Goal: Information Seeking & Learning: Learn about a topic

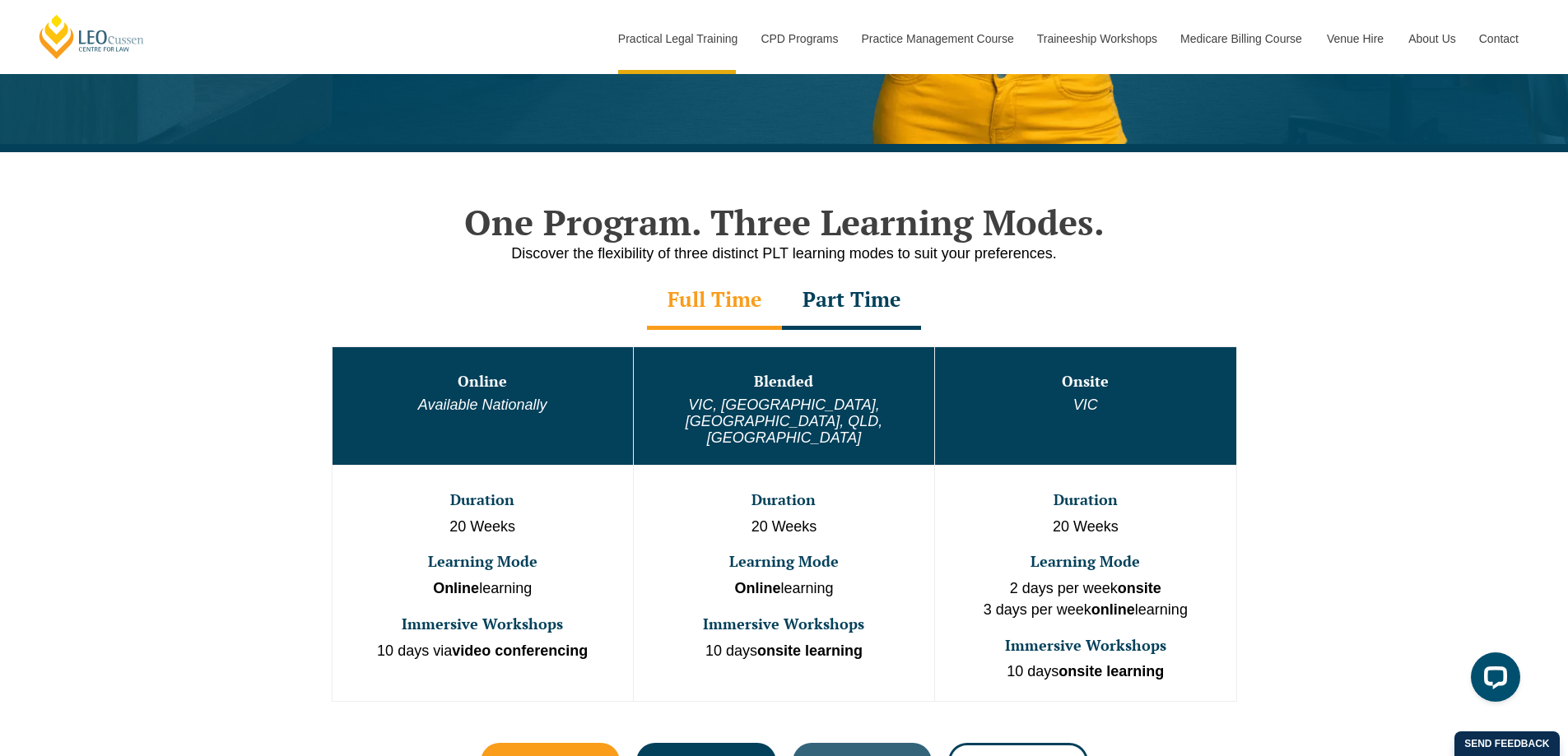
scroll to position [685, 0]
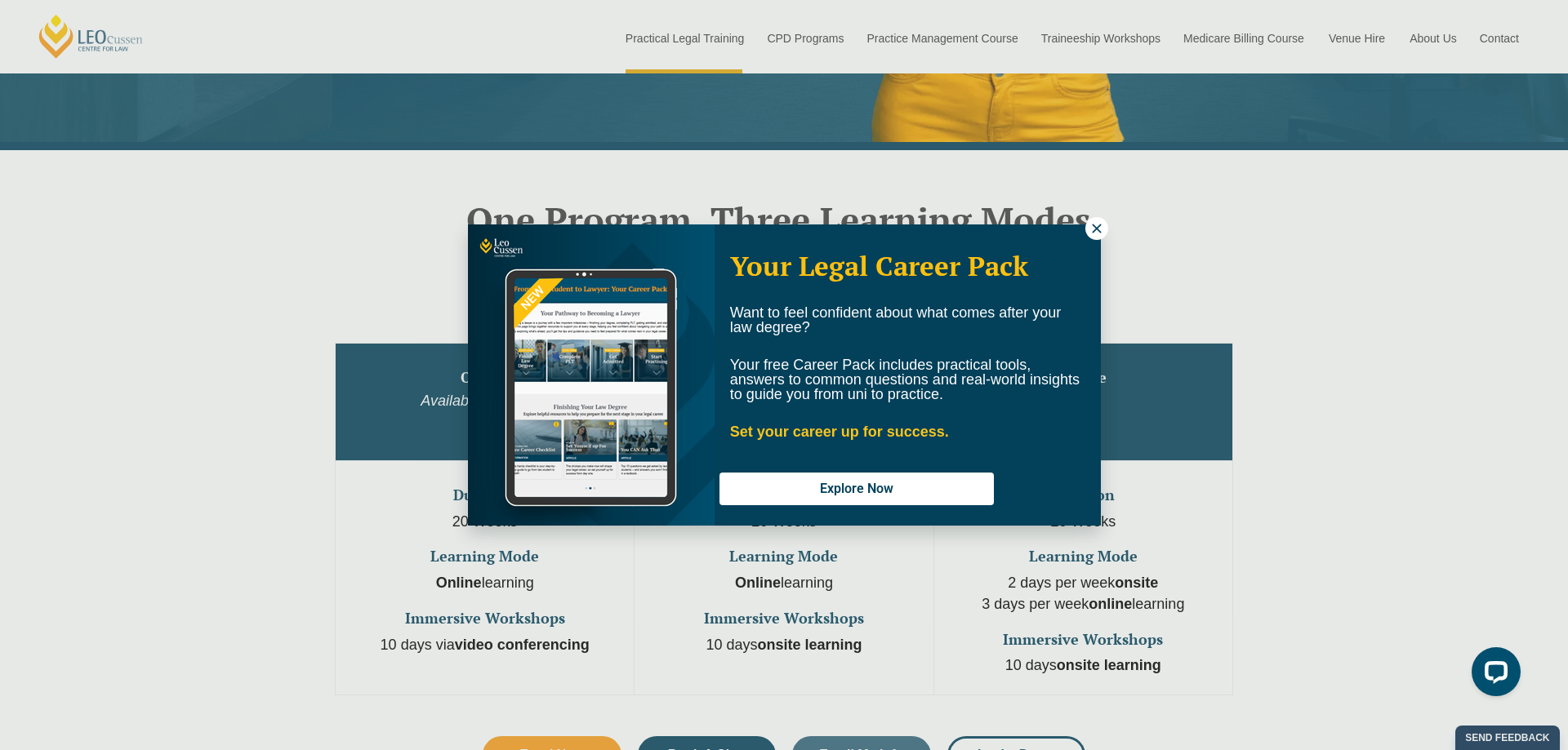
click at [1103, 227] on icon at bounding box center [1096, 228] width 14 height 14
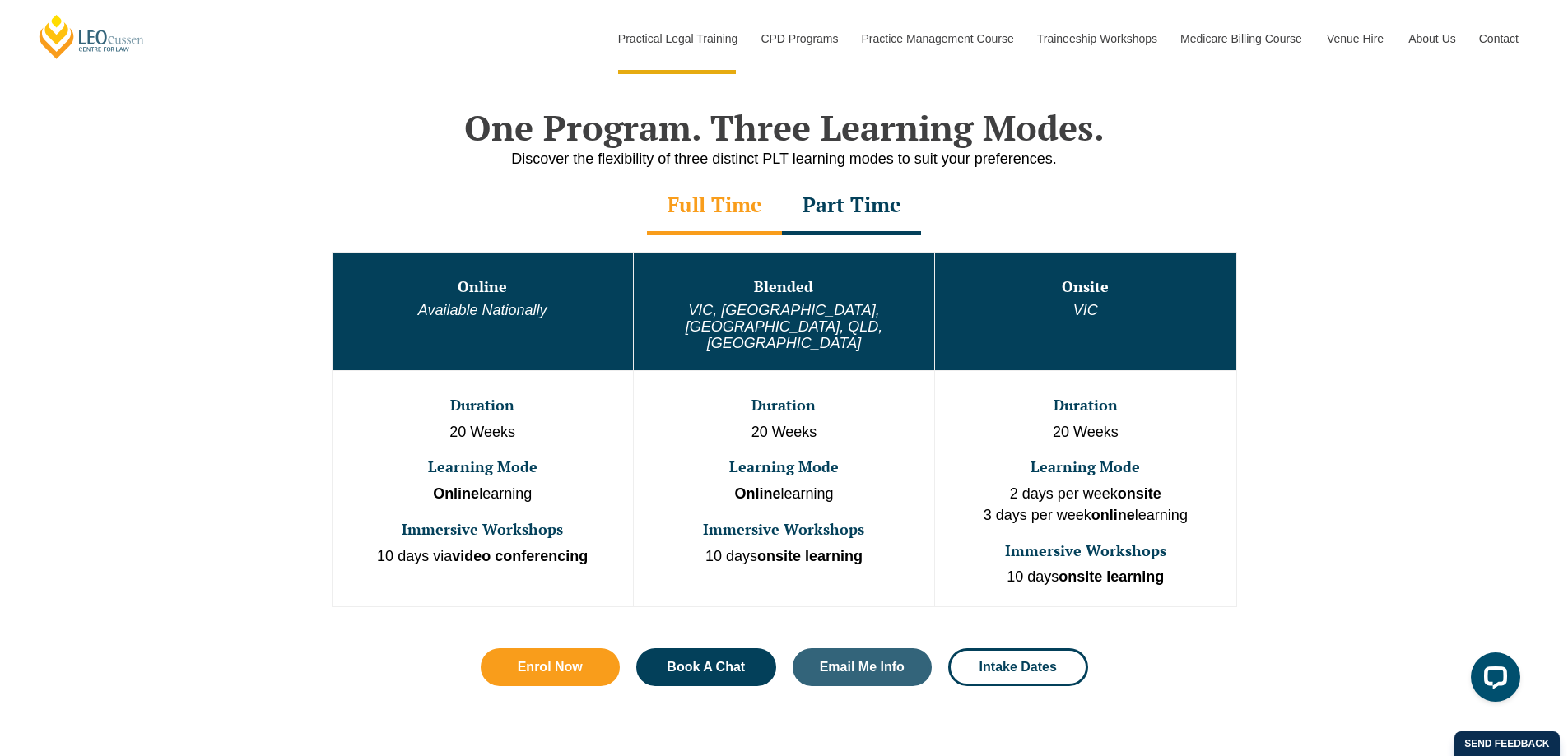
scroll to position [780, 0]
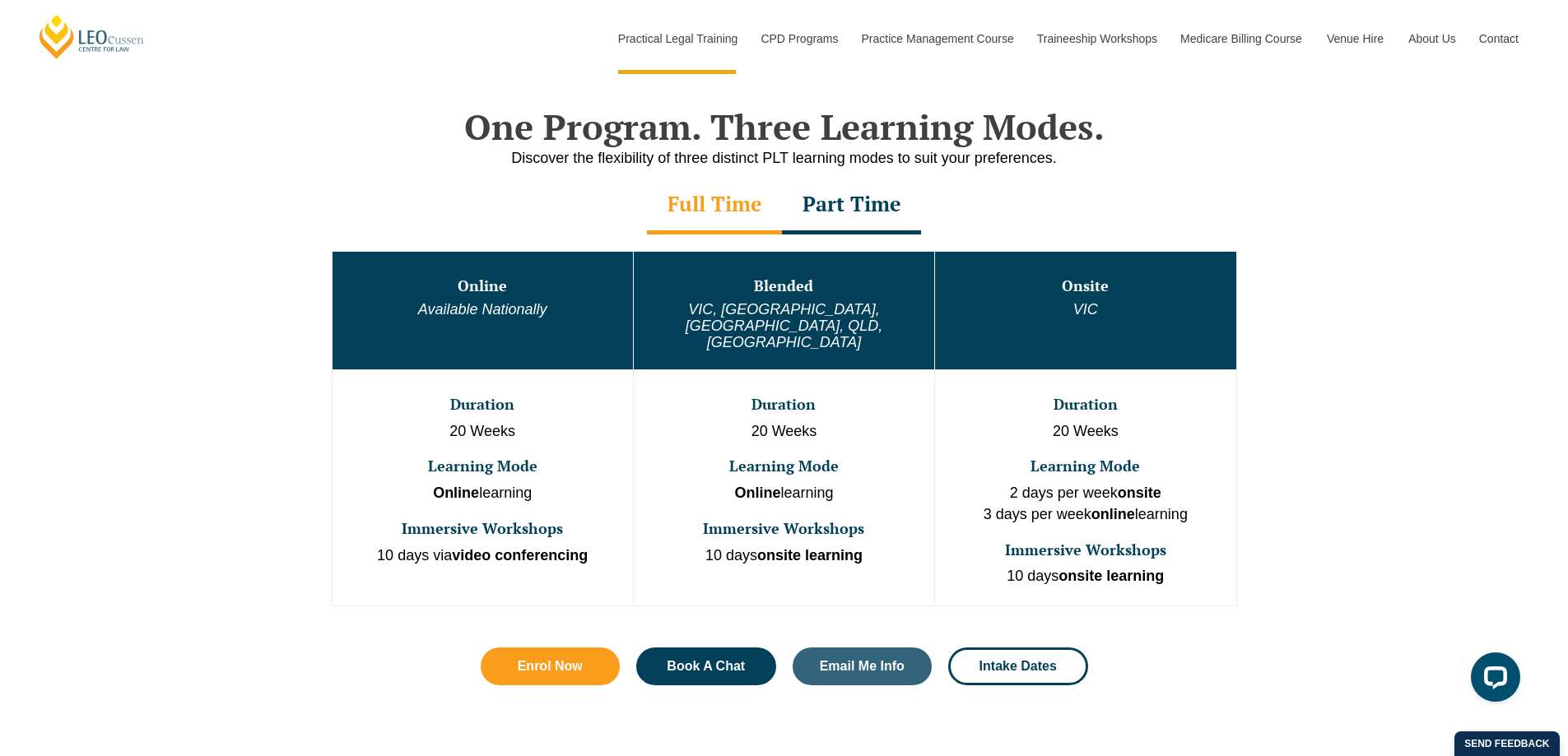
click at [875, 200] on div "Part Time" at bounding box center [851, 205] width 139 height 57
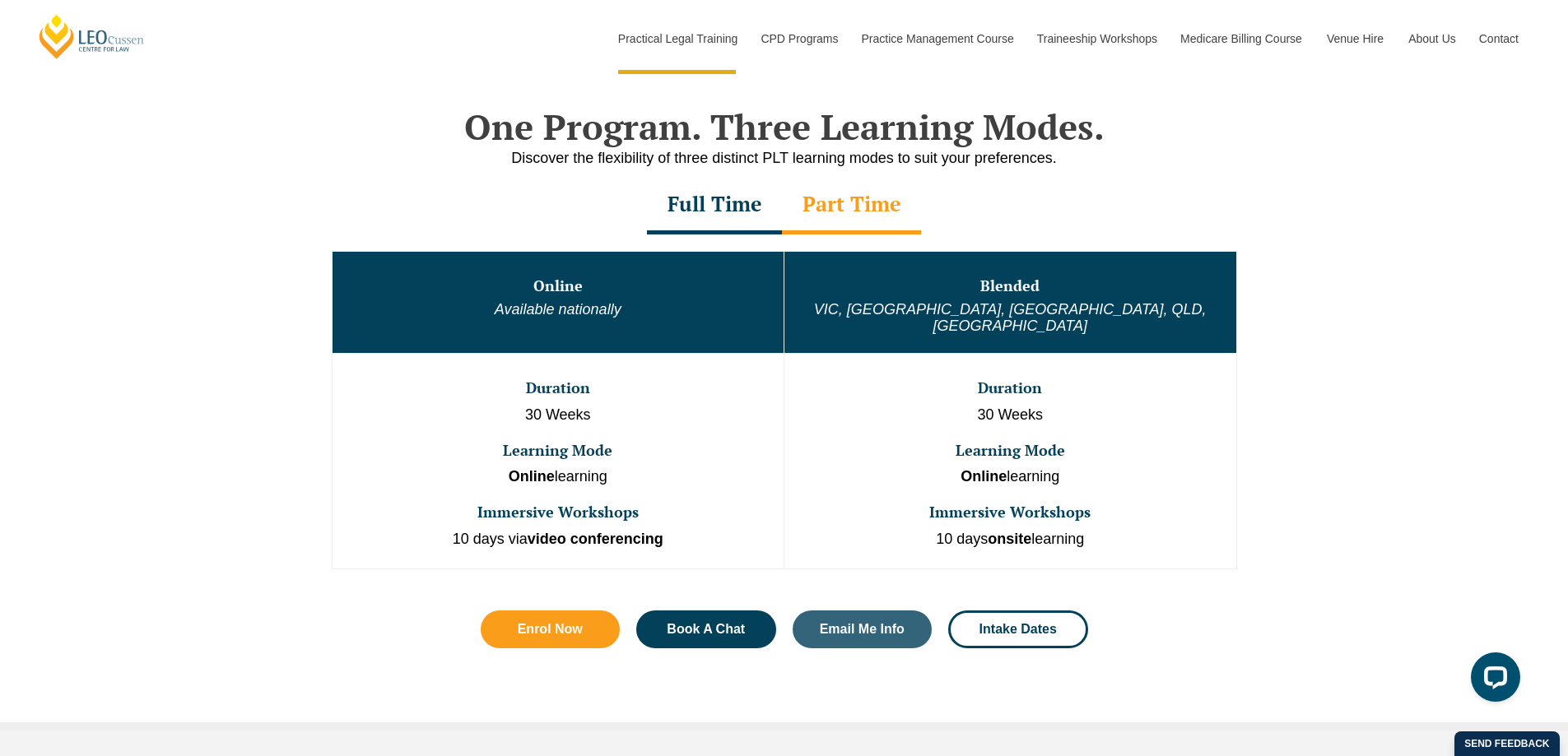
click at [689, 208] on div "Full Time" at bounding box center [714, 205] width 135 height 57
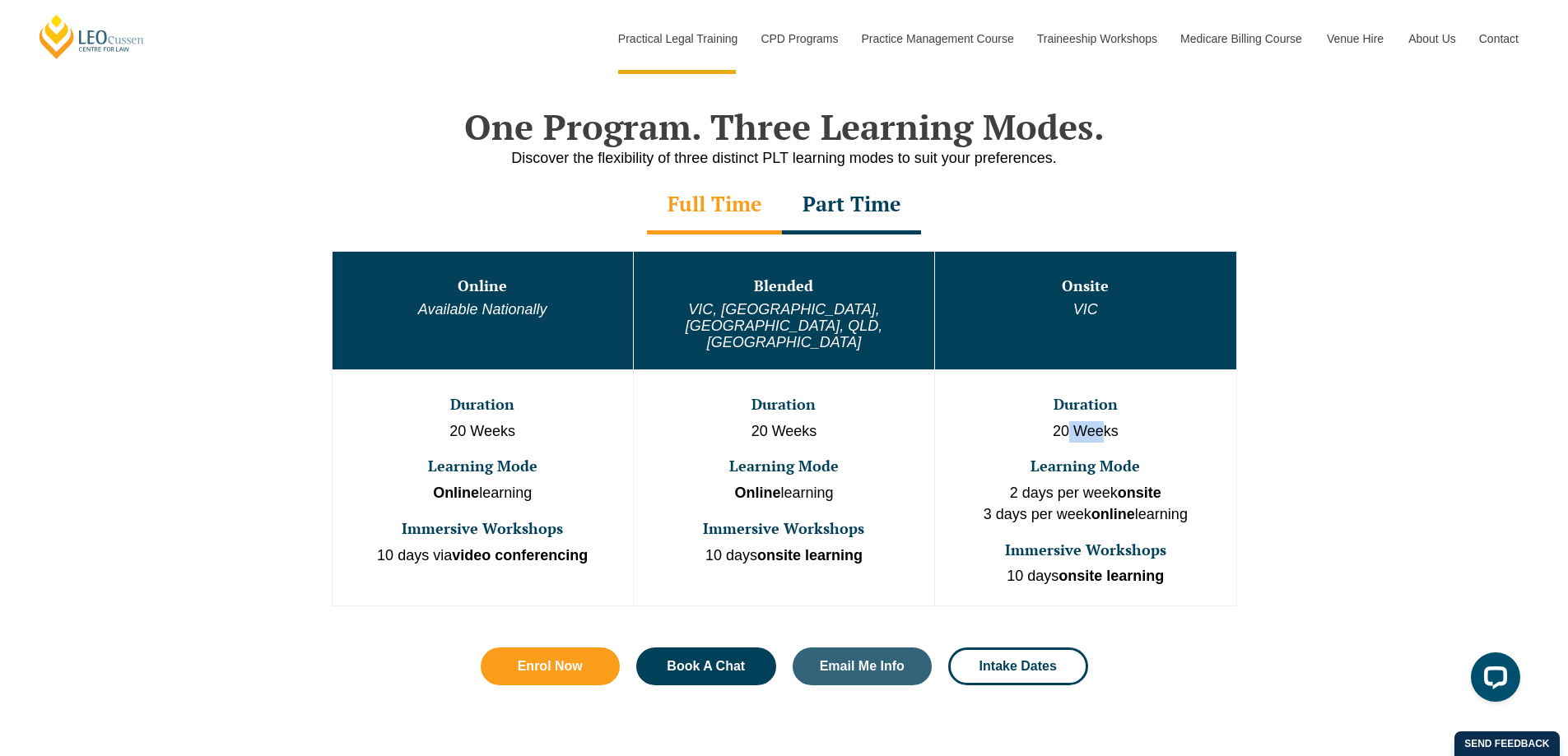
drag, startPoint x: 1072, startPoint y: 401, endPoint x: 1102, endPoint y: 402, distance: 30.0
click at [1102, 421] on p "20 Weeks" at bounding box center [1085, 431] width 297 height 21
click at [1113, 421] on p "20 Weeks" at bounding box center [1085, 431] width 297 height 21
drag, startPoint x: 1047, startPoint y: 436, endPoint x: 1124, endPoint y: 439, distance: 77.1
click at [1124, 459] on h3 "Learning Mode" at bounding box center [1085, 466] width 297 height 16
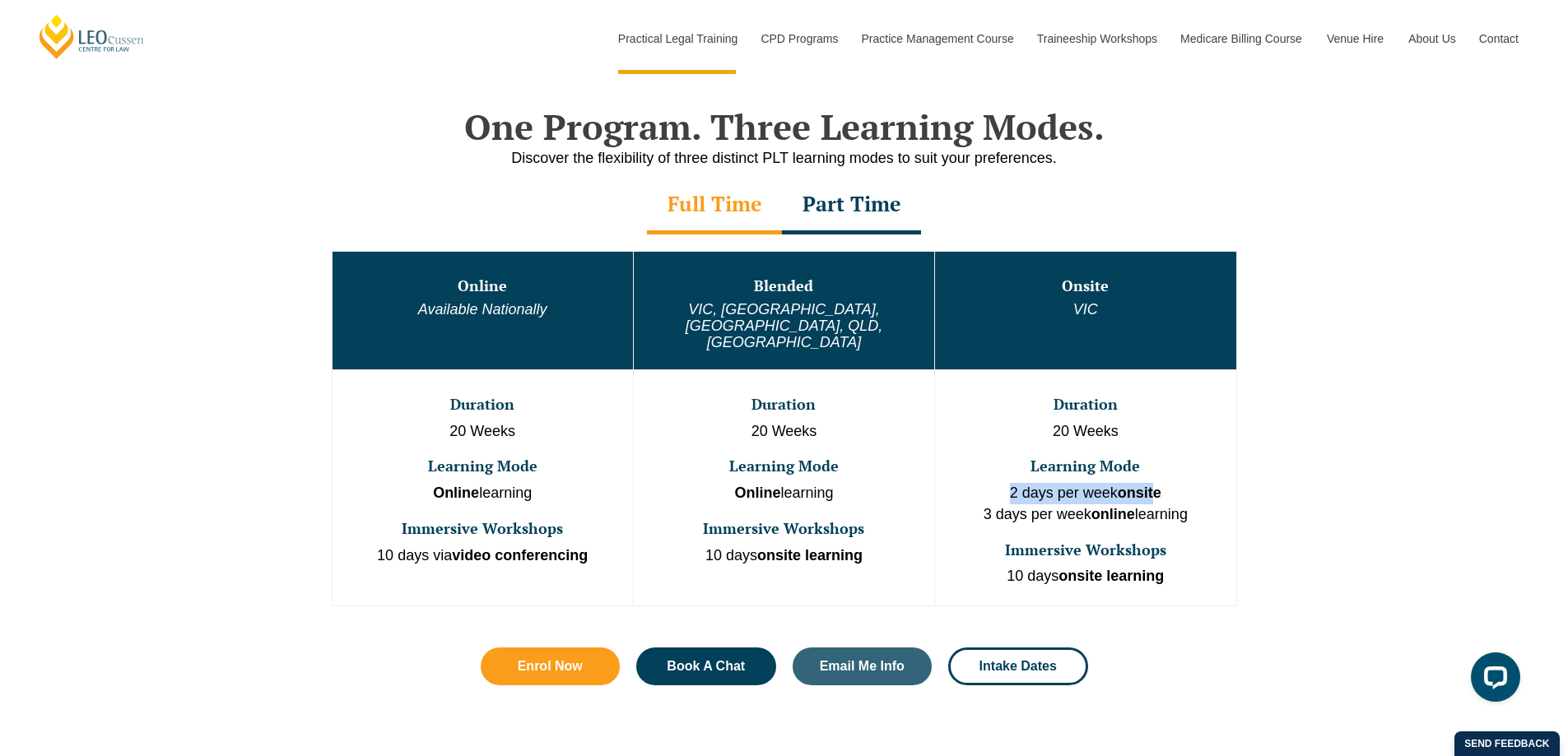
drag, startPoint x: 1042, startPoint y: 458, endPoint x: 1154, endPoint y: 467, distance: 112.4
click at [1154, 483] on p "2 days per week onsite 3 days per week online learning" at bounding box center [1085, 503] width 297 height 42
drag, startPoint x: 1020, startPoint y: 482, endPoint x: 1119, endPoint y: 484, distance: 99.0
click at [1117, 484] on p "2 days per week onsite 3 days per week online learning" at bounding box center [1085, 503] width 297 height 42
drag, startPoint x: 1145, startPoint y: 486, endPoint x: 1176, endPoint y: 487, distance: 31.0
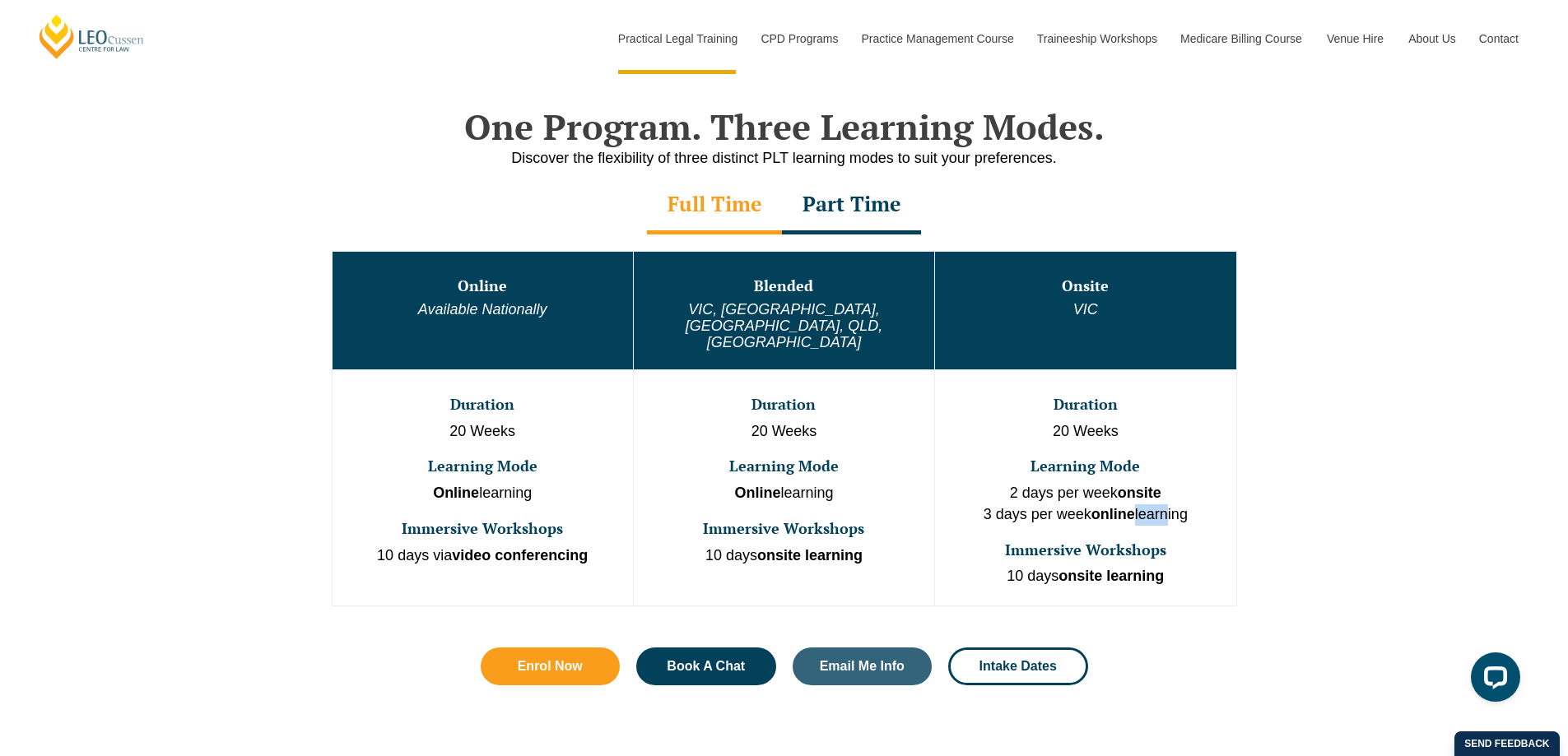
click at [1175, 487] on p "2 days per week onsite 3 days per week online learning" at bounding box center [1085, 503] width 297 height 42
click at [1183, 485] on p "2 days per week onsite 3 days per week online learning" at bounding box center [1085, 503] width 297 height 42
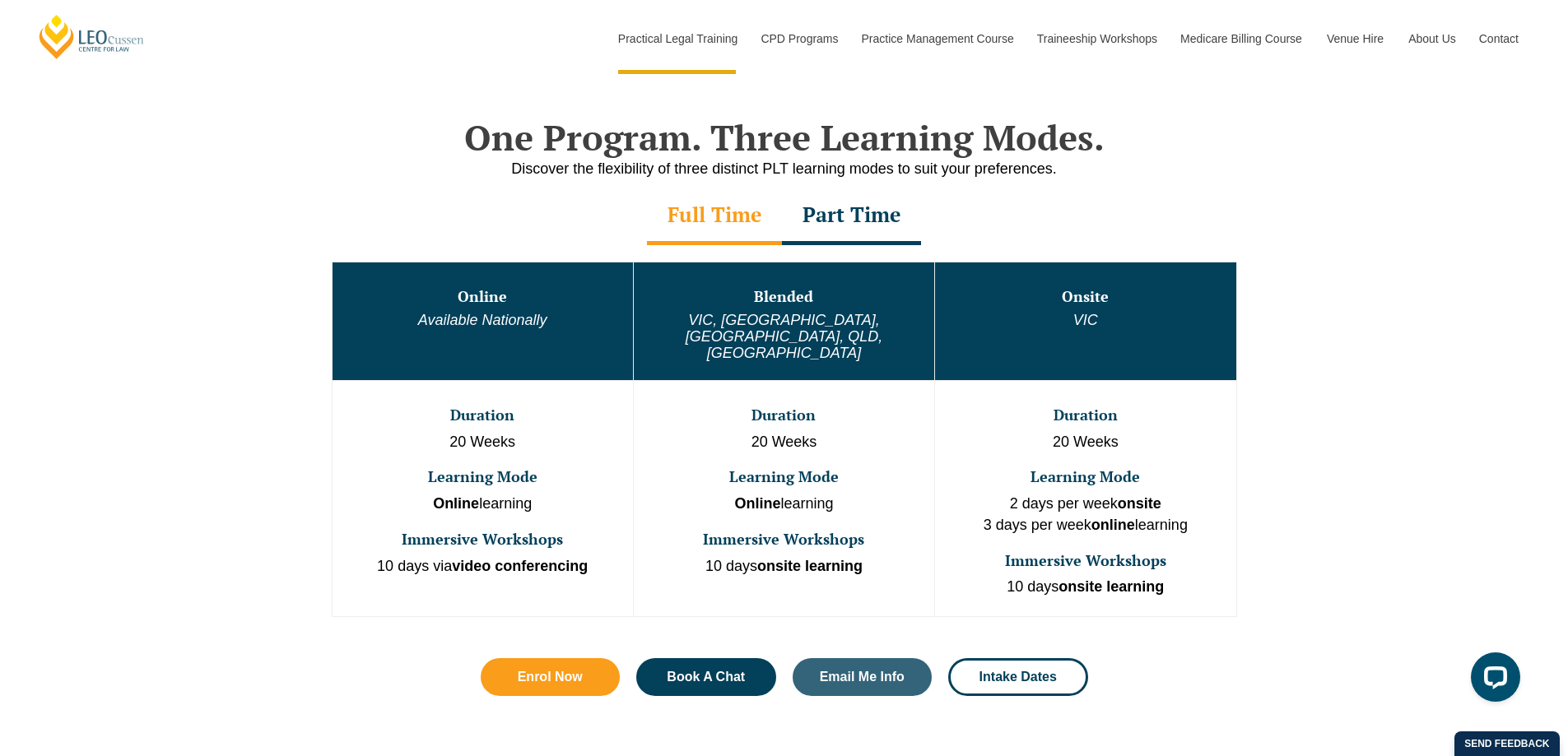
scroll to position [741, 0]
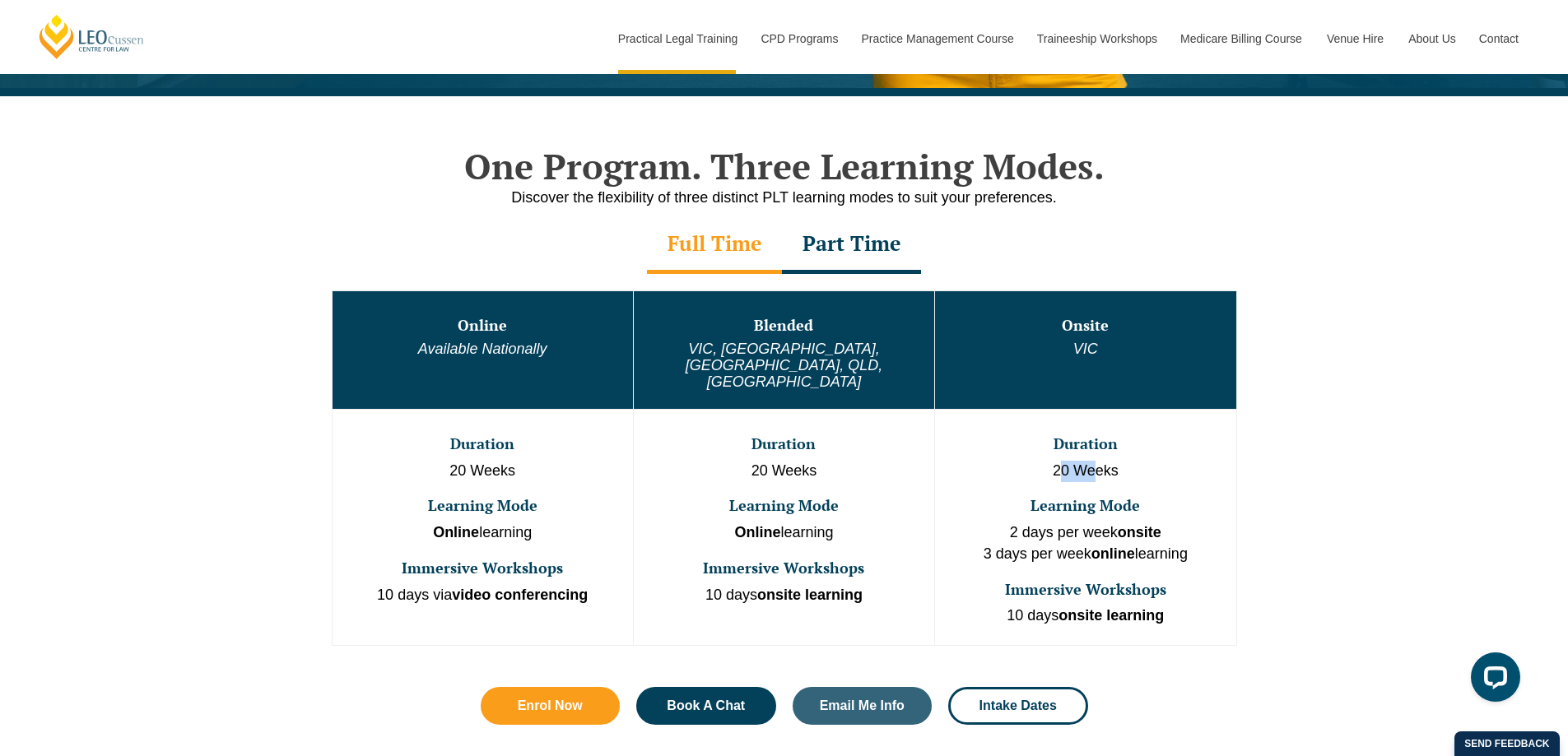
drag, startPoint x: 1057, startPoint y: 438, endPoint x: 1097, endPoint y: 437, distance: 40.0
click at [1097, 460] on p "20 Weeks" at bounding box center [1085, 471] width 297 height 21
click at [1101, 460] on p "20 Weeks" at bounding box center [1085, 471] width 297 height 21
drag, startPoint x: 1004, startPoint y: 501, endPoint x: 1089, endPoint y: 498, distance: 85.1
click at [1085, 523] on p "2 days per week onsite 3 days per week online learning" at bounding box center [1085, 543] width 297 height 42
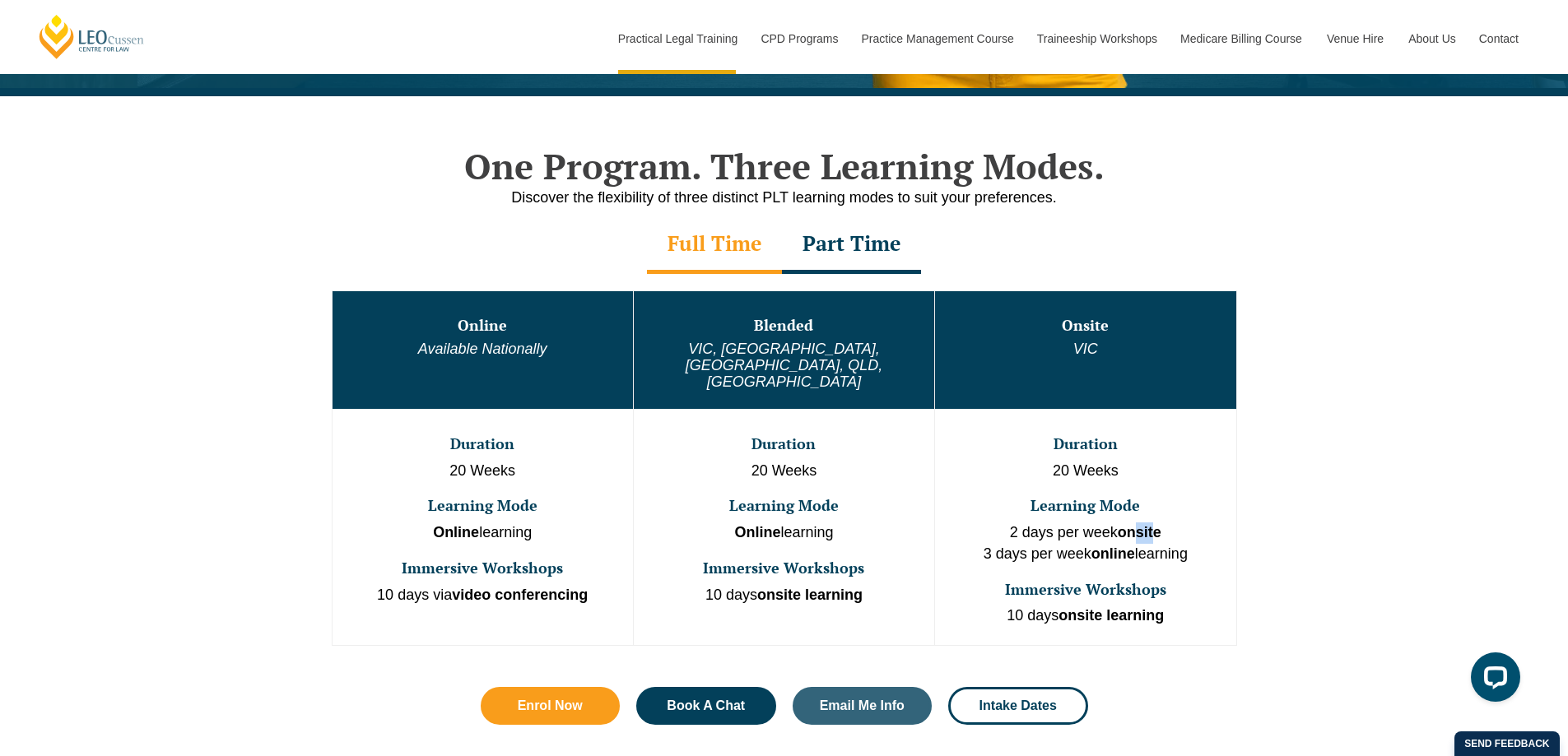
drag, startPoint x: 1136, startPoint y: 498, endPoint x: 1156, endPoint y: 498, distance: 20.0
click at [1156, 525] on strong "onsite" at bounding box center [1139, 532] width 44 height 16
drag, startPoint x: 979, startPoint y: 522, endPoint x: 1114, endPoint y: 524, distance: 135.0
click at [1114, 524] on p "2 days per week onsite 3 days per week online learning" at bounding box center [1085, 543] width 297 height 42
drag, startPoint x: 1147, startPoint y: 523, endPoint x: 1175, endPoint y: 523, distance: 28.0
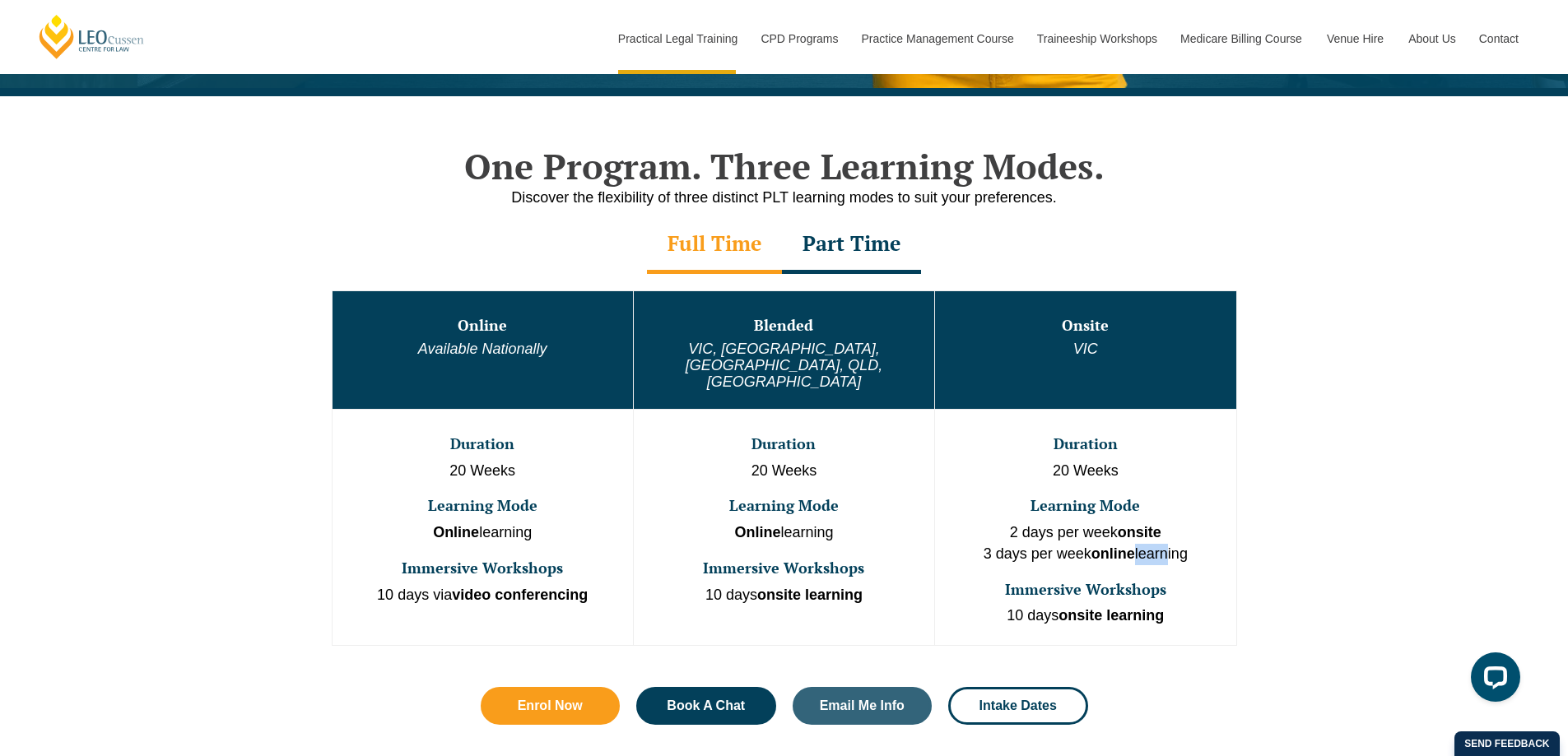
click at [1175, 523] on p "2 days per week onsite 3 days per week online learning" at bounding box center [1085, 543] width 297 height 42
click at [1194, 523] on p "2 days per week onsite 3 days per week online learning" at bounding box center [1085, 543] width 297 height 42
drag, startPoint x: 1023, startPoint y: 583, endPoint x: 1086, endPoint y: 580, distance: 63.1
click at [1080, 606] on p "10 days onsite learning" at bounding box center [1085, 616] width 297 height 21
click at [1133, 607] on strong "onsite learning" at bounding box center [1111, 615] width 105 height 16
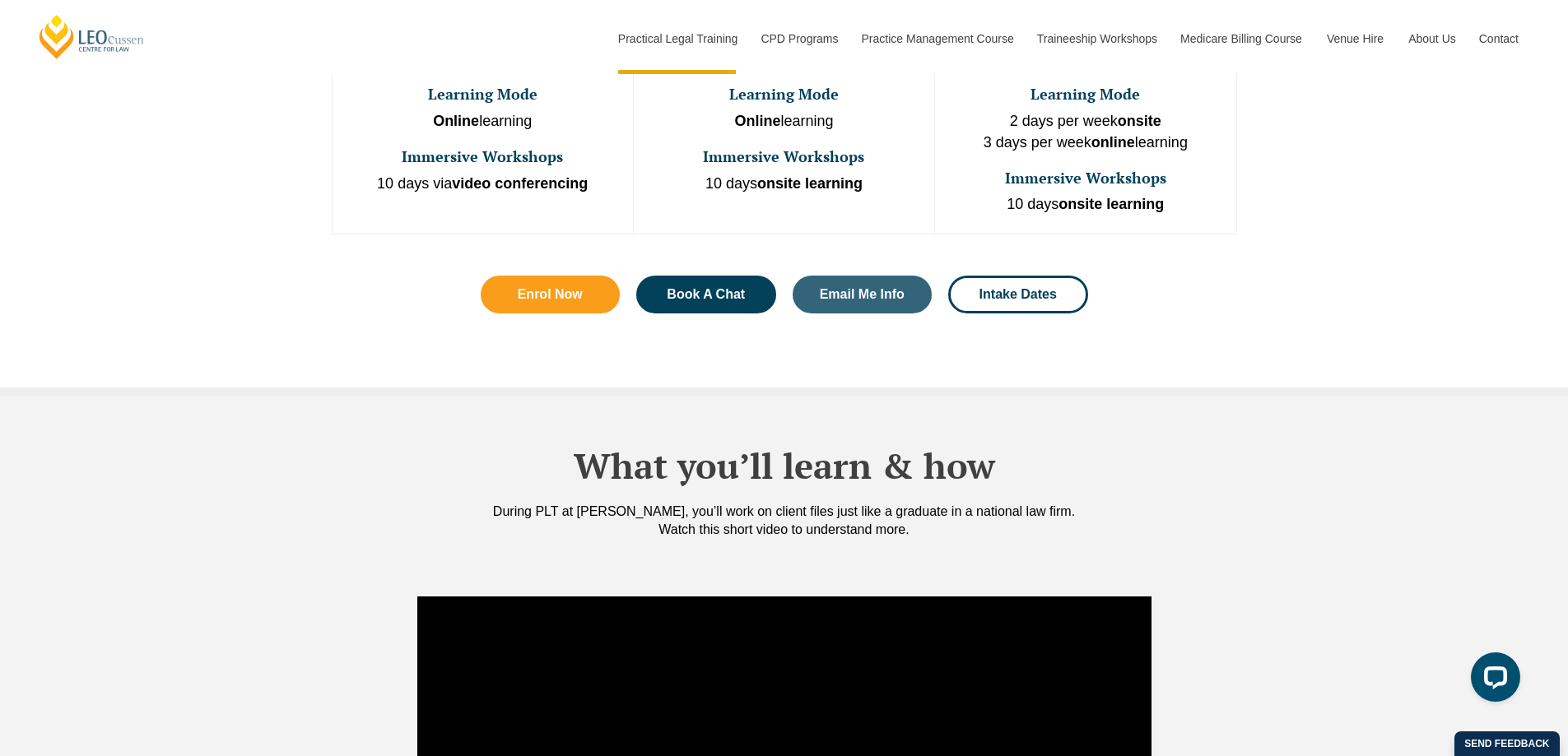
click at [1342, 476] on div "What you’ll learn & how During PLT at Leo Cussen, you’ll work on client files j…" at bounding box center [784, 491] width 1568 height 192
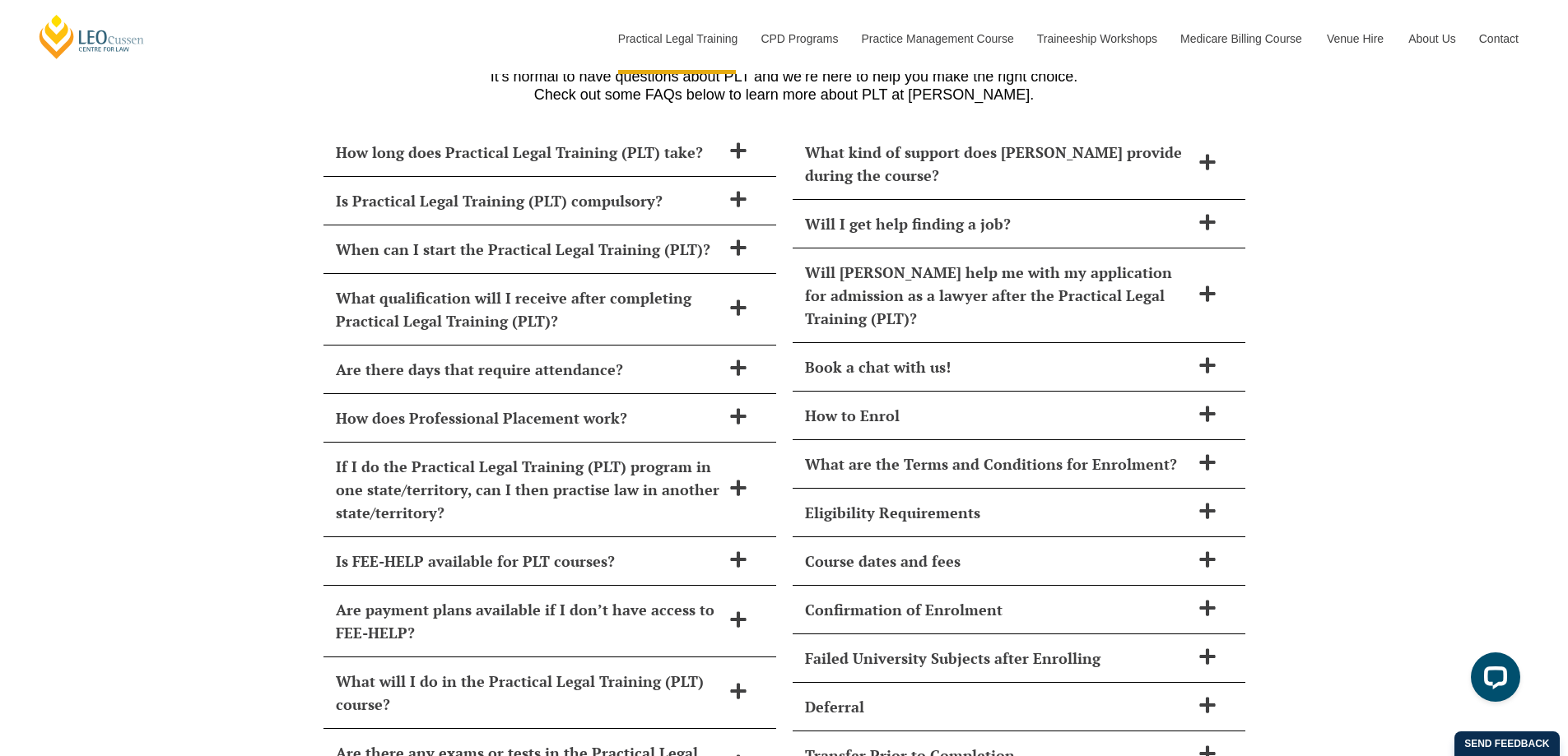
scroll to position [6666, 0]
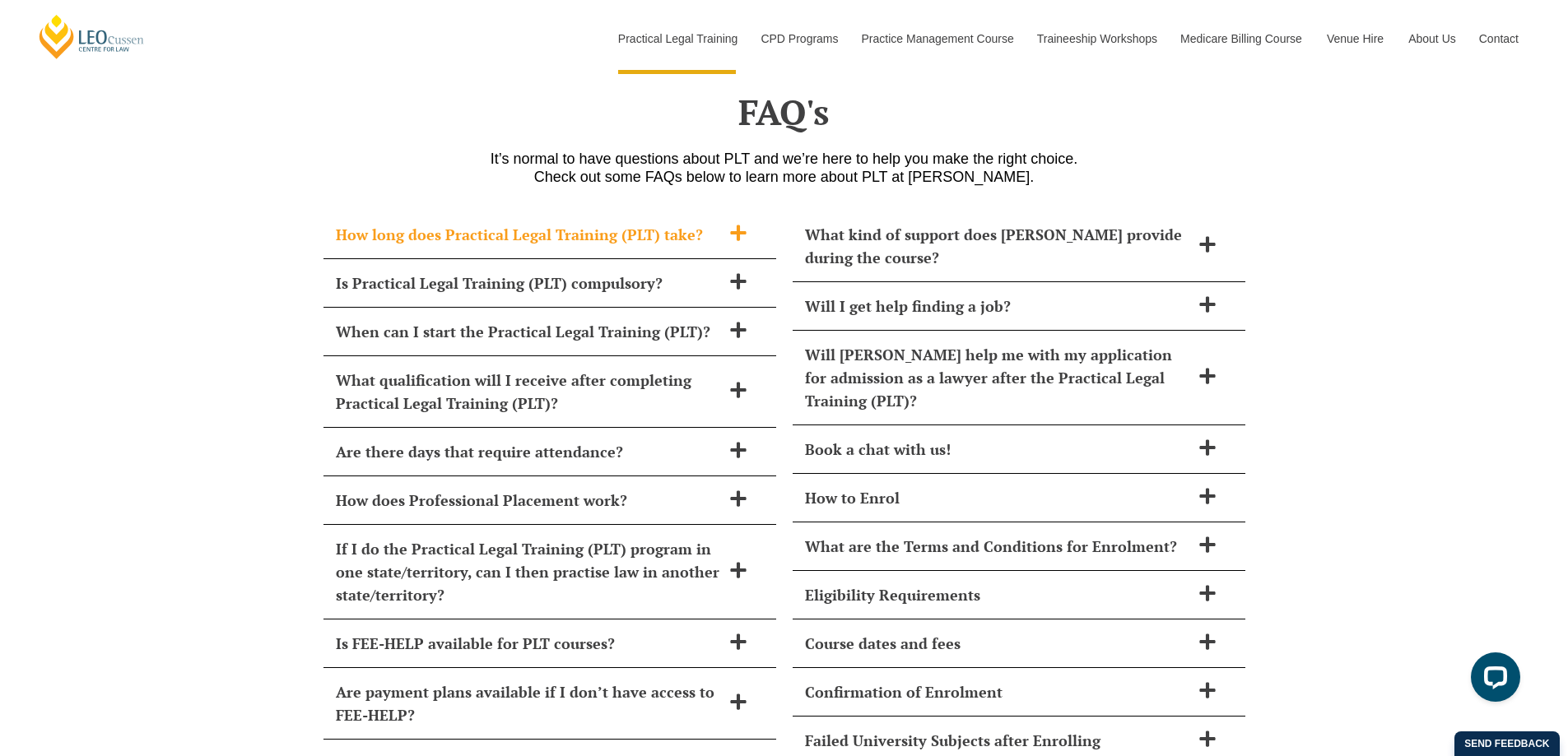
click at [432, 211] on div "How long does Practical Legal Training (PLT) take?" at bounding box center [550, 235] width 453 height 49
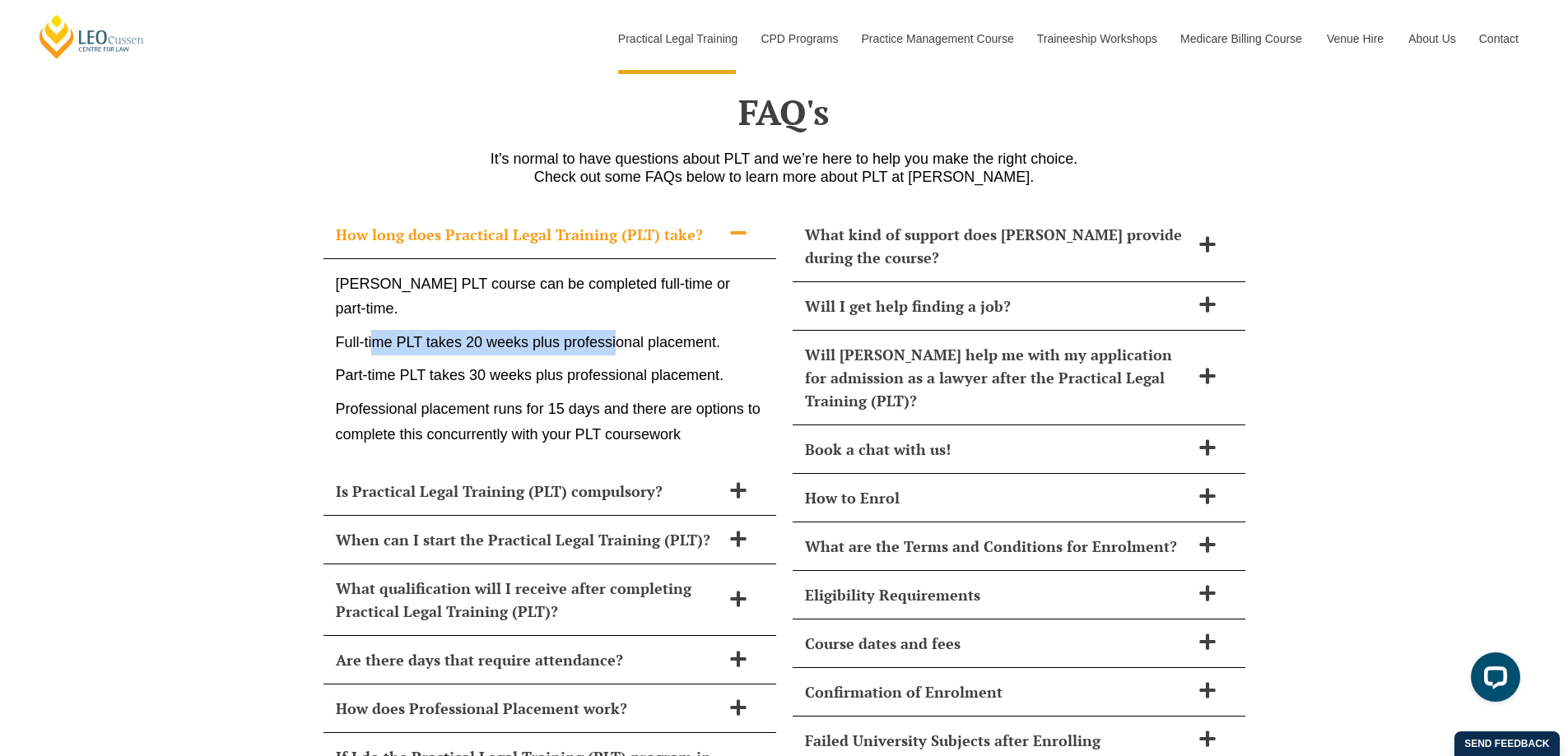
drag, startPoint x: 374, startPoint y: 289, endPoint x: 619, endPoint y: 300, distance: 245.2
click at [619, 330] on p "Full-time PLT takes 20 weeks plus professional placement." at bounding box center [549, 343] width 428 height 26
click at [660, 330] on p "Full-time PLT takes 20 weeks plus professional placement." at bounding box center [549, 343] width 428 height 26
click at [478, 223] on h2 "How long does Practical Legal Training (PLT) take?" at bounding box center [528, 234] width 385 height 23
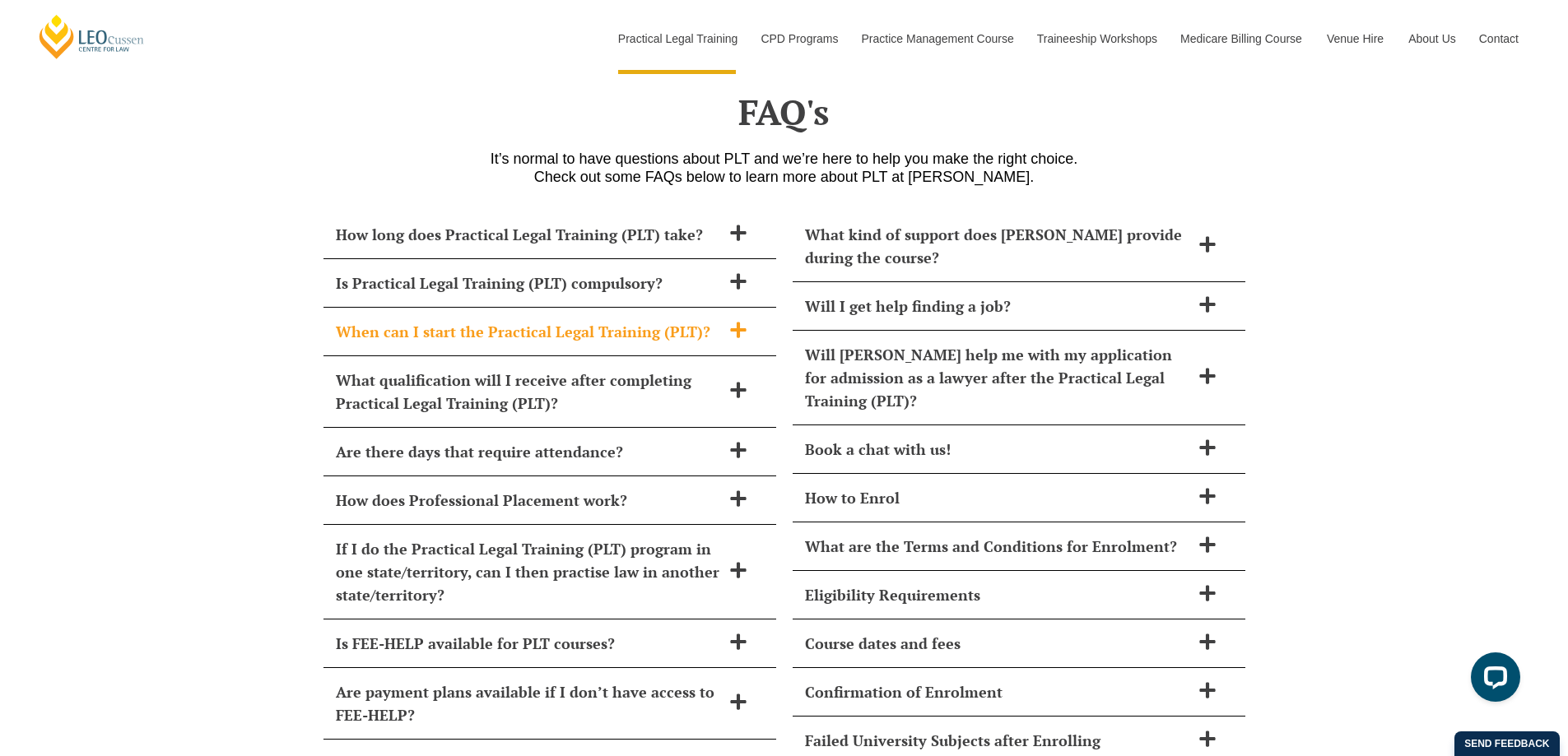
click at [389, 320] on h2 "When can I start the Practical Legal Training (PLT)?" at bounding box center [528, 331] width 385 height 23
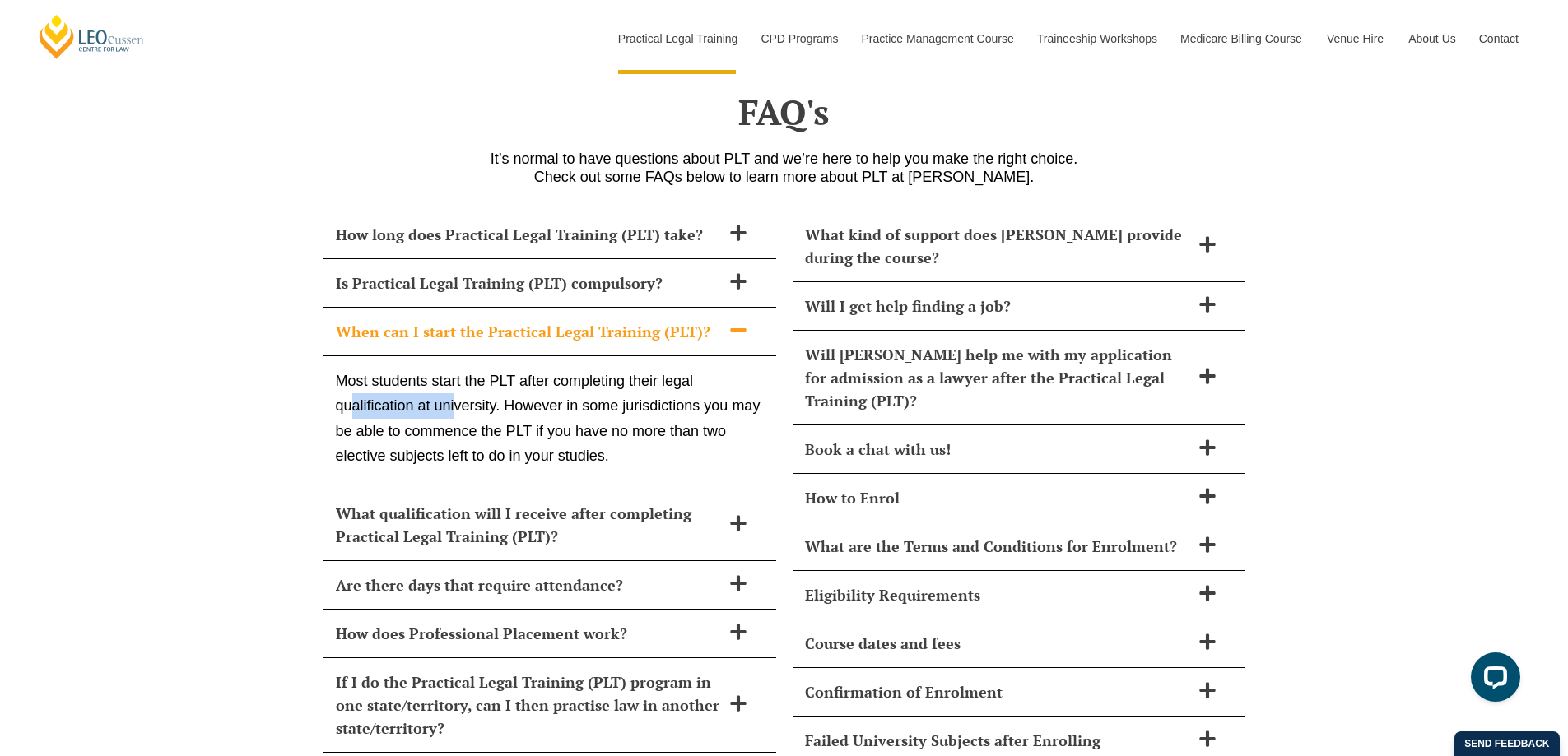
drag, startPoint x: 353, startPoint y: 360, endPoint x: 455, endPoint y: 366, distance: 102.2
click at [455, 369] on p "Most students start the PLT after completing their legal qualification at unive…" at bounding box center [549, 419] width 428 height 101
drag, startPoint x: 494, startPoint y: 365, endPoint x: 618, endPoint y: 365, distance: 124.0
click at [618, 369] on p "Most students start the PLT after completing their legal qualification at unive…" at bounding box center [549, 419] width 428 height 101
click at [672, 369] on p "Most students start the PLT after completing their legal qualification at unive…" at bounding box center [549, 419] width 428 height 101
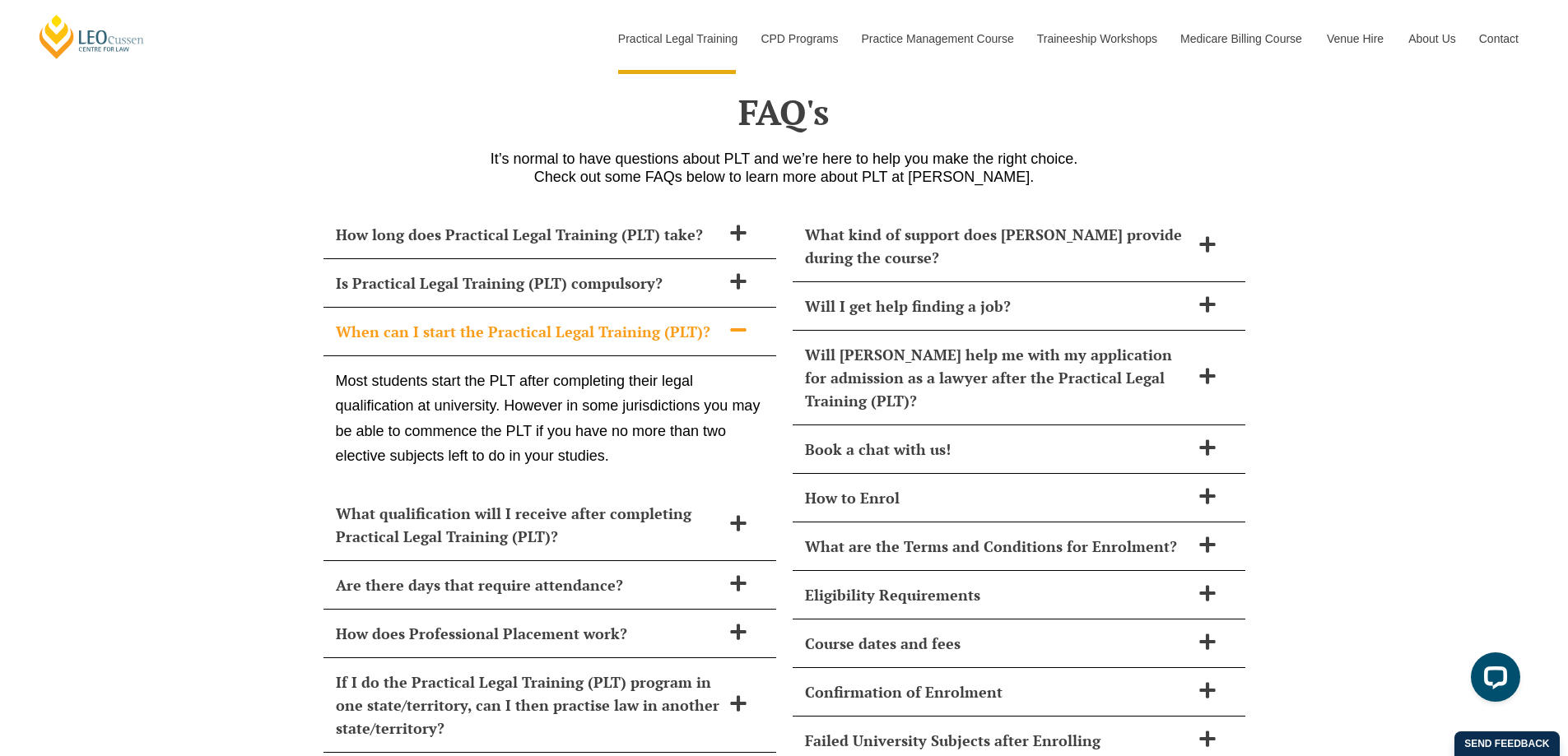
click at [464, 320] on h2 "When can I start the Practical Legal Training (PLT)?" at bounding box center [528, 331] width 385 height 23
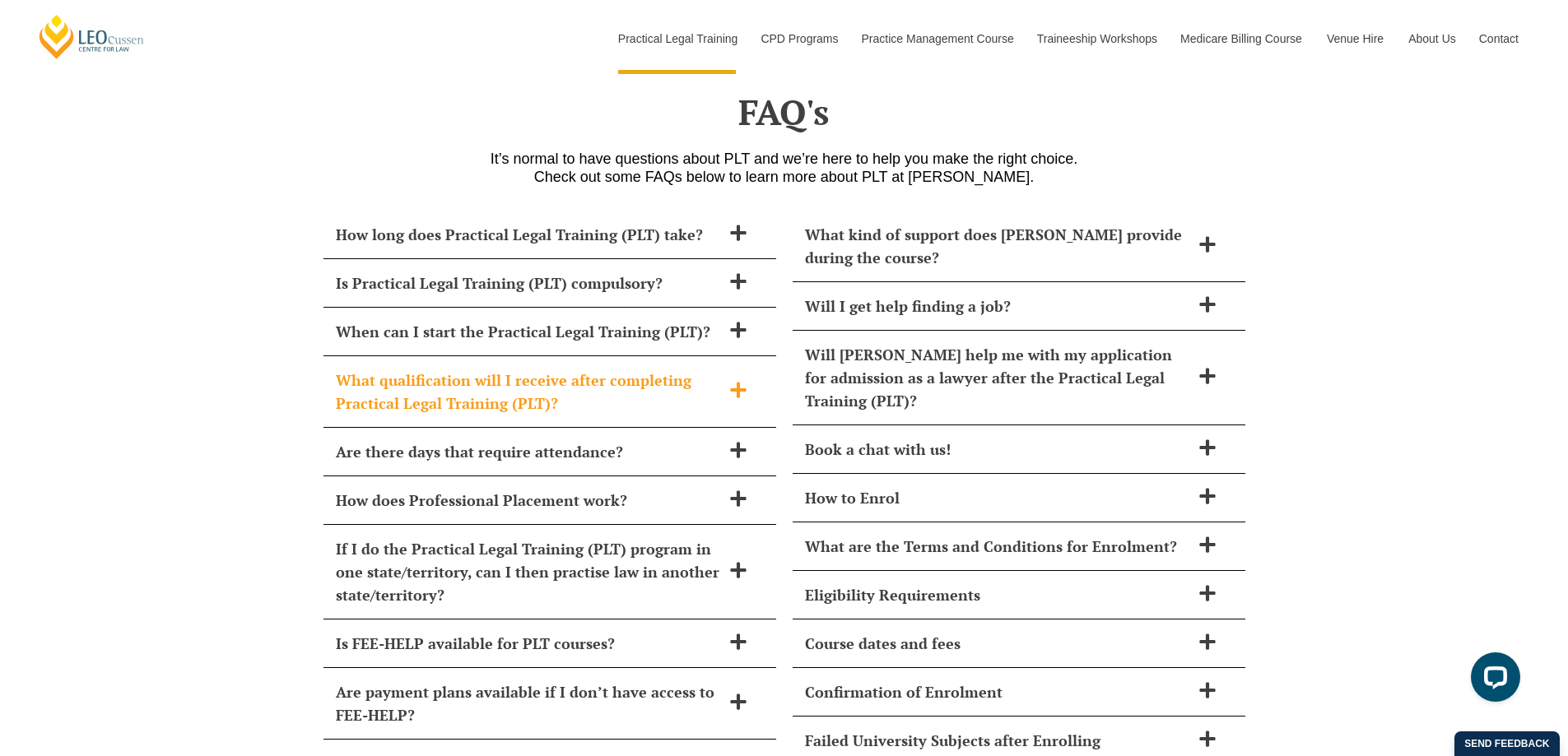
click at [604, 369] on h2 "What qualification will I receive after completing Practical Legal Training (PL…" at bounding box center [528, 392] width 385 height 46
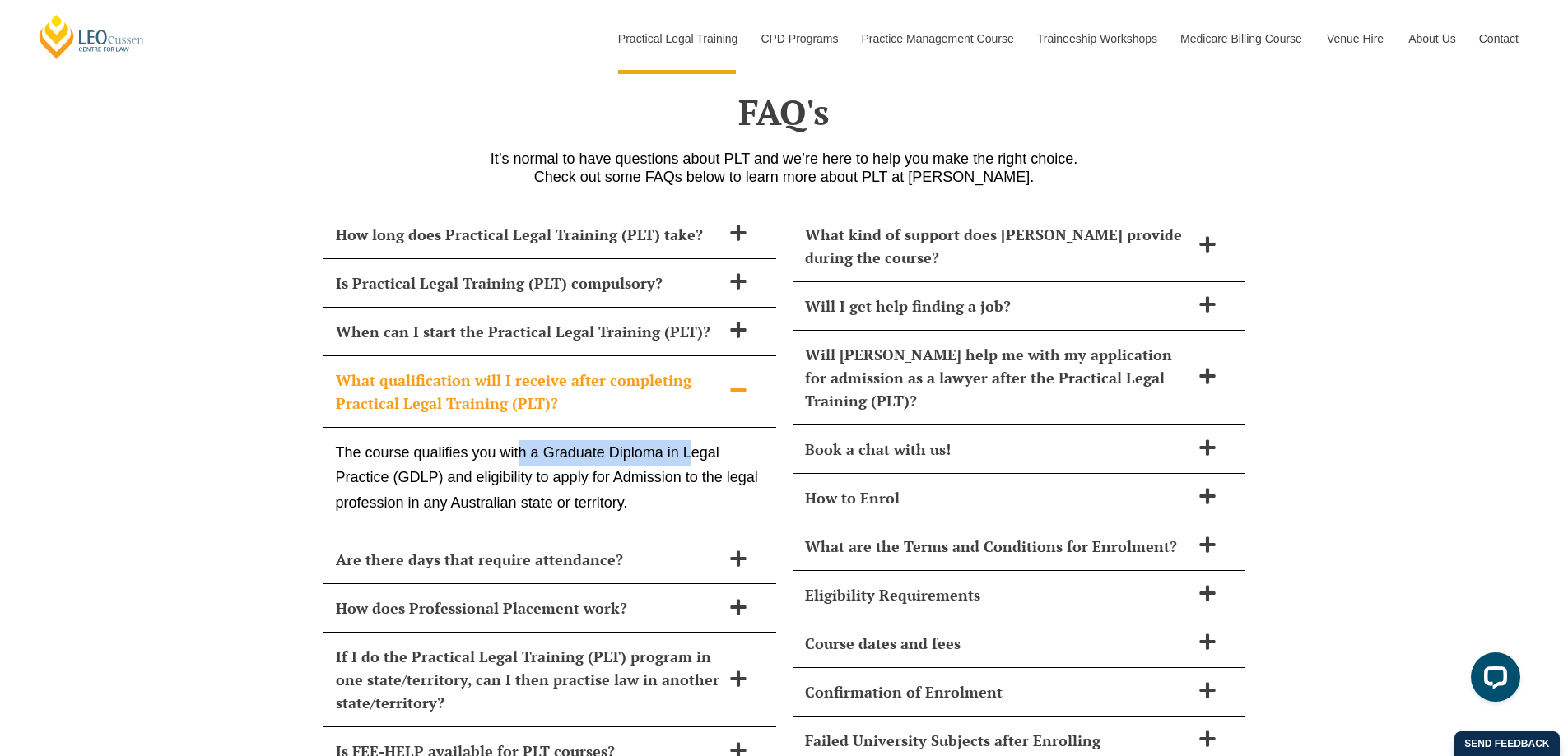
drag, startPoint x: 522, startPoint y: 406, endPoint x: 694, endPoint y: 408, distance: 172.0
click at [694, 440] on p "The course qualifies you with a Graduate Diploma in Legal Practice (GDLP) and e…" at bounding box center [549, 478] width 428 height 76
drag, startPoint x: 382, startPoint y: 435, endPoint x: 402, endPoint y: 435, distance: 20.0
click at [402, 440] on p "The course qualifies you with a Graduate Diploma in Legal Practice (GDLP) and e…" at bounding box center [549, 478] width 428 height 76
drag, startPoint x: 491, startPoint y: 437, endPoint x: 733, endPoint y: 432, distance: 242.1
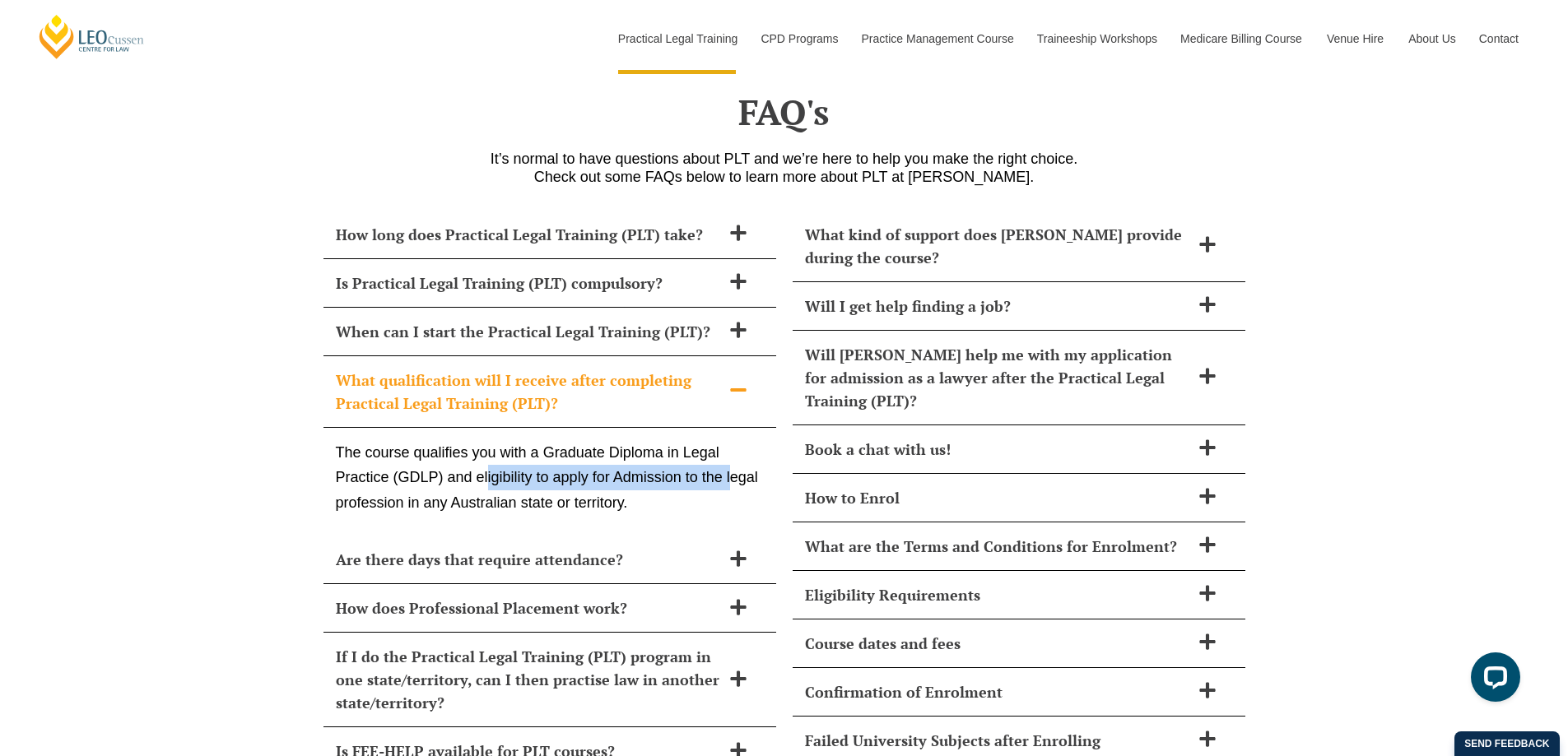
click at [733, 440] on p "The course qualifies you with a Graduate Diploma in Legal Practice (GDLP) and e…" at bounding box center [549, 478] width 428 height 76
drag, startPoint x: 398, startPoint y: 460, endPoint x: 484, endPoint y: 460, distance: 86.0
click at [481, 460] on p "The course qualifies you with a Graduate Diploma in Legal Practice (GDLP) and e…" at bounding box center [549, 478] width 428 height 76
drag, startPoint x: 498, startPoint y: 458, endPoint x: 538, endPoint y: 457, distance: 40.0
click at [538, 457] on p "The course qualifies you with a Graduate Diploma in Legal Practice (GDLP) and e…" at bounding box center [549, 478] width 428 height 76
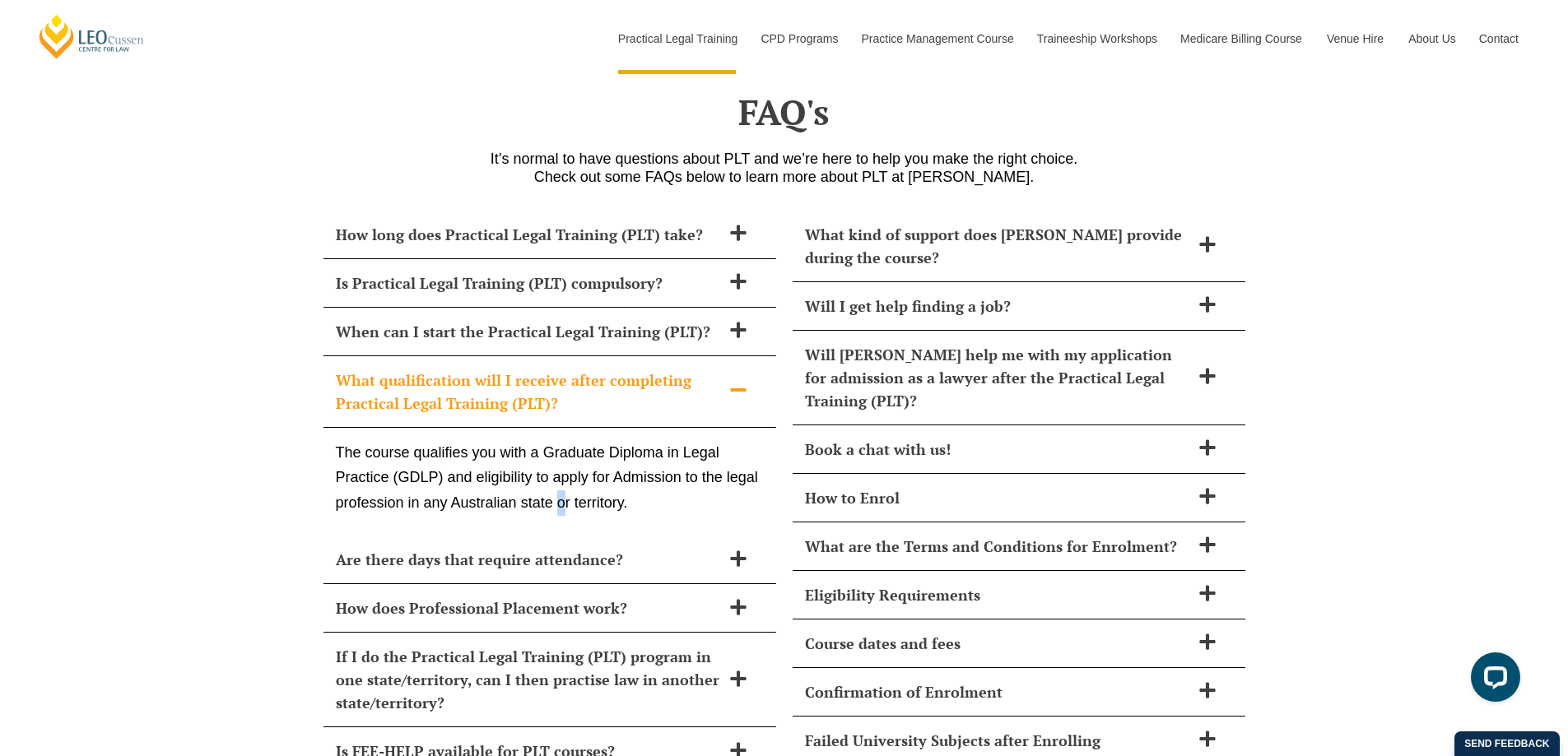
click at [561, 457] on p "The course qualifies you with a Graduate Diploma in Legal Practice (GDLP) and e…" at bounding box center [549, 478] width 428 height 76
drag, startPoint x: 504, startPoint y: 454, endPoint x: 532, endPoint y: 453, distance: 28.0
click at [532, 453] on p "The course qualifies you with a Graduate Diploma in Legal Practice (GDLP) and e…" at bounding box center [549, 478] width 428 height 76
drag, startPoint x: 568, startPoint y: 455, endPoint x: 578, endPoint y: 455, distance: 10.0
click at [578, 455] on p "The course qualifies you with a Graduate Diploma in Legal Practice (GDLP) and e…" at bounding box center [549, 478] width 428 height 76
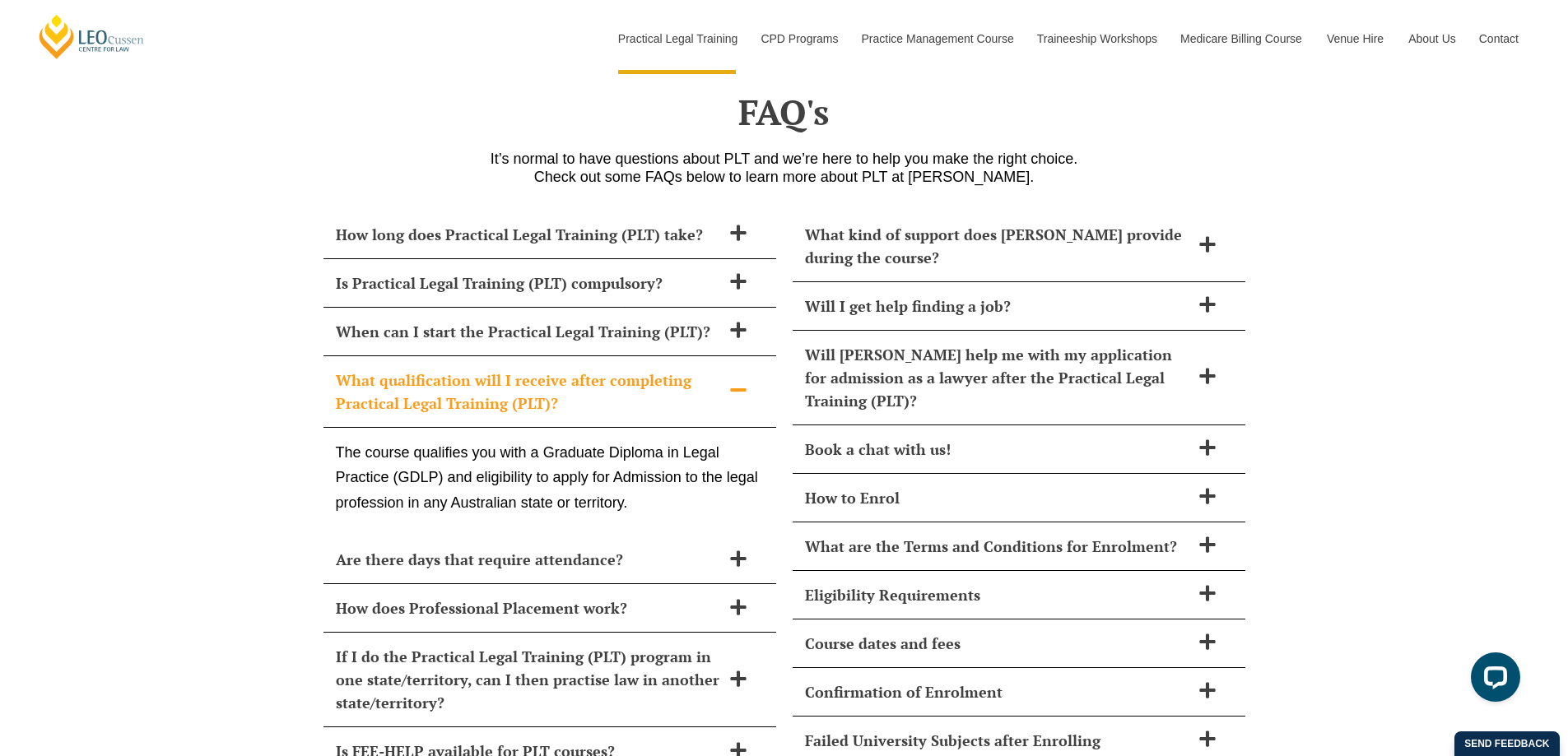
click at [616, 460] on p "The course qualifies you with a Graduate Diploma in Legal Practice (GDLP) and e…" at bounding box center [549, 478] width 428 height 76
drag, startPoint x: 423, startPoint y: 426, endPoint x: 438, endPoint y: 427, distance: 15.0
click at [438, 440] on p "The course qualifies you with a Graduate Diploma in Legal Practice (GDLP) and e…" at bounding box center [549, 478] width 428 height 76
drag, startPoint x: 447, startPoint y: 451, endPoint x: 582, endPoint y: 464, distance: 135.6
click at [582, 464] on p "The course qualifies you with a Graduate Diploma in Legal Practice (GDLP) and e…" at bounding box center [549, 478] width 428 height 76
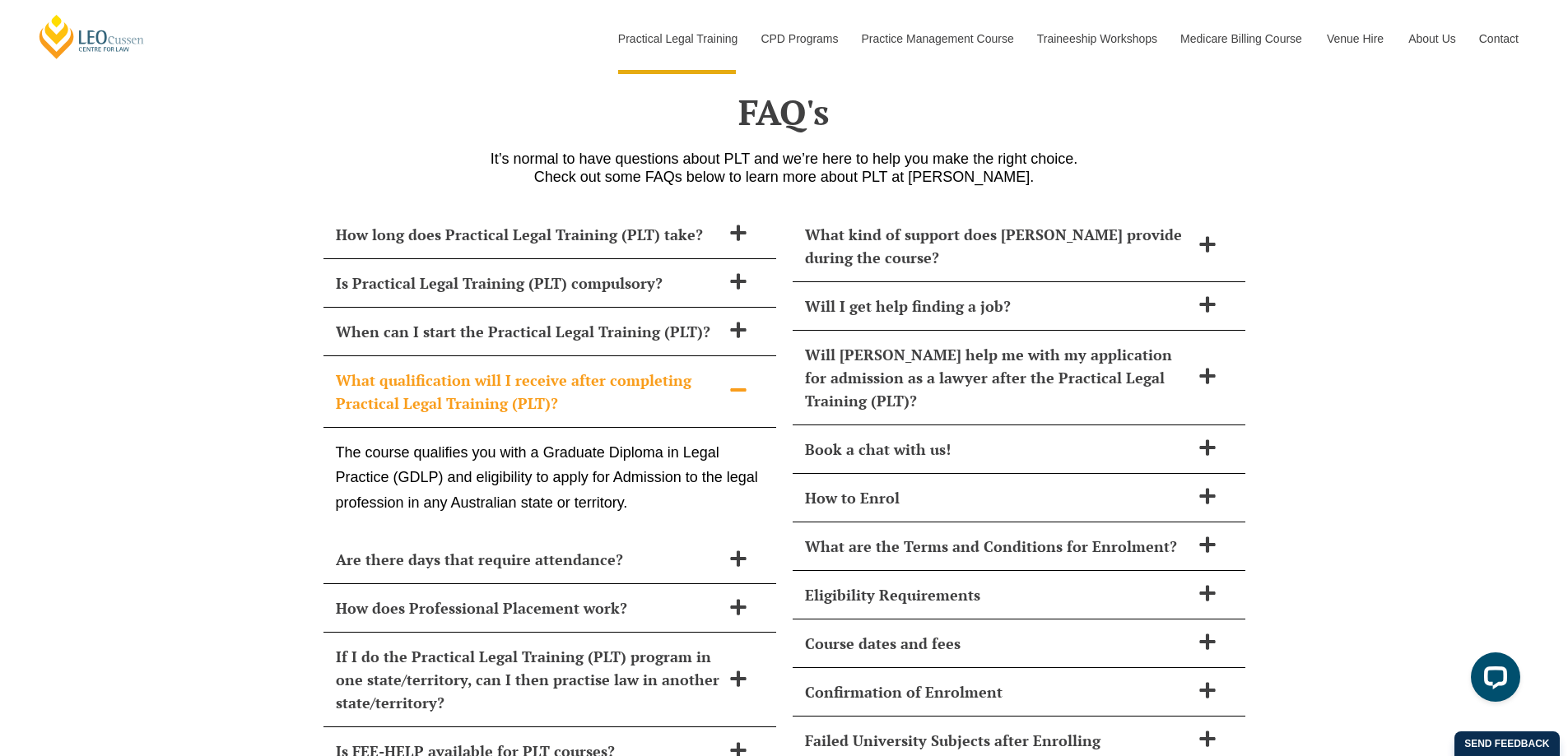
click at [586, 440] on p "The course qualifies you with a Graduate Diploma in Legal Practice (GDLP) and e…" at bounding box center [549, 478] width 428 height 76
click at [448, 369] on h2 "What qualification will I receive after completing Practical Legal Training (PL…" at bounding box center [528, 392] width 385 height 46
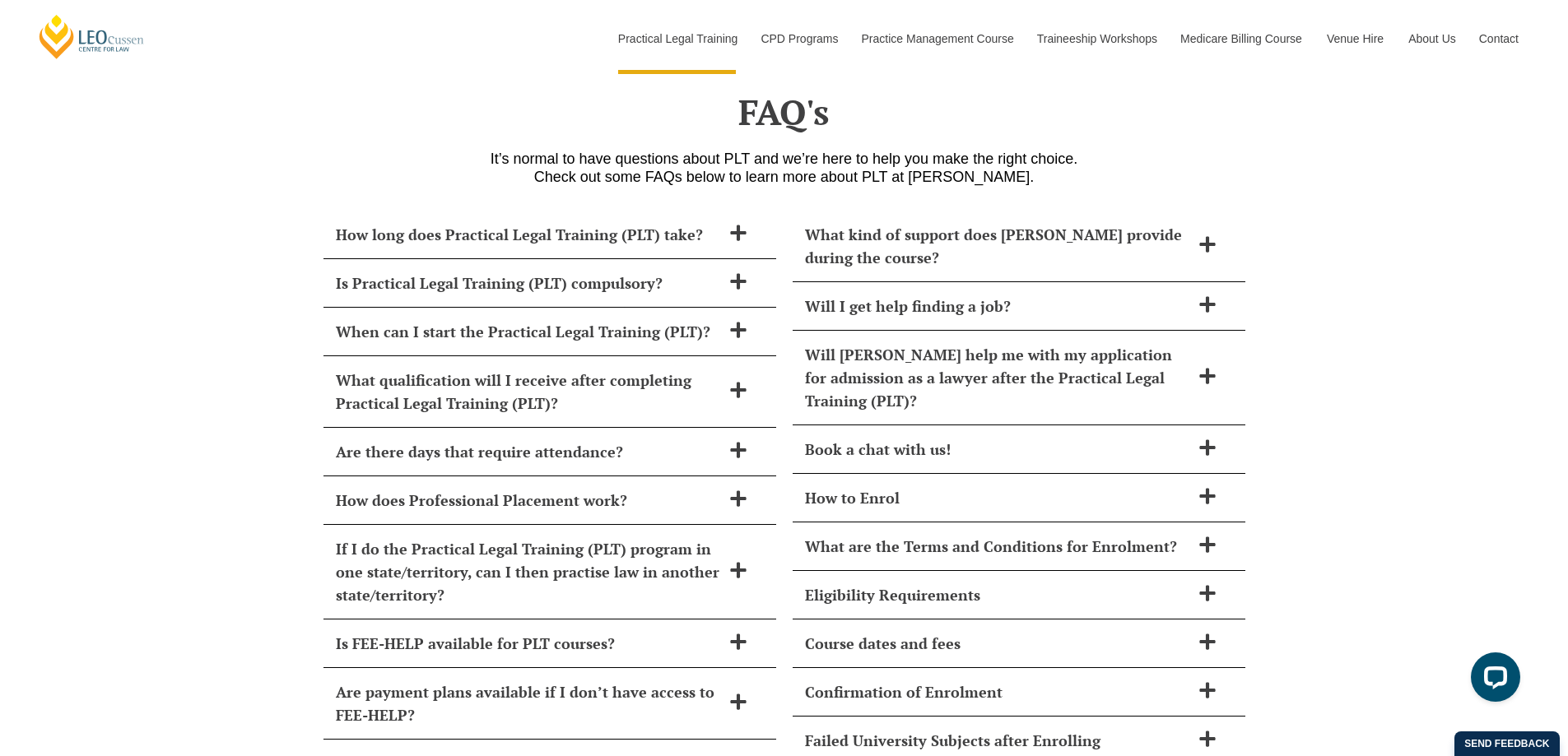
click at [259, 415] on div "How long does Practical Legal Training (PLT) take? Leo Cussen’s PLT course can …" at bounding box center [784, 653] width 1568 height 920
click at [394, 440] on h2 "Are there days that require attendance?" at bounding box center [528, 451] width 385 height 23
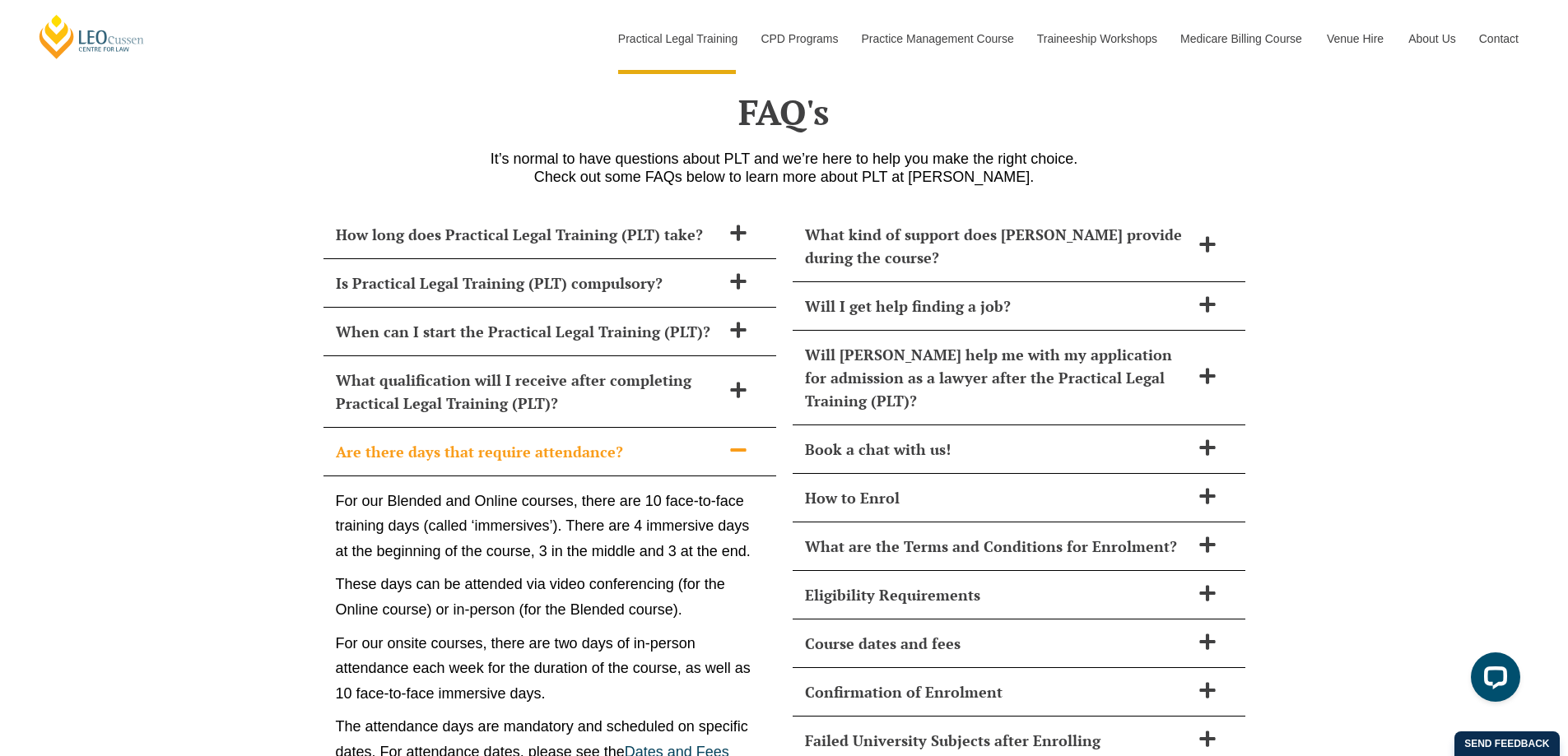
click at [394, 440] on h2 "Are there days that require attendance?" at bounding box center [528, 451] width 385 height 23
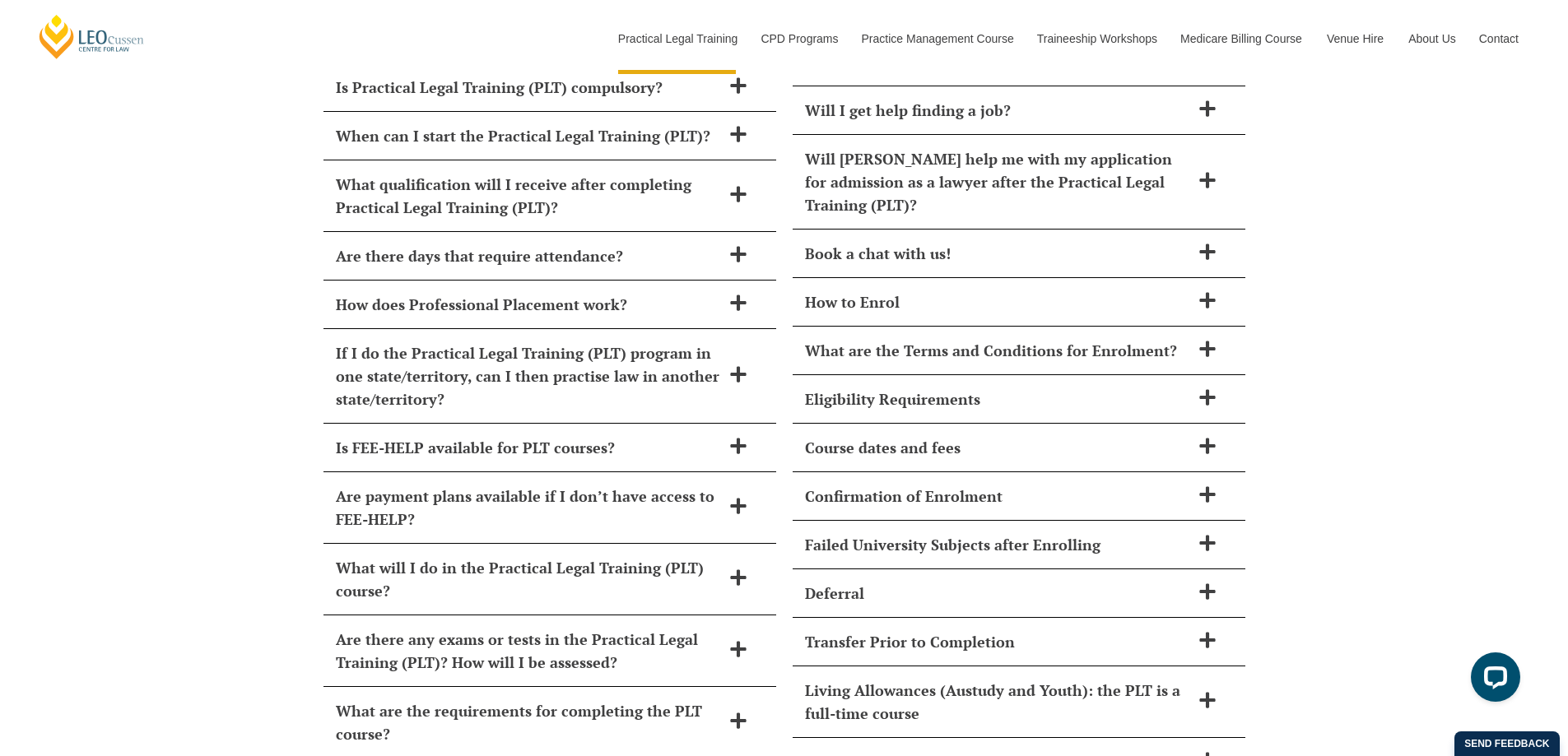
scroll to position [6912, 0]
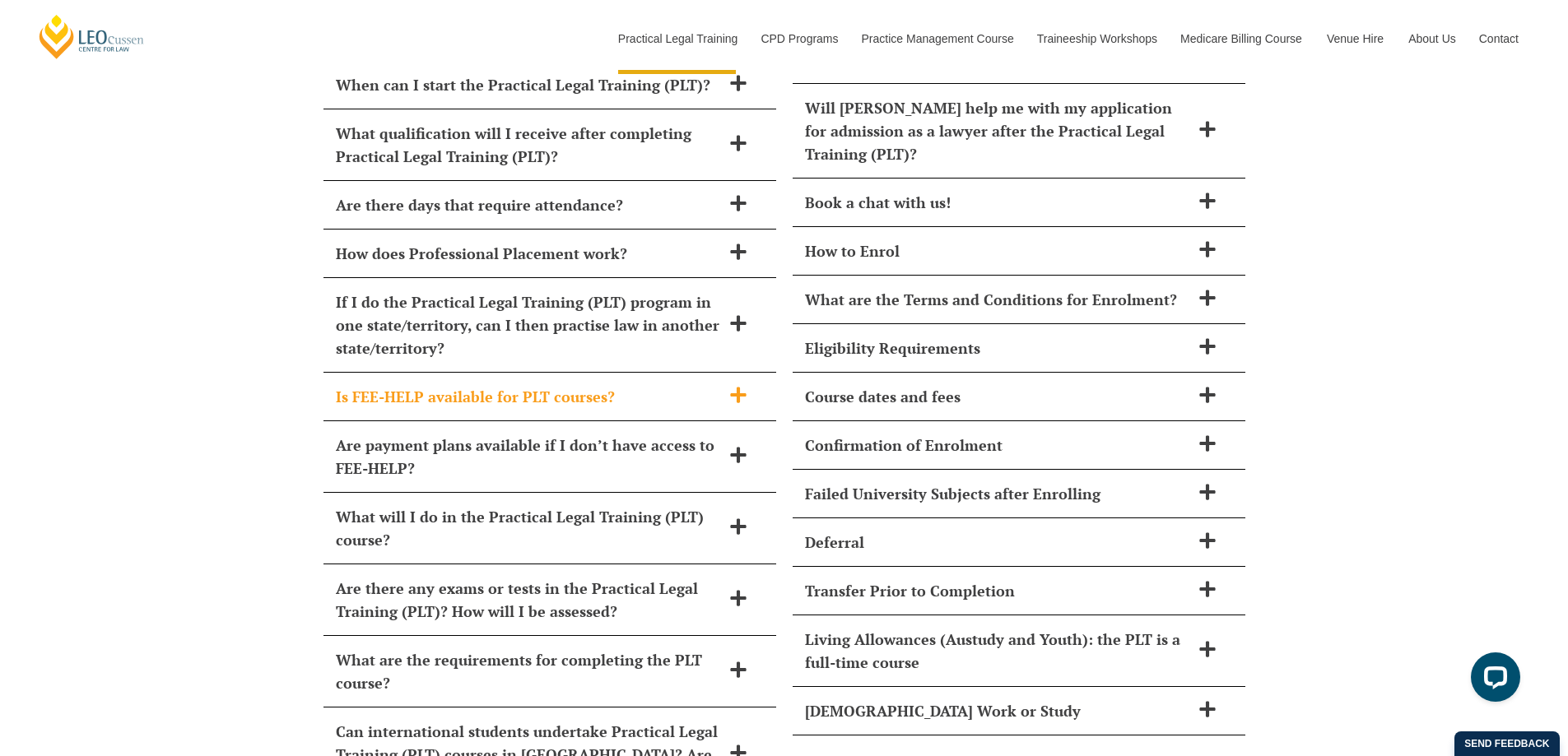
click at [508, 385] on h2 "Is FEE-HELP available for PLT courses?" at bounding box center [528, 396] width 385 height 23
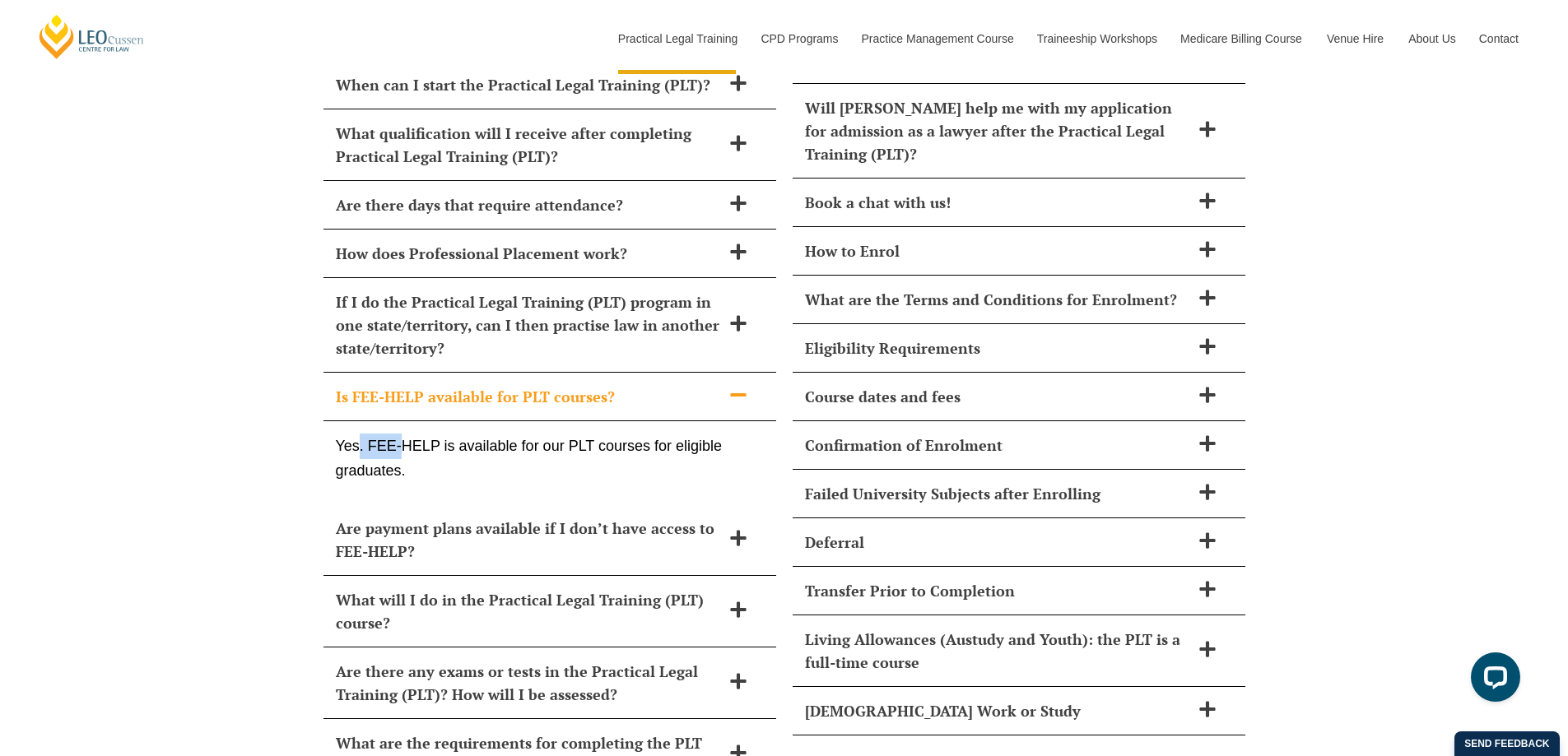
drag, startPoint x: 356, startPoint y: 400, endPoint x: 401, endPoint y: 400, distance: 45.0
click at [401, 434] on p "Yes. FEE-HELP is available for our PLT courses for eligible graduates." at bounding box center [549, 459] width 428 height 50
click at [461, 434] on p "Yes. FEE-HELP is available for our PLT courses for eligible graduates." at bounding box center [549, 459] width 428 height 50
click at [438, 385] on h2 "Is FEE-HELP available for PLT courses?" at bounding box center [528, 396] width 385 height 23
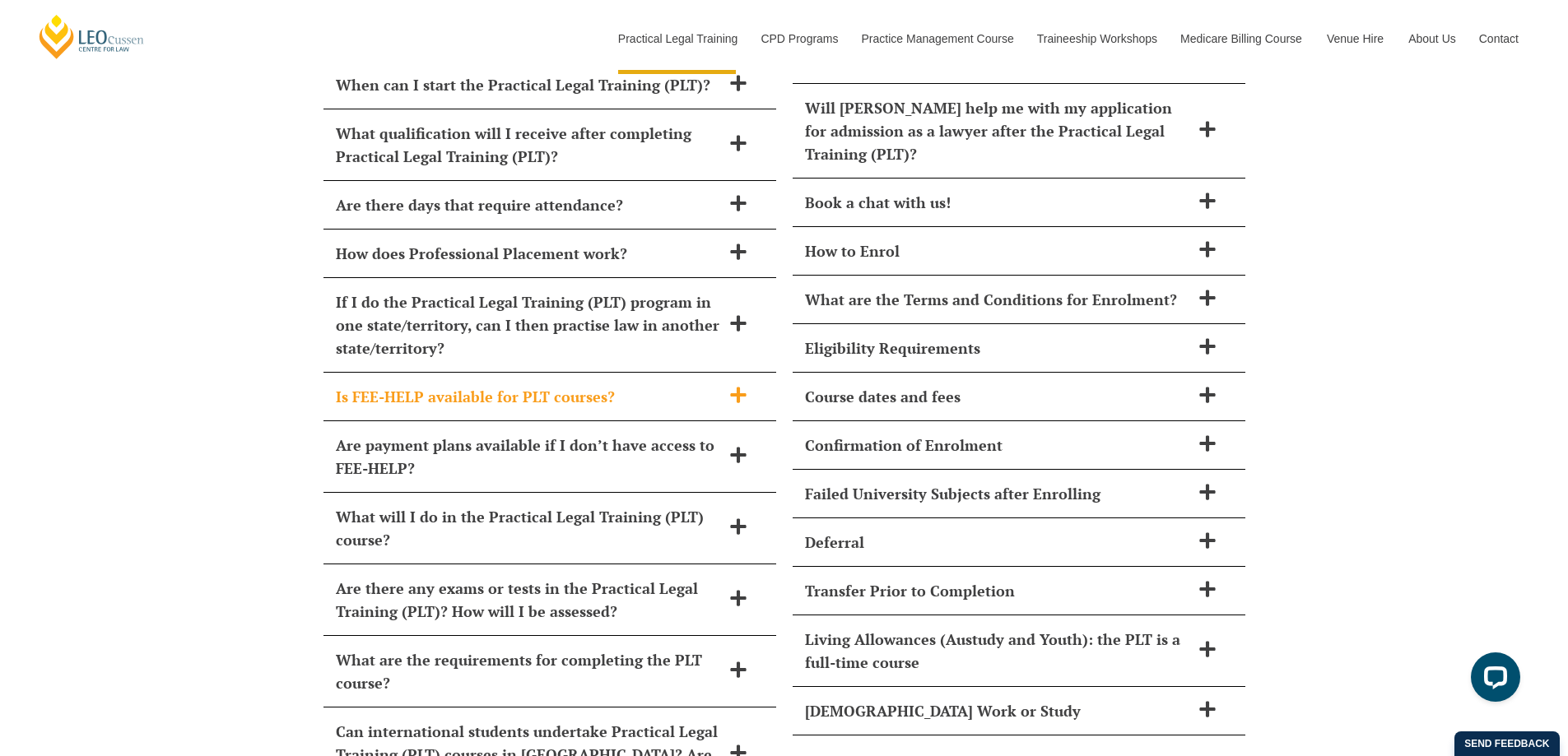
click at [387, 372] on div "Is FEE-HELP available for PLT courses?" at bounding box center [550, 396] width 453 height 49
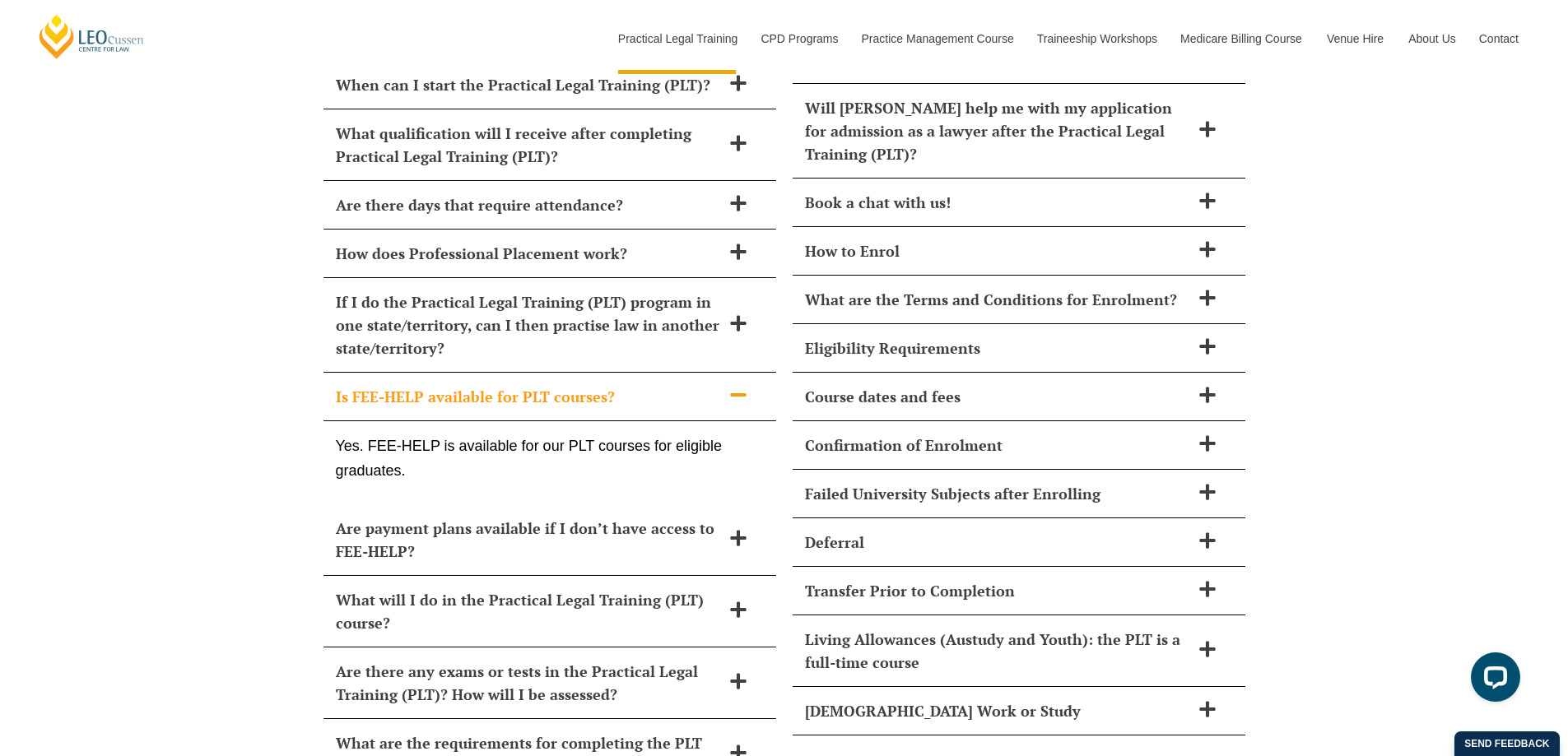
click at [387, 372] on div "Is FEE-HELP available for PLT courses?" at bounding box center [550, 396] width 453 height 49
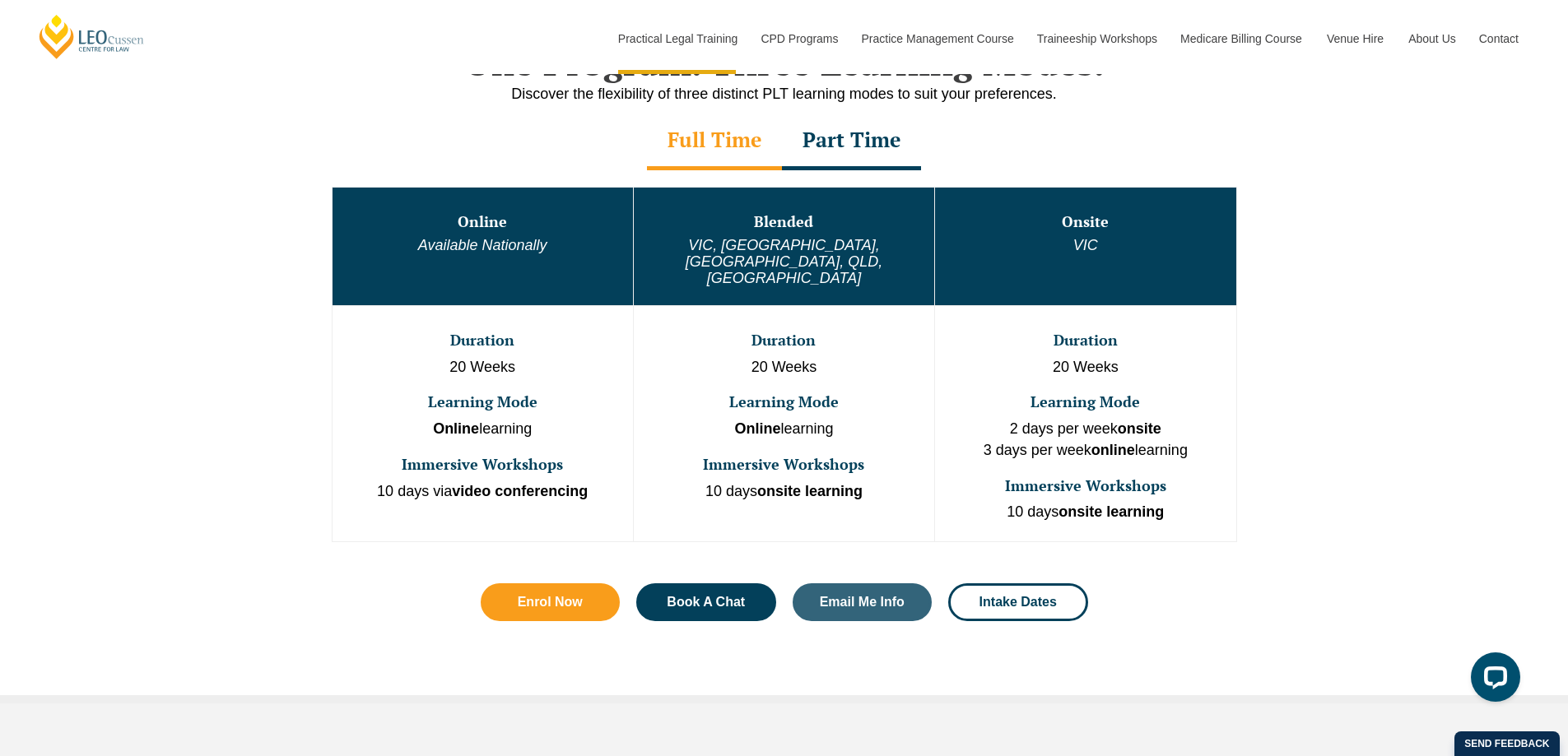
scroll to position [843, 0]
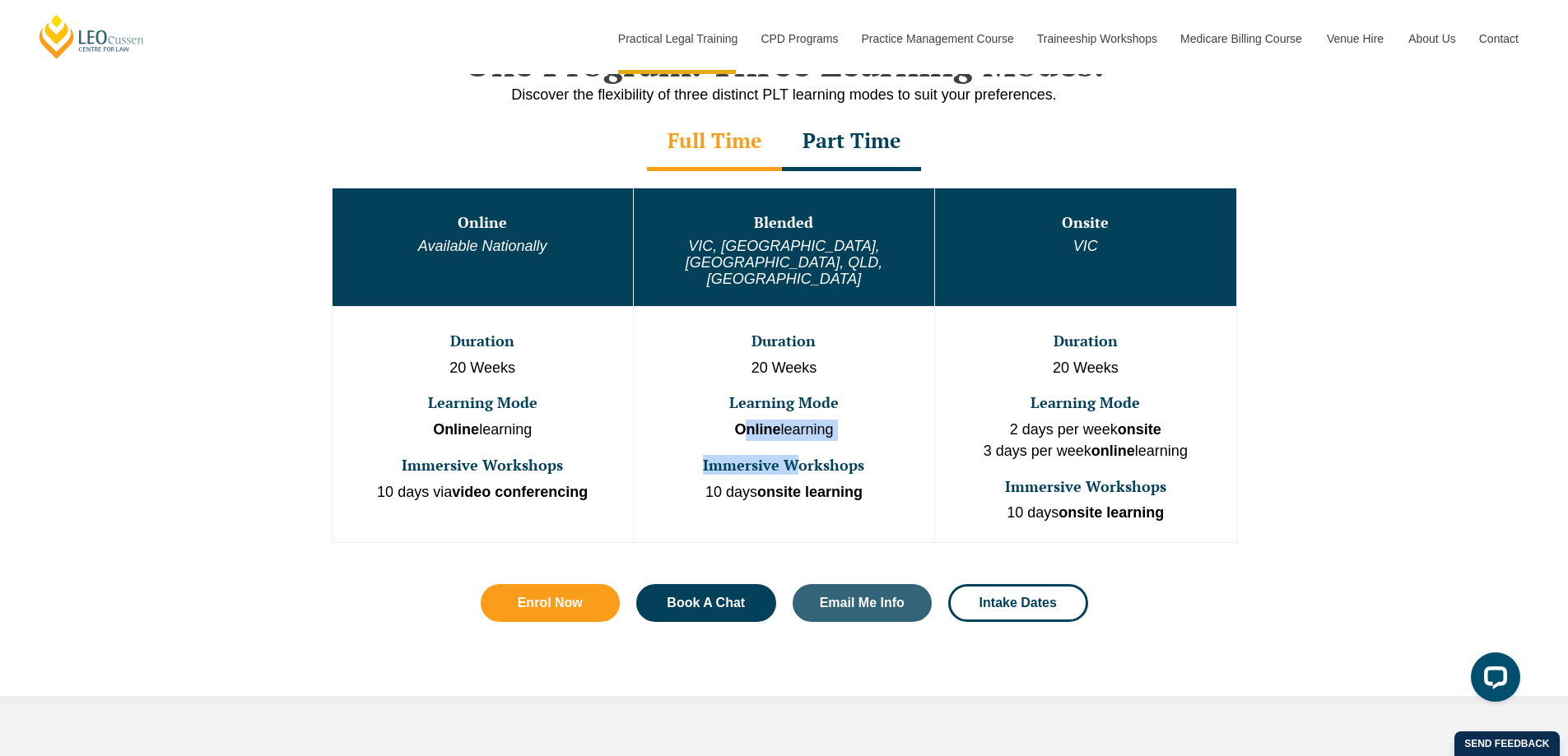
drag, startPoint x: 739, startPoint y: 403, endPoint x: 799, endPoint y: 413, distance: 60.8
click at [799, 413] on td "Duration 20 Weeks Learning Mode Online learning Immersive Workshops 10 days ons…" at bounding box center [784, 424] width 302 height 236
click at [820, 458] on h3 "Immersive Workshops" at bounding box center [784, 466] width 297 height 16
drag, startPoint x: 708, startPoint y: 460, endPoint x: 841, endPoint y: 465, distance: 133.1
click at [842, 483] on p "10 days onsite learning" at bounding box center [784, 493] width 297 height 21
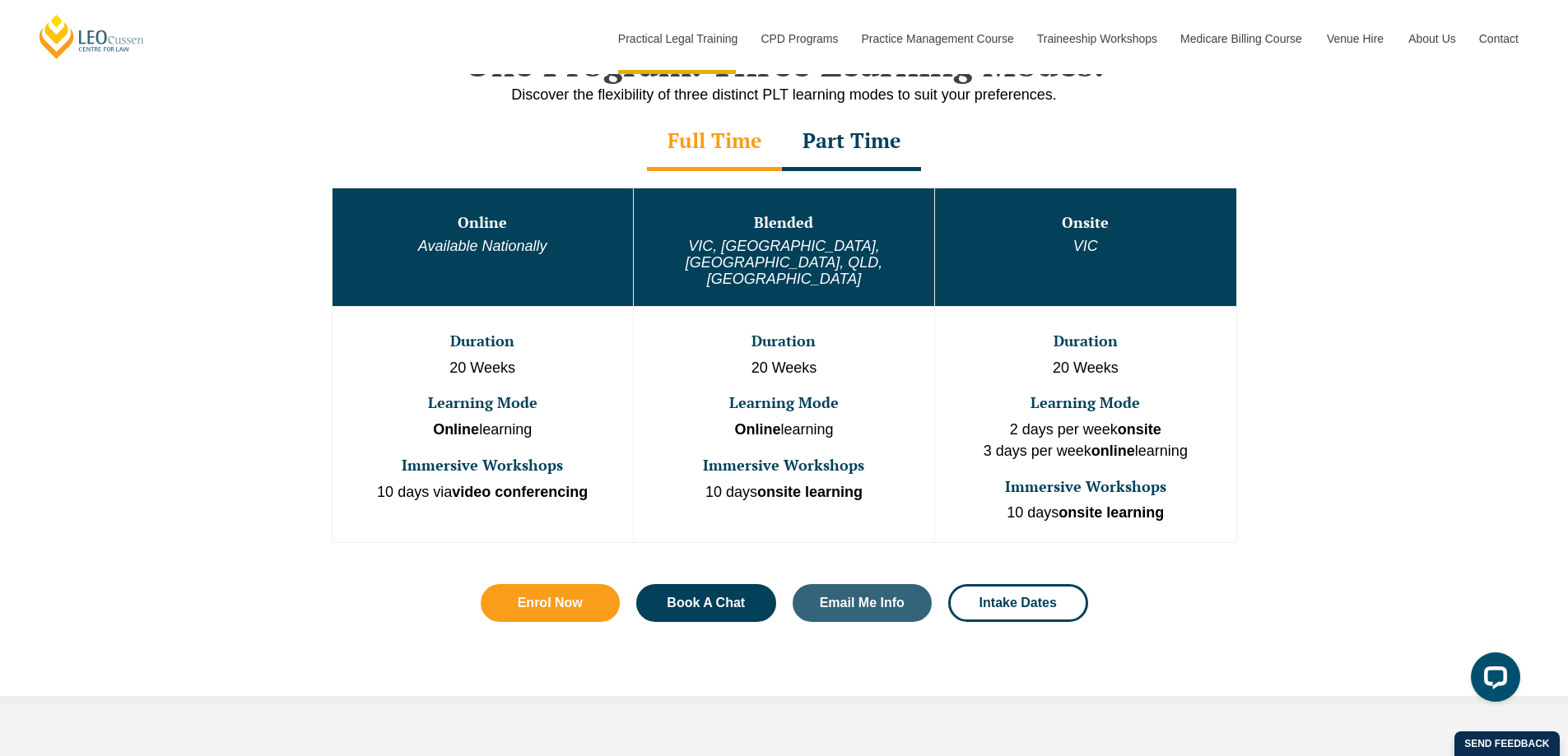
click at [855, 483] on strong "onsite learning" at bounding box center [809, 491] width 105 height 16
drag, startPoint x: 1017, startPoint y: 404, endPoint x: 1130, endPoint y: 407, distance: 113.0
click at [1130, 419] on p "2 days per week onsite 3 days per week online learning" at bounding box center [1085, 440] width 297 height 42
click at [1098, 442] on strong "online" at bounding box center [1113, 450] width 44 height 16
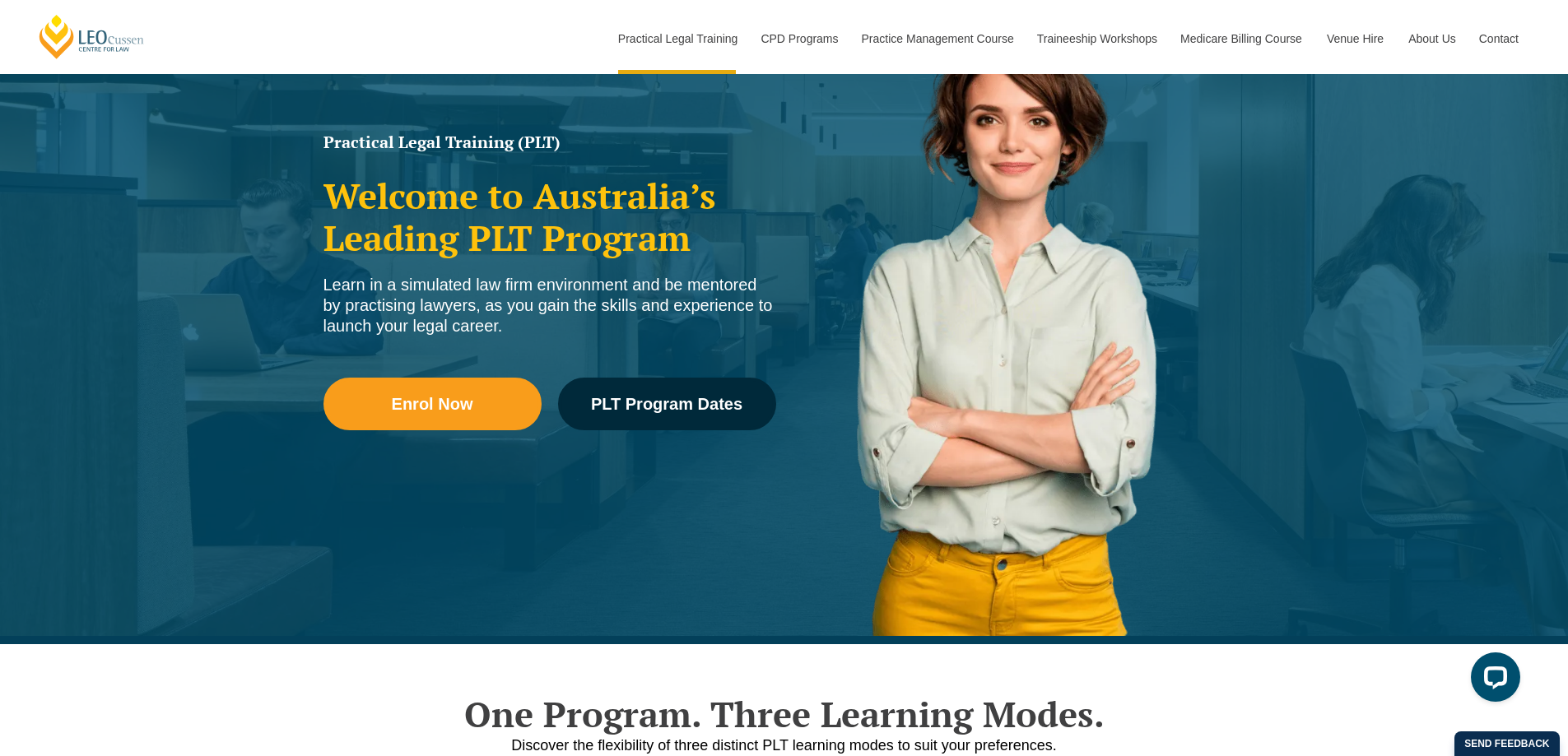
scroll to position [0, 0]
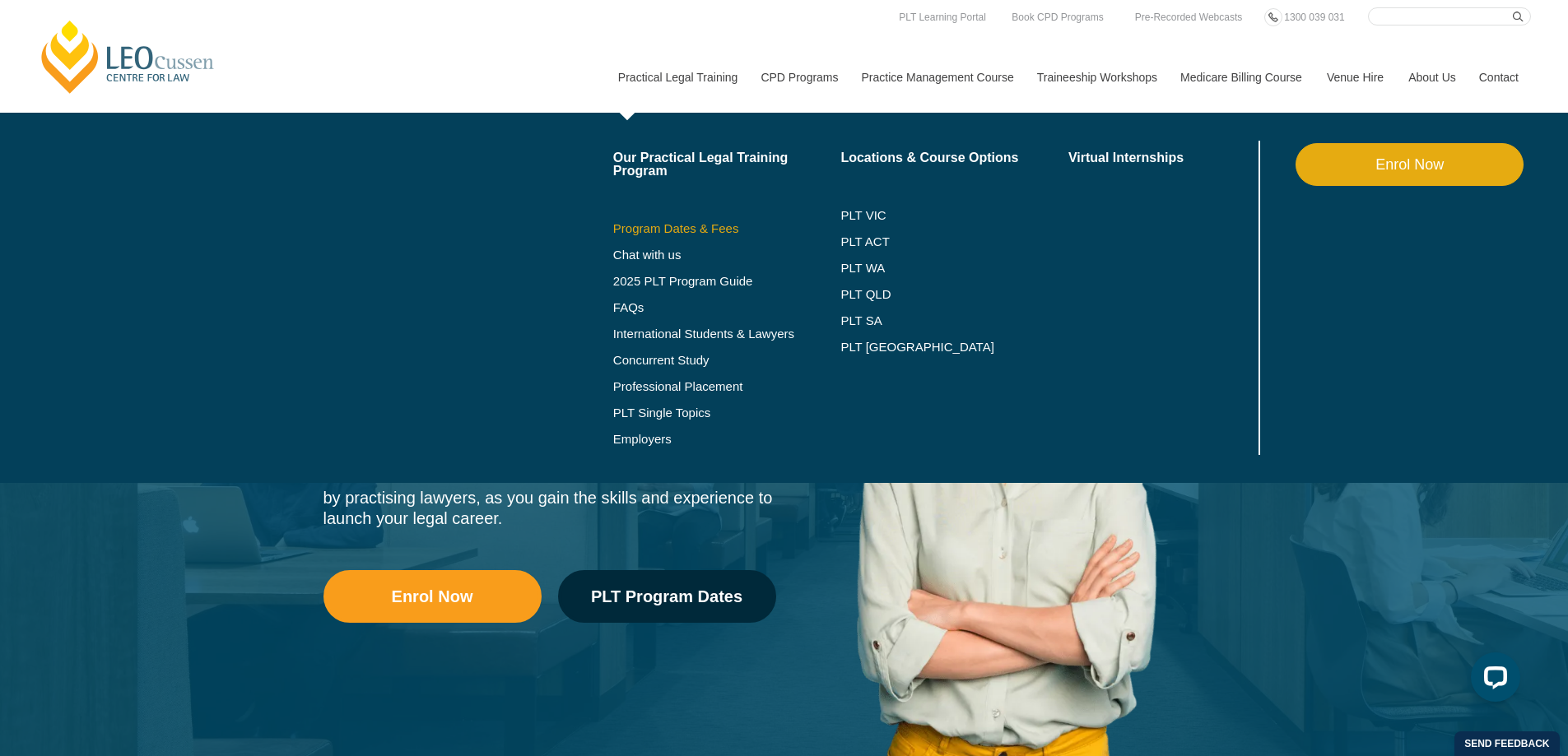
click at [690, 231] on link "Program Dates & Fees" at bounding box center [727, 228] width 228 height 13
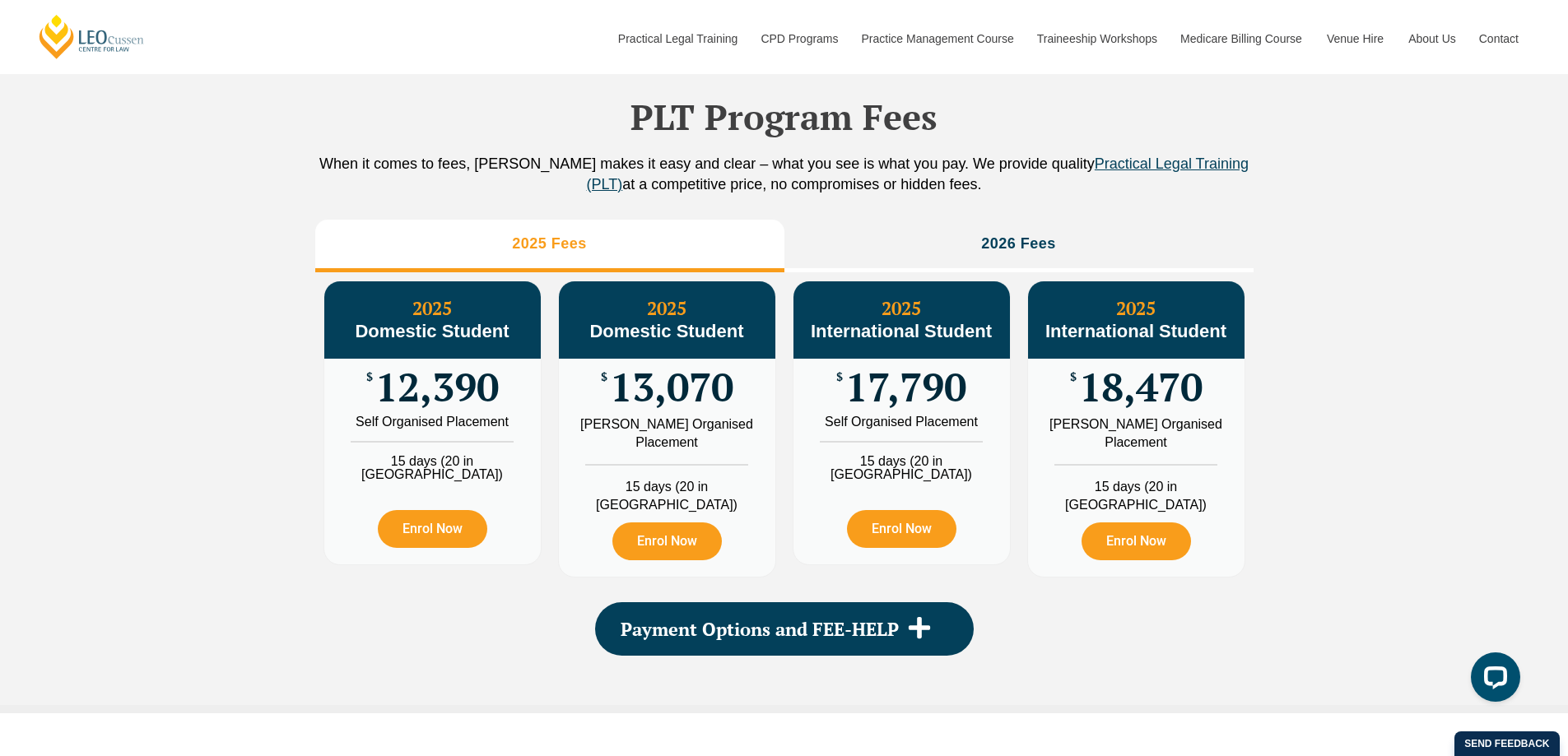
scroll to position [1844, 0]
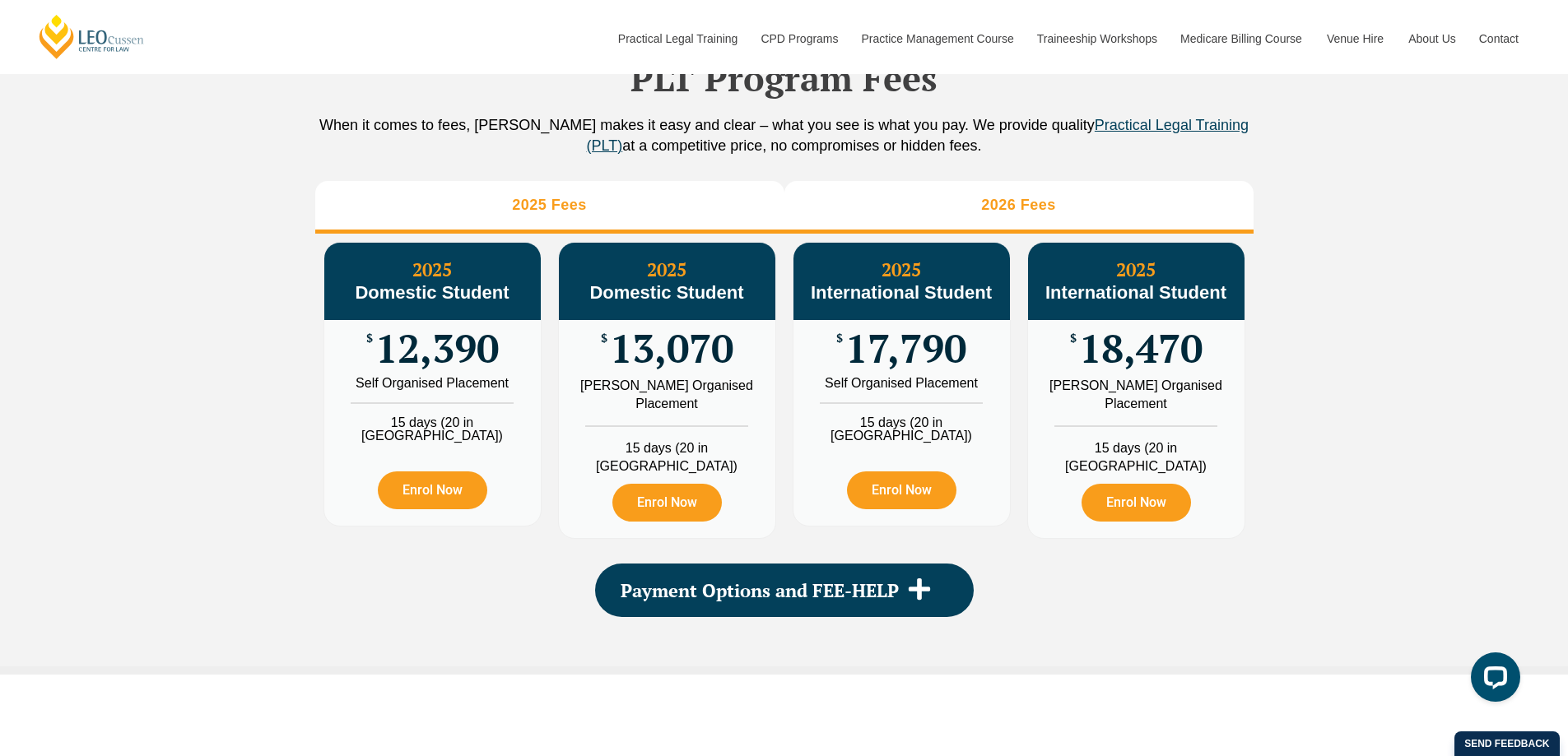
click at [954, 220] on li "2026 Fees" at bounding box center [1019, 208] width 469 height 53
click at [666, 226] on li "2025 Fees" at bounding box center [549, 208] width 469 height 53
click at [1005, 214] on h3 "2026 Fees" at bounding box center [1019, 205] width 75 height 19
click at [696, 220] on li "2025 Fees" at bounding box center [549, 208] width 469 height 53
click at [969, 209] on li "2026 Fees" at bounding box center [1019, 208] width 469 height 53
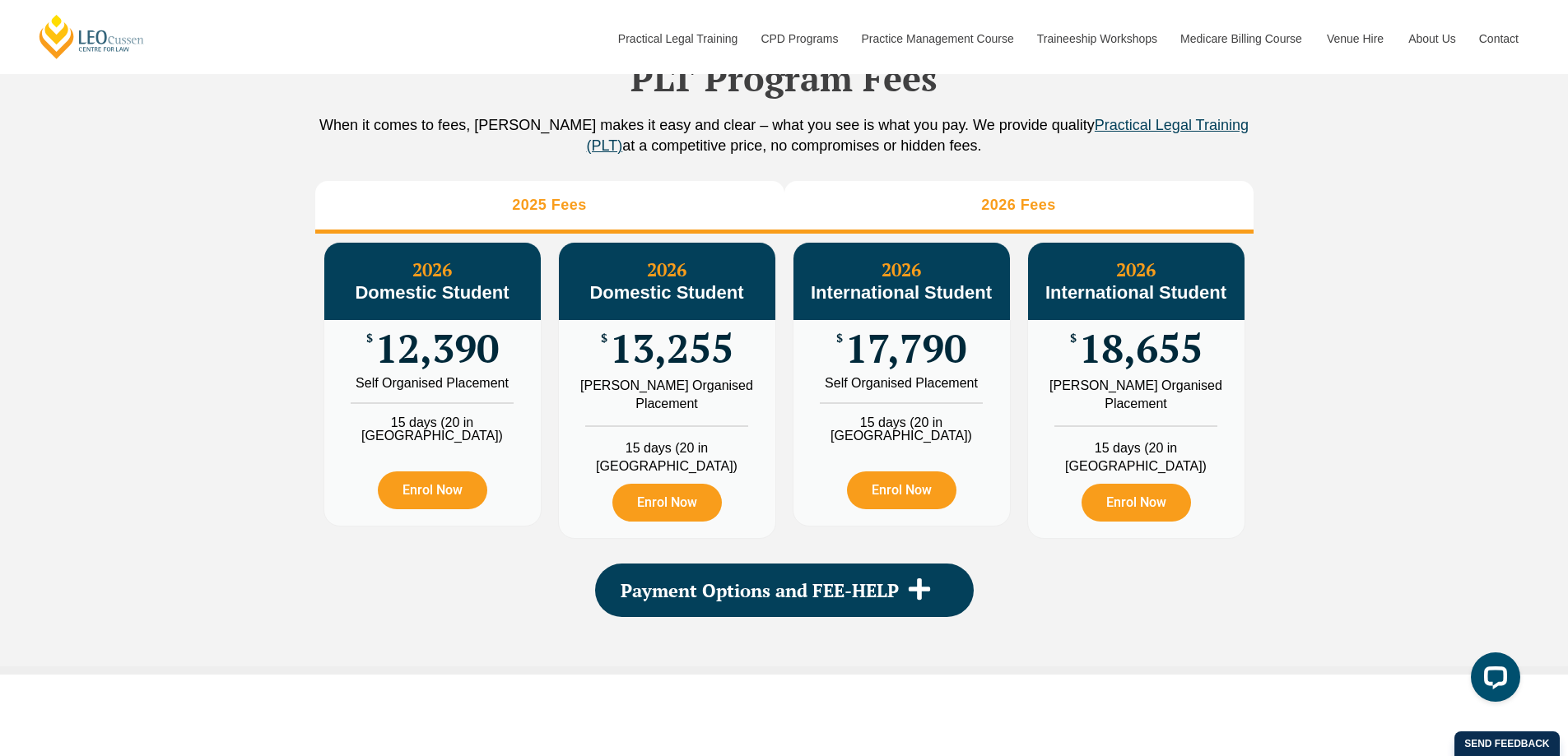
click at [609, 232] on li "2025 Fees" at bounding box center [549, 208] width 469 height 53
click at [847, 213] on li "2026 Fees" at bounding box center [1019, 208] width 469 height 53
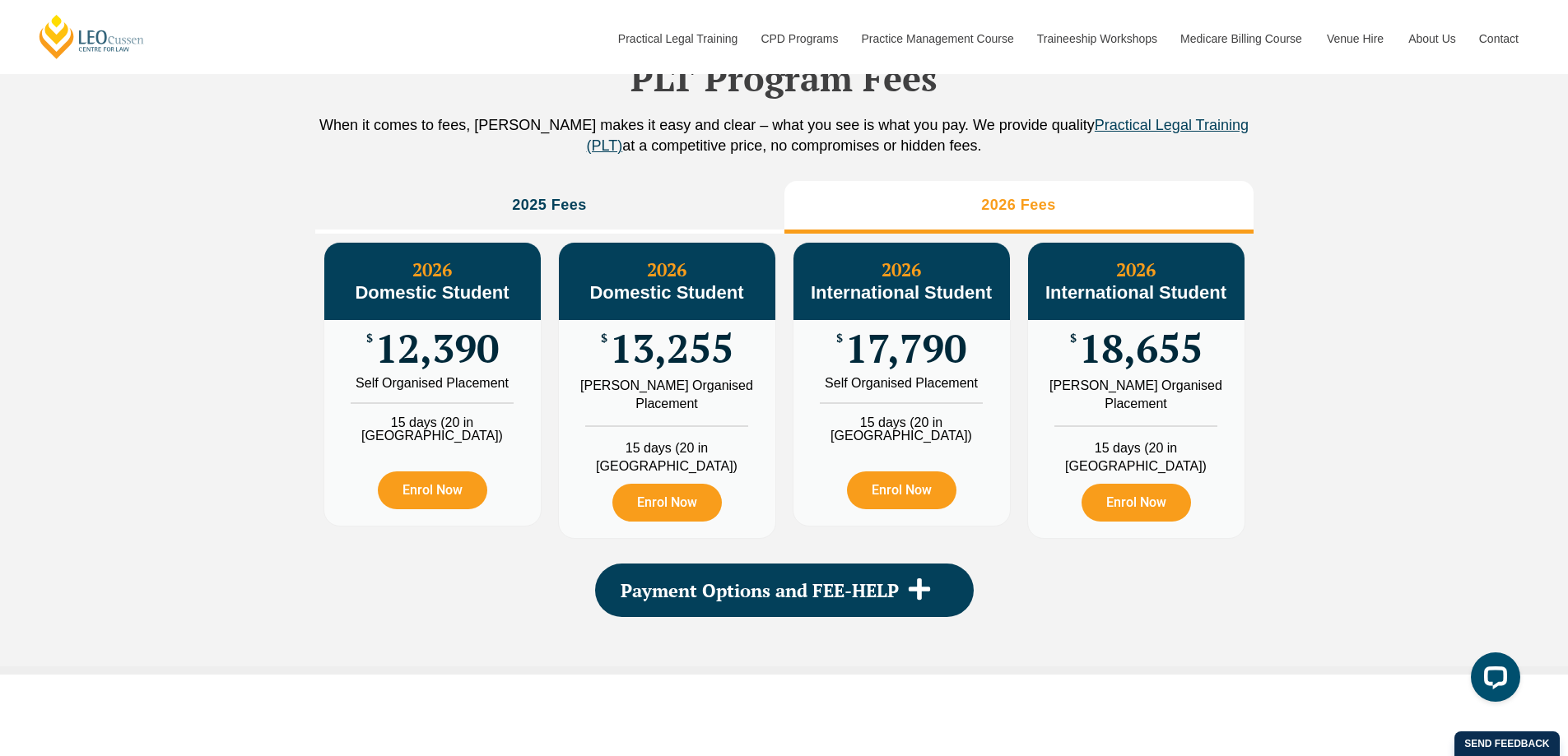
scroll to position [1762, 0]
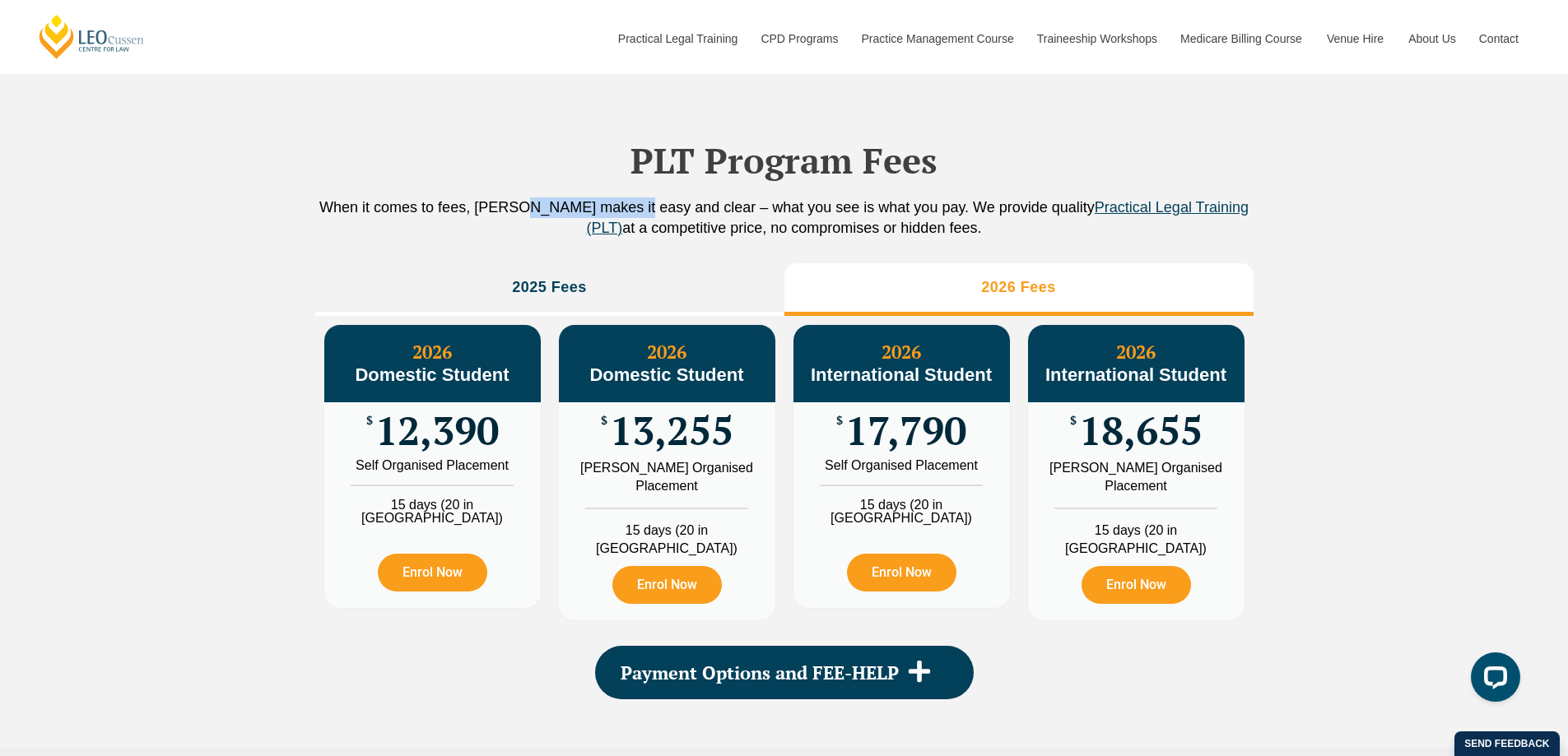
drag, startPoint x: 525, startPoint y: 229, endPoint x: 635, endPoint y: 228, distance: 110.0
click at [635, 228] on p "When it comes to fees, Leo Cussen makes it easy and clear – what you see is wha…" at bounding box center [784, 218] width 938 height 41
drag, startPoint x: 690, startPoint y: 228, endPoint x: 797, endPoint y: 235, distance: 107.2
click at [793, 232] on p "When it comes to fees, Leo Cussen makes it easy and clear – what you see is wha…" at bounding box center [784, 218] width 938 height 41
drag, startPoint x: 856, startPoint y: 231, endPoint x: 894, endPoint y: 231, distance: 38.0
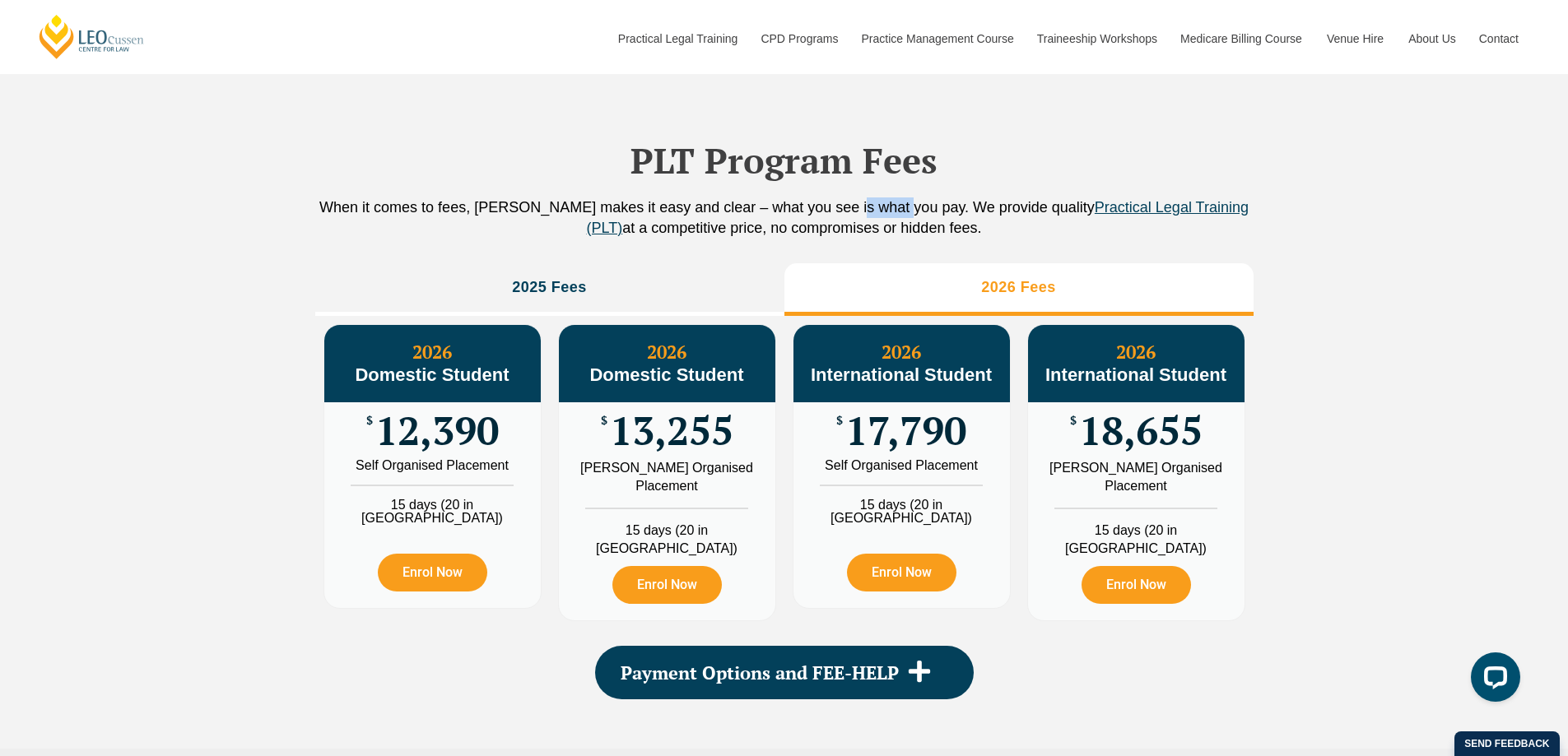
click at [894, 231] on p "When it comes to fees, Leo Cussen makes it easy and clear – what you see is wha…" at bounding box center [784, 218] width 938 height 41
click at [920, 229] on p "When it comes to fees, Leo Cussen makes it easy and clear – what you see is wha…" at bounding box center [784, 218] width 938 height 41
drag, startPoint x: 941, startPoint y: 227, endPoint x: 994, endPoint y: 228, distance: 53.0
click at [991, 228] on p "When it comes to fees, Leo Cussen makes it easy and clear – what you see is wha…" at bounding box center [784, 218] width 938 height 41
drag, startPoint x: 617, startPoint y: 245, endPoint x: 693, endPoint y: 247, distance: 76.0
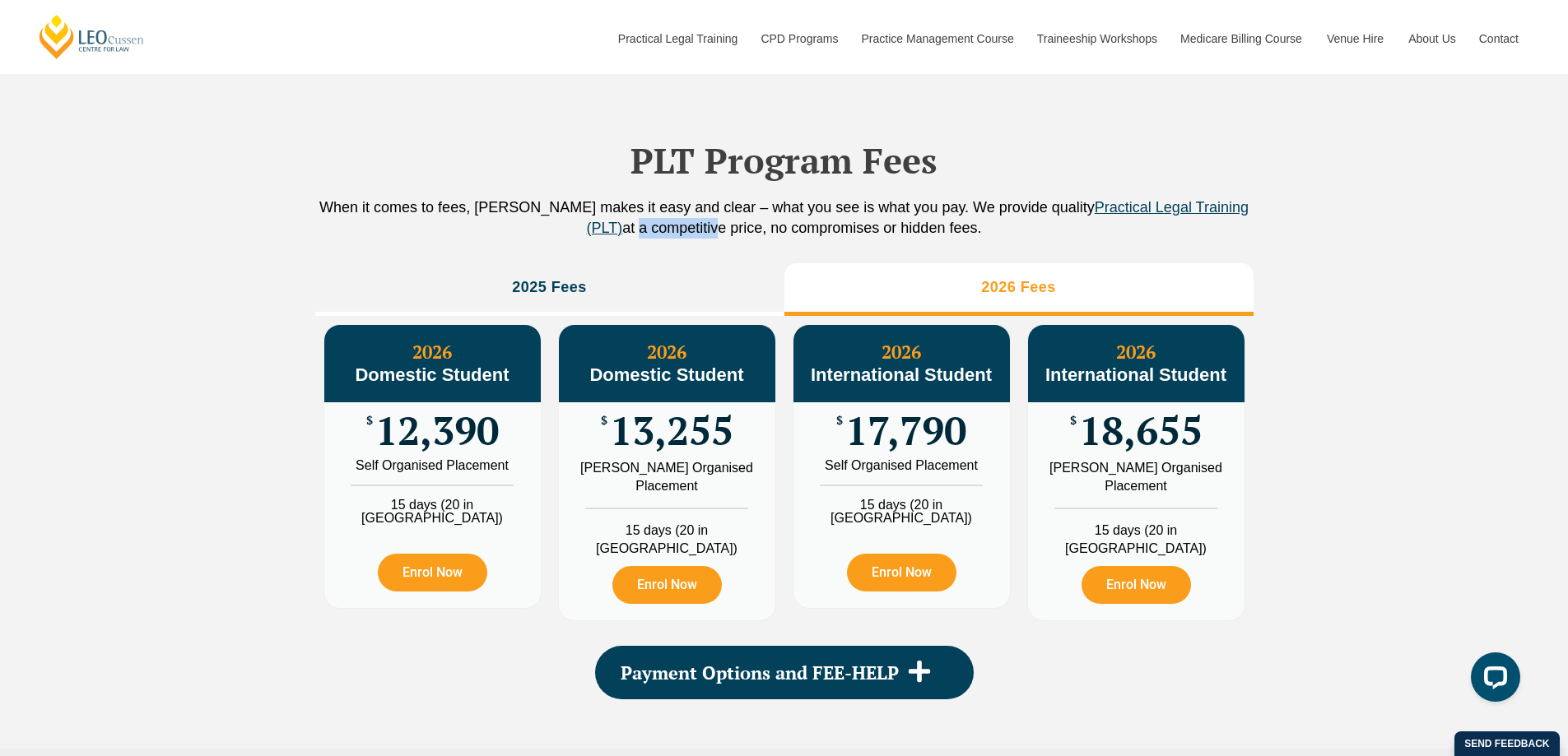
click at [693, 238] on p "When it comes to fees, Leo Cussen makes it easy and clear – what you see is wha…" at bounding box center [784, 218] width 938 height 41
click at [736, 238] on p "When it comes to fees, Leo Cussen makes it easy and clear – what you see is wha…" at bounding box center [784, 218] width 938 height 41
drag, startPoint x: 645, startPoint y: 251, endPoint x: 749, endPoint y: 252, distance: 104.0
click at [741, 238] on p "When it comes to fees, Leo Cussen makes it easy and clear – what you see is wha…" at bounding box center [784, 218] width 938 height 41
drag, startPoint x: 810, startPoint y: 249, endPoint x: 877, endPoint y: 249, distance: 67.0
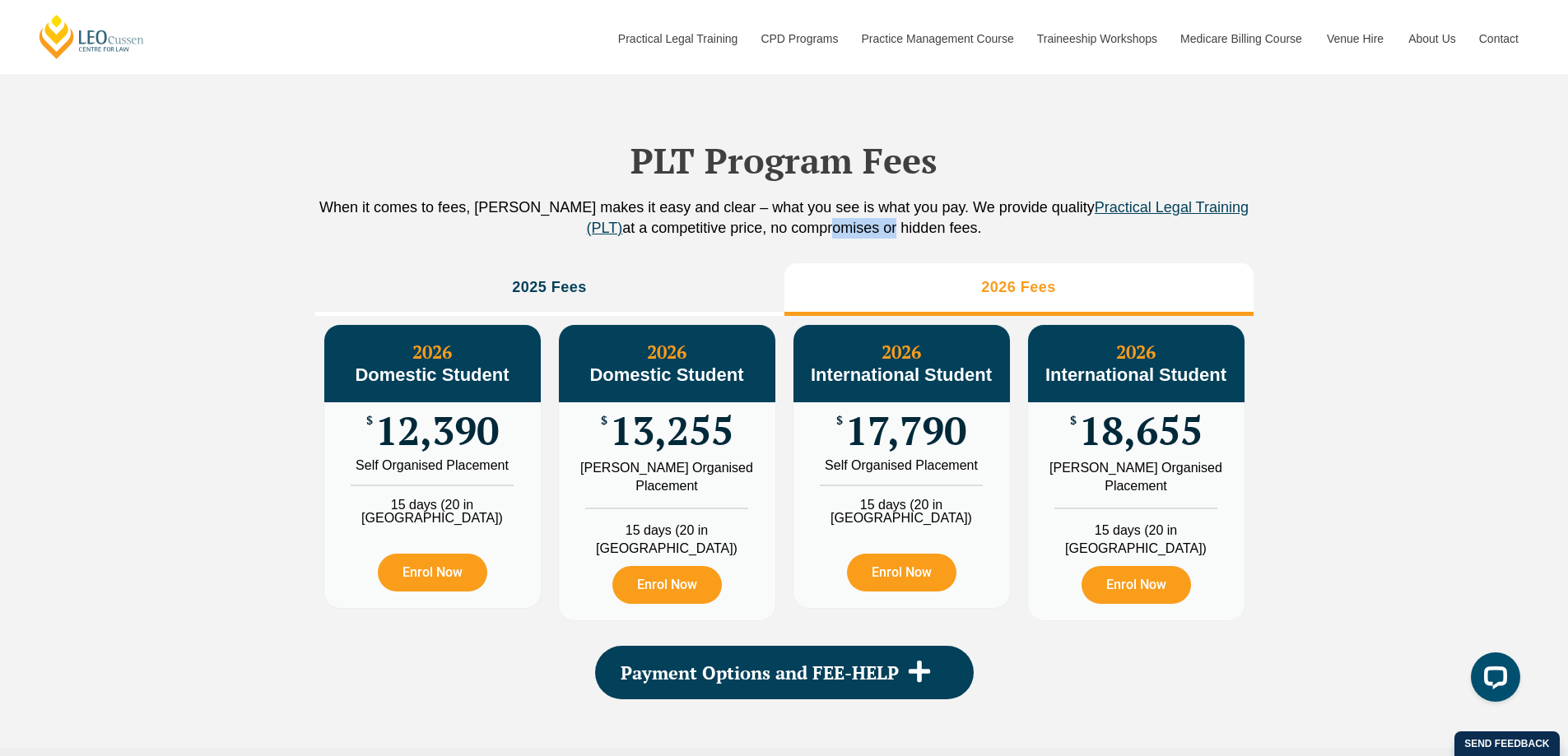
click at [877, 238] on p "When it comes to fees, Leo Cussen makes it easy and clear – what you see is wha…" at bounding box center [784, 218] width 938 height 41
click at [916, 238] on p "When it comes to fees, Leo Cussen makes it easy and clear – what you see is wha…" at bounding box center [784, 218] width 938 height 41
click at [483, 268] on div "PLT Program Fees When it comes to fees, Leo Cussen makes it easy and clear – wh…" at bounding box center [784, 399] width 938 height 700
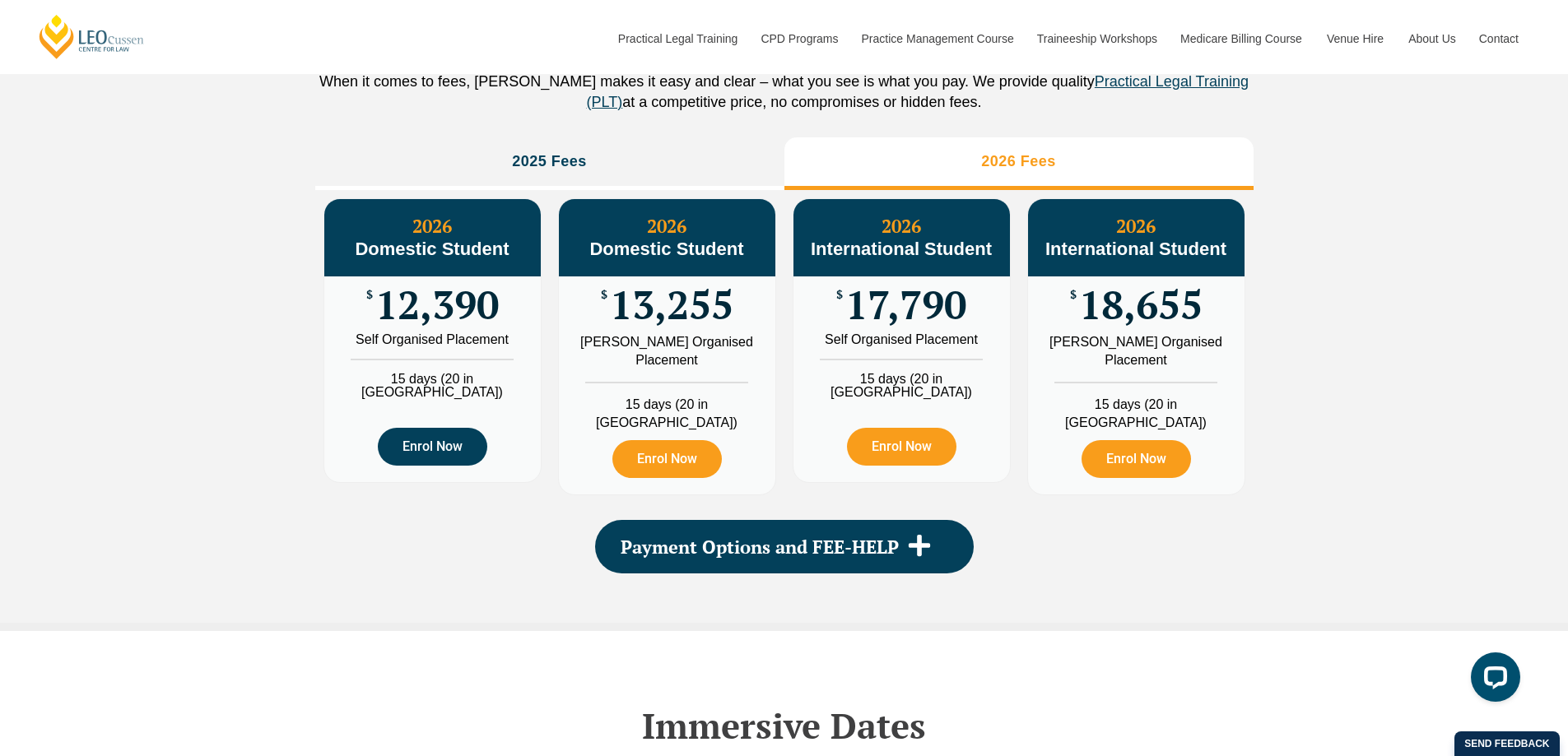
scroll to position [1926, 0]
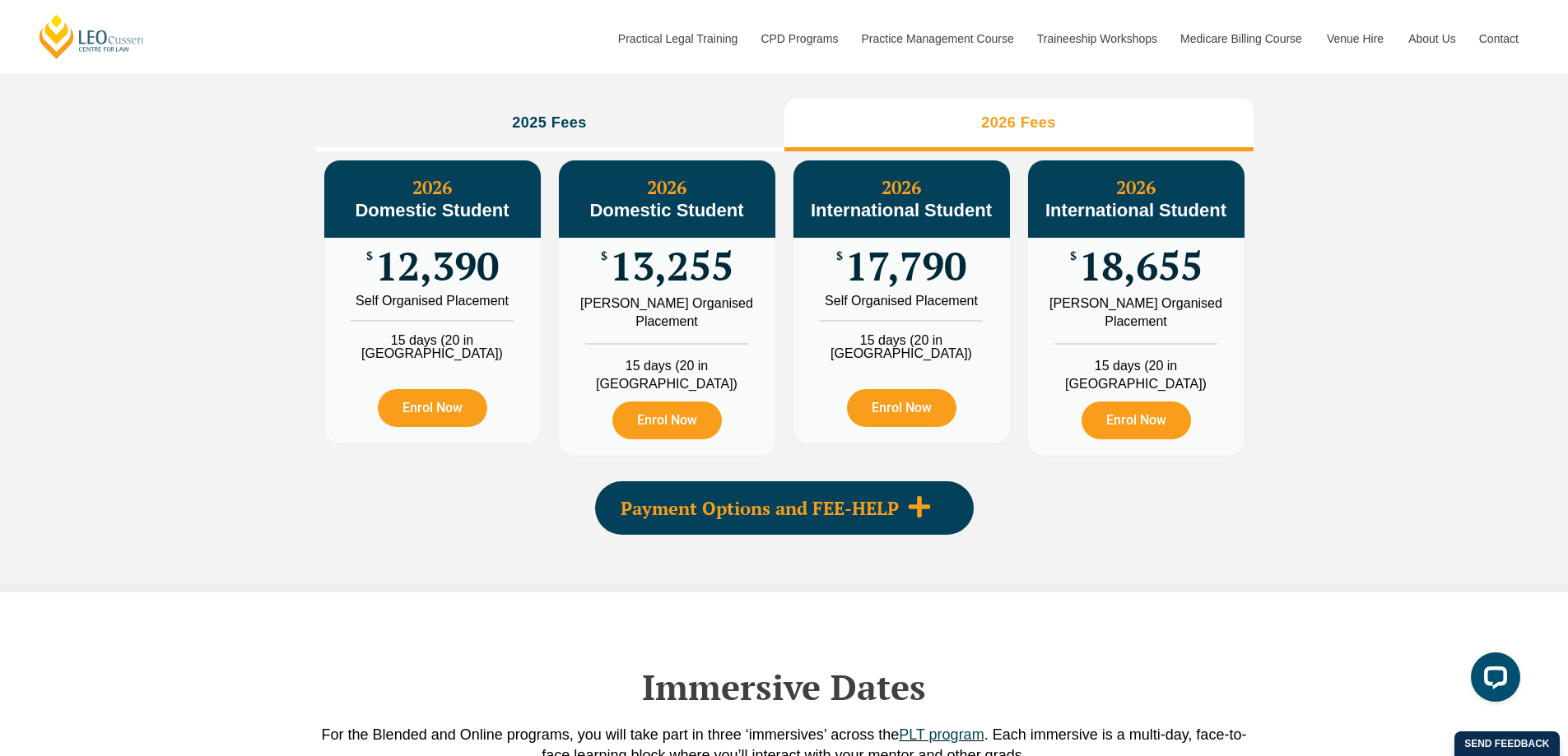
click at [664, 523] on div "Payment Options and FEE-HELP" at bounding box center [784, 508] width 379 height 54
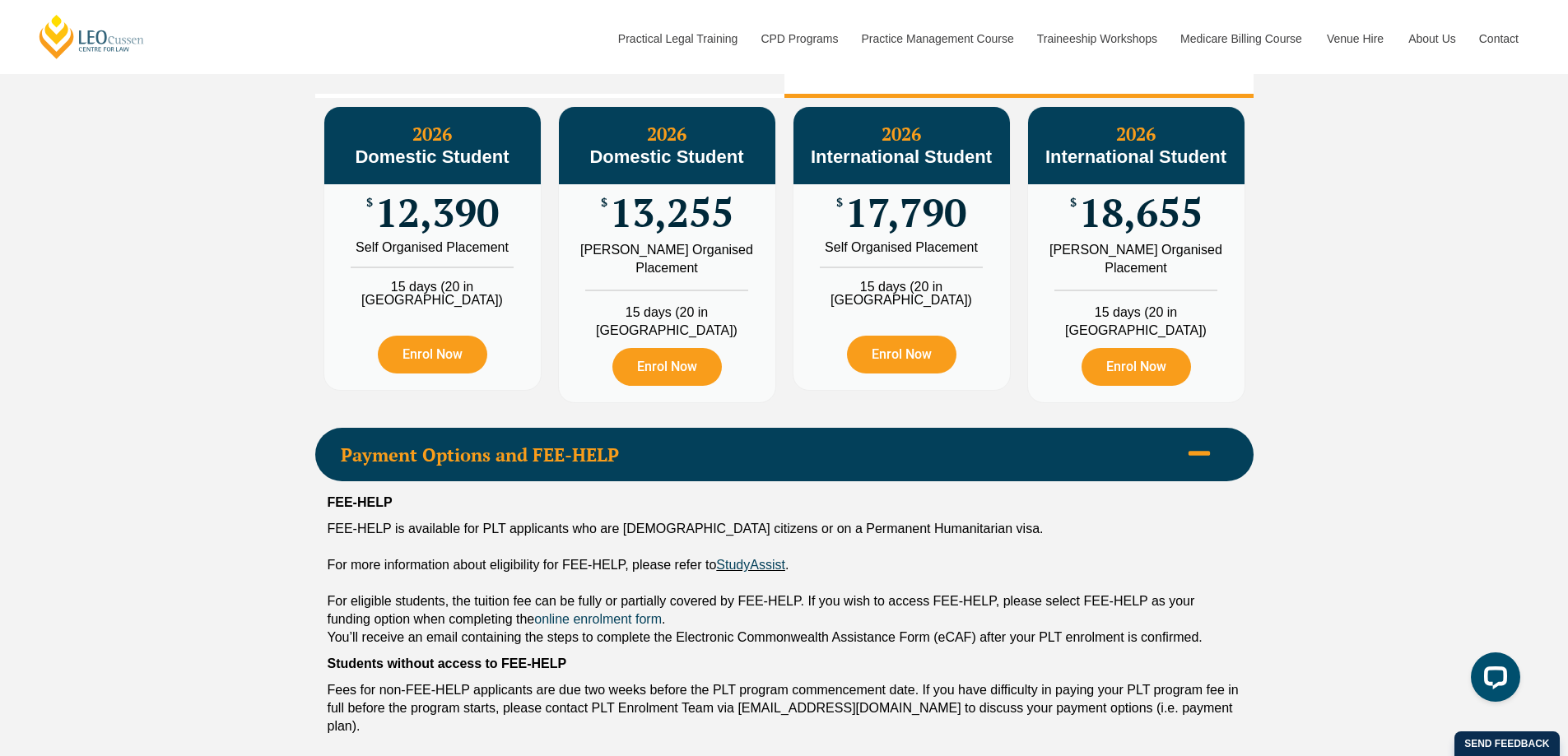
scroll to position [2009, 0]
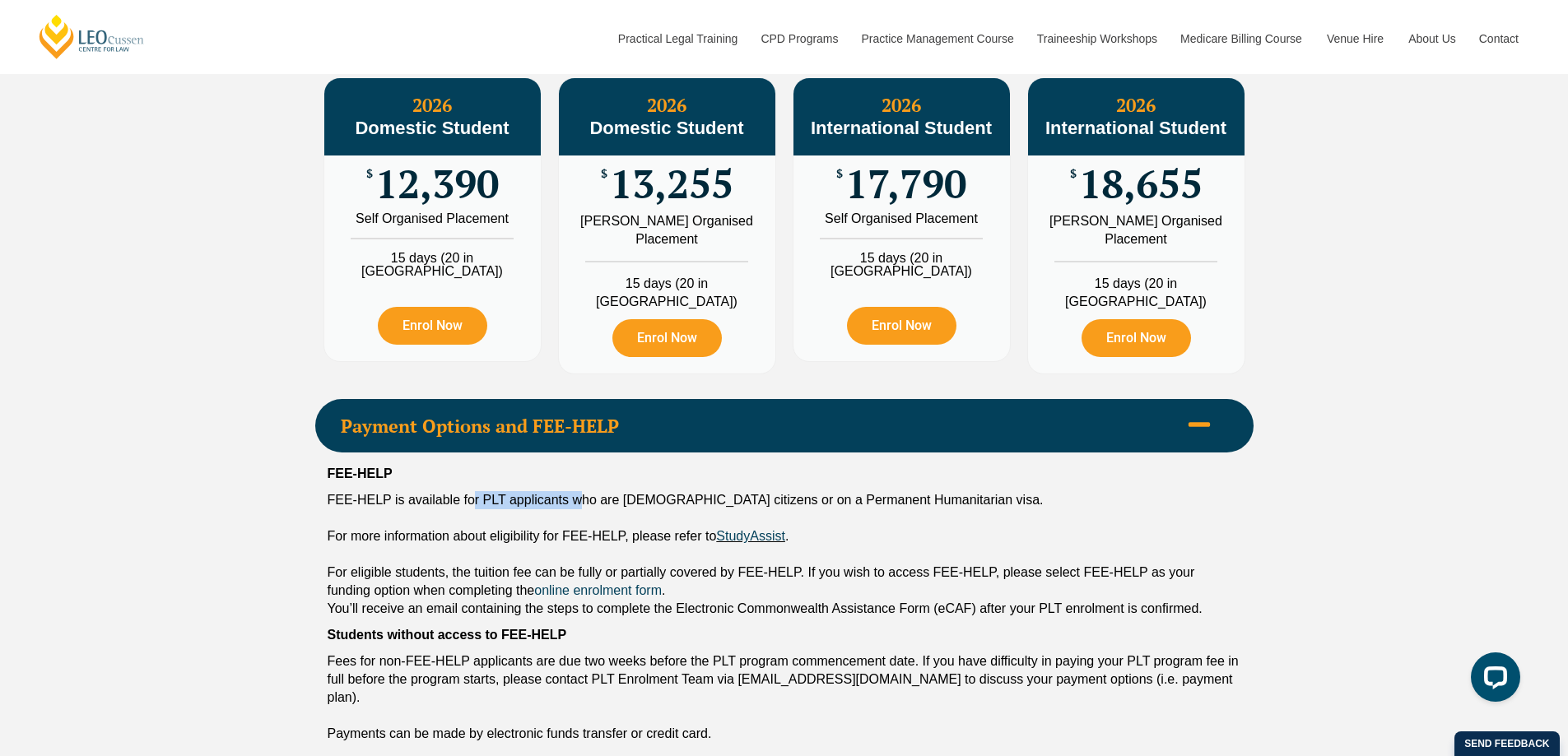
drag, startPoint x: 477, startPoint y: 506, endPoint x: 579, endPoint y: 508, distance: 102.0
click at [579, 508] on div "FEE-HELP is available for PLT applicants who are [DEMOGRAPHIC_DATA] citizens or…" at bounding box center [784, 500] width 913 height 18
drag, startPoint x: 668, startPoint y: 507, endPoint x: 697, endPoint y: 507, distance: 29.0
click at [697, 507] on div "FEE-HELP is available for PLT applicants who are [DEMOGRAPHIC_DATA] citizens or…" at bounding box center [784, 500] width 913 height 18
drag, startPoint x: 343, startPoint y: 579, endPoint x: 413, endPoint y: 578, distance: 70.0
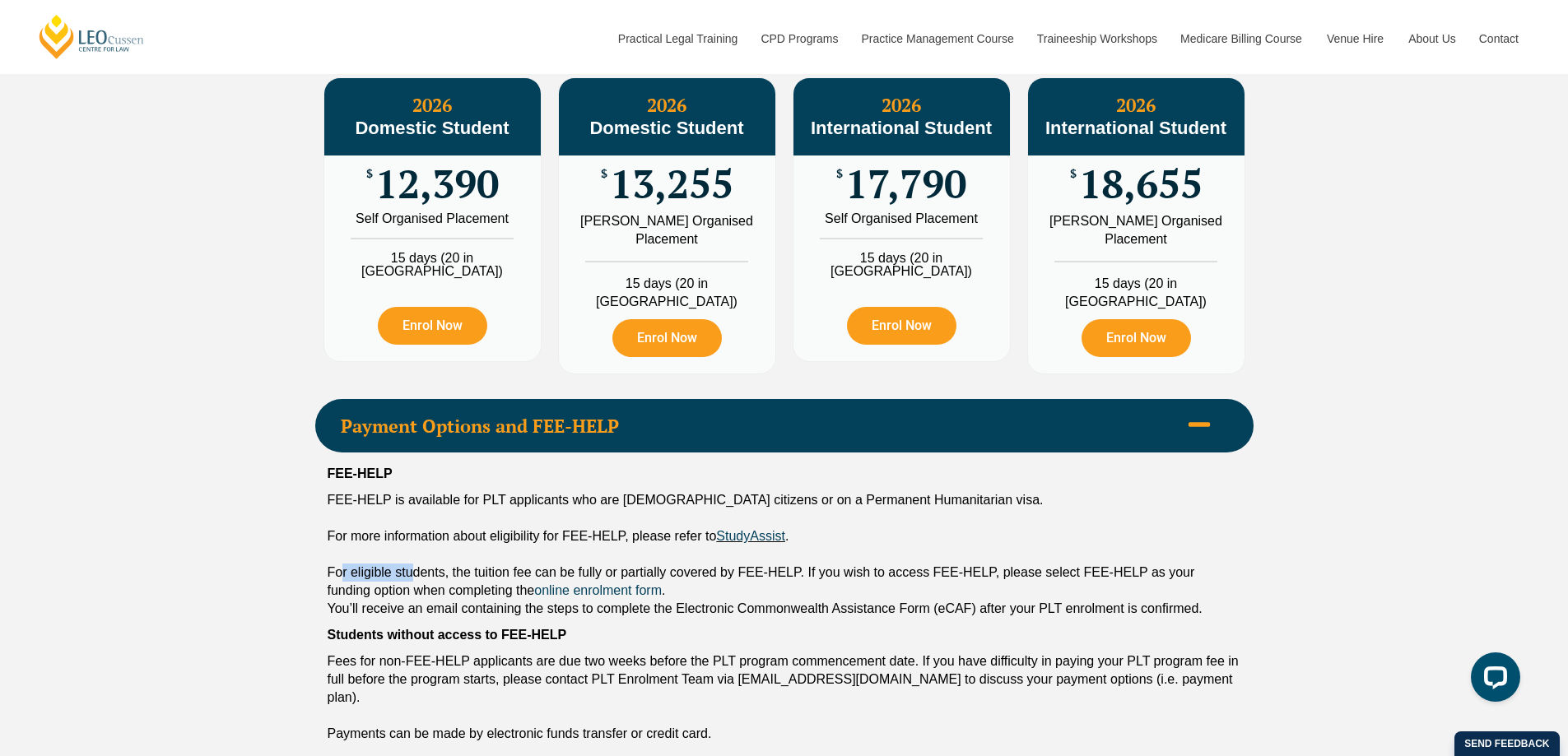
click at [413, 578] on div "For eligible students, the tuition fee can be fully or partially covered by FEE…" at bounding box center [784, 582] width 913 height 36
drag, startPoint x: 520, startPoint y: 574, endPoint x: 605, endPoint y: 577, distance: 85.1
click at [605, 577] on div "For eligible students, the tuition fee can be fully or partially covered by FEE…" at bounding box center [784, 582] width 913 height 36
drag, startPoint x: 665, startPoint y: 572, endPoint x: 761, endPoint y: 574, distance: 96.0
click at [761, 574] on div "For eligible students, the tuition fee can be fully or partially covered by FEE…" at bounding box center [784, 582] width 913 height 36
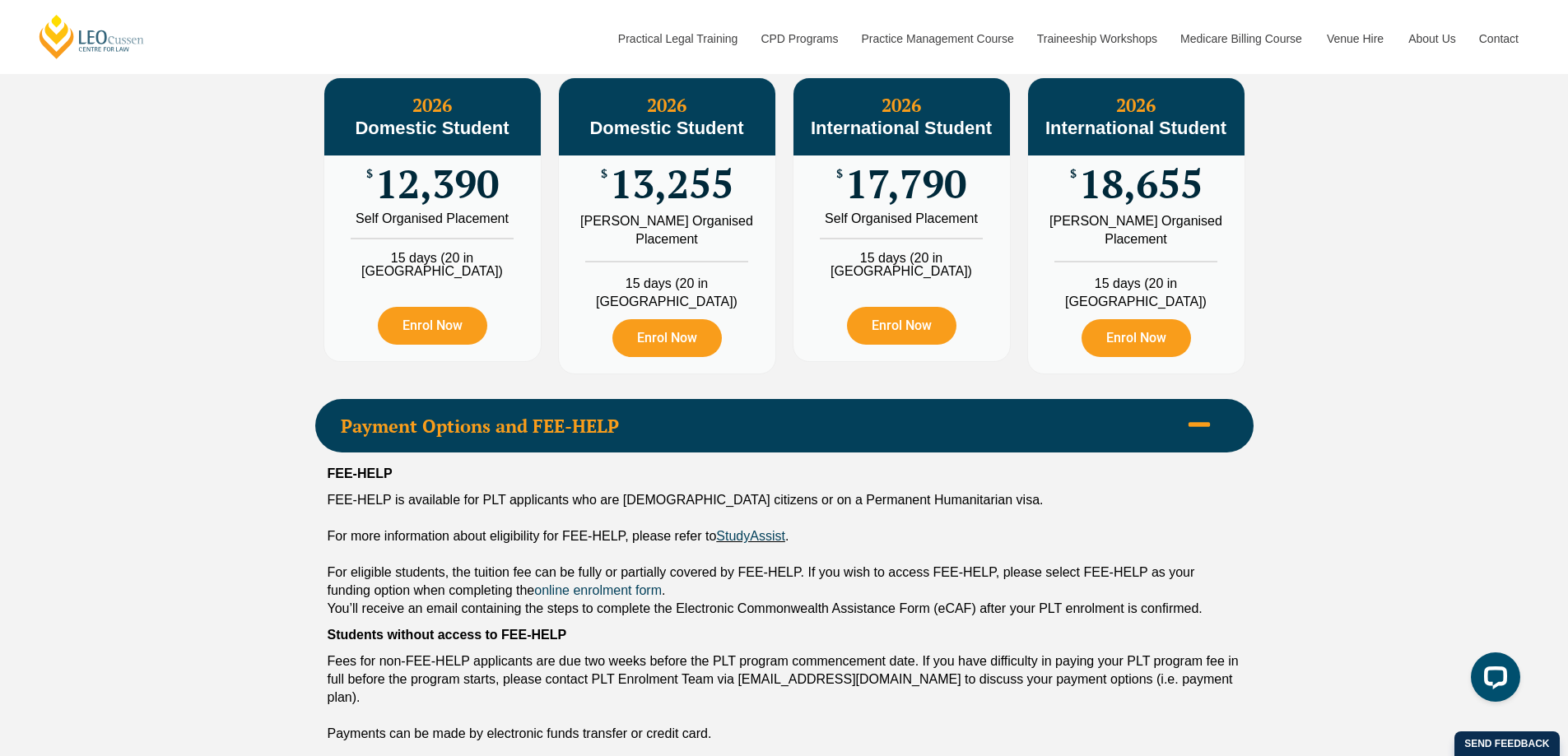
click at [782, 572] on div "For eligible students, the tuition fee can be fully or partially covered by FEE…" at bounding box center [784, 582] width 913 height 36
drag, startPoint x: 873, startPoint y: 577, endPoint x: 964, endPoint y: 574, distance: 91.0
click at [964, 574] on div "For eligible students, the tuition fee can be fully or partially covered by FEE…" at bounding box center [784, 582] width 913 height 36
drag, startPoint x: 978, startPoint y: 573, endPoint x: 1139, endPoint y: 577, distance: 161.0
click at [1139, 577] on div "For eligible students, the tuition fee can be fully or partially covered by FEE…" at bounding box center [784, 582] width 913 height 36
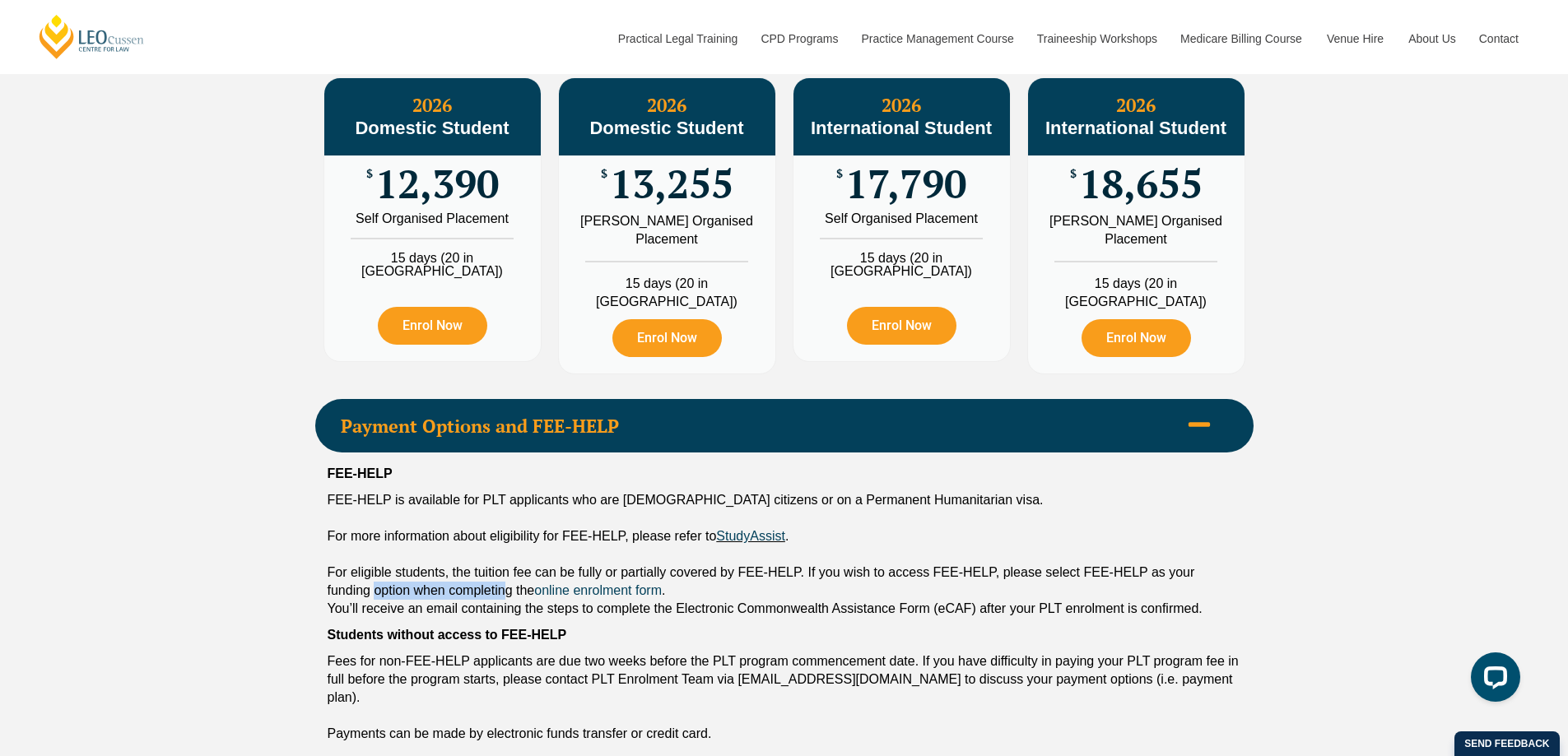
drag, startPoint x: 408, startPoint y: 599, endPoint x: 508, endPoint y: 600, distance: 100.0
click at [508, 600] on div "For eligible students, the tuition fee can be fully or partially covered by FEE…" at bounding box center [784, 582] width 913 height 36
click at [361, 613] on span "You’ll receive an email containing the steps to complete the Electronic Commonw…" at bounding box center [765, 608] width 875 height 14
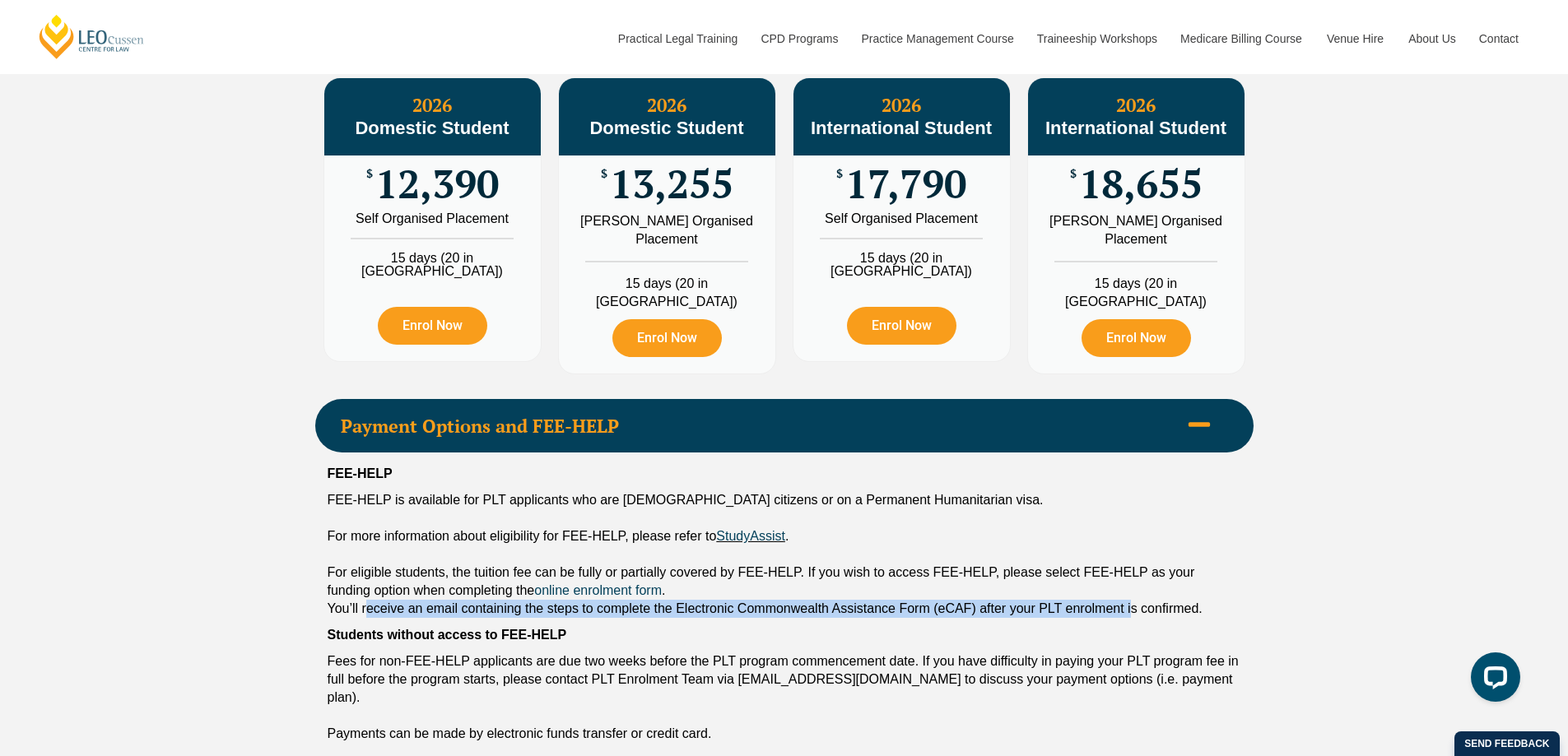
drag, startPoint x: 438, startPoint y: 613, endPoint x: 1148, endPoint y: 613, distance: 710.0
click at [1145, 613] on span "You’ll receive an email containing the steps to complete the Electronic Commonw…" at bounding box center [765, 608] width 875 height 14
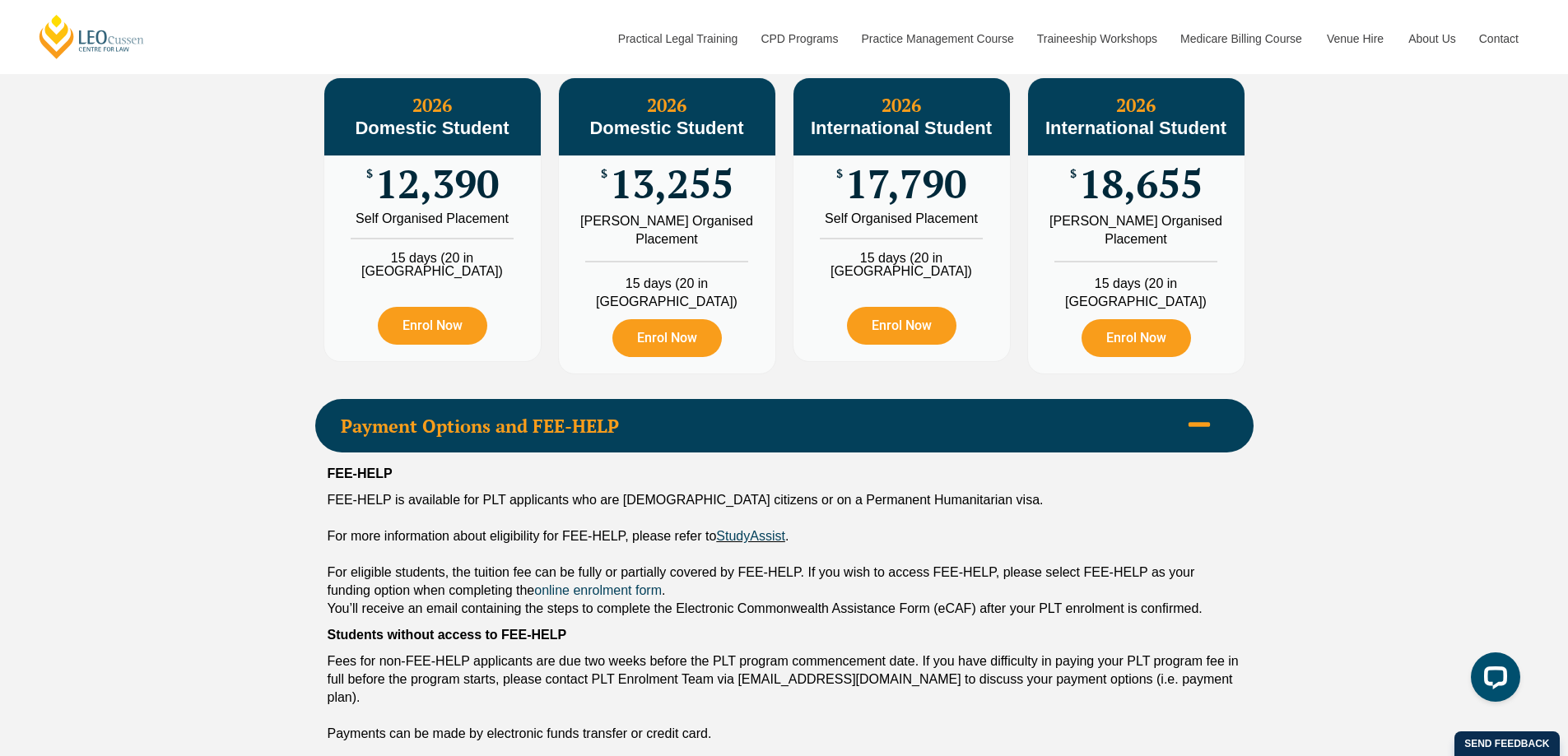
click at [1169, 612] on span "You’ll receive an email containing the steps to complete the Electronic Commonw…" at bounding box center [765, 608] width 875 height 14
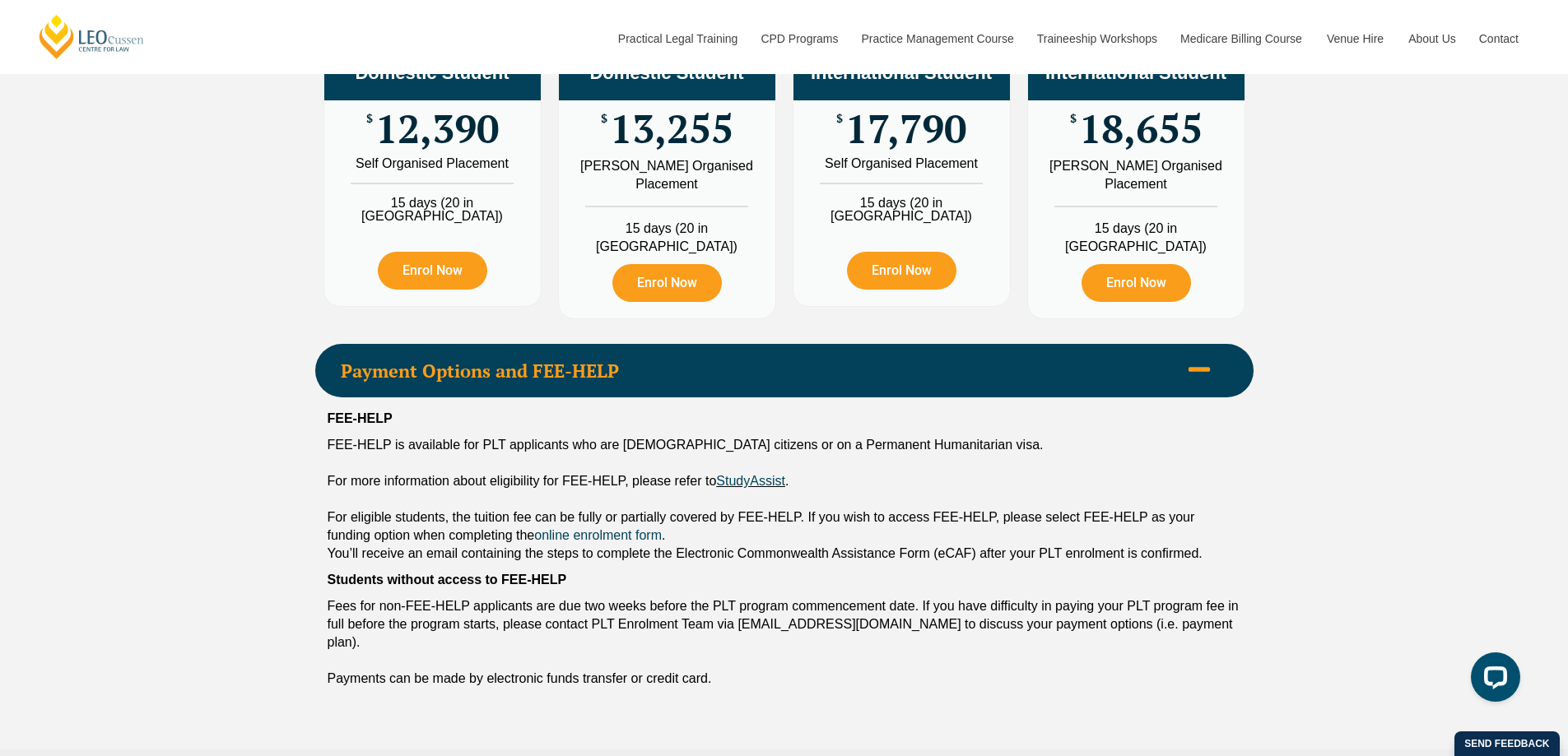
scroll to position [2091, 0]
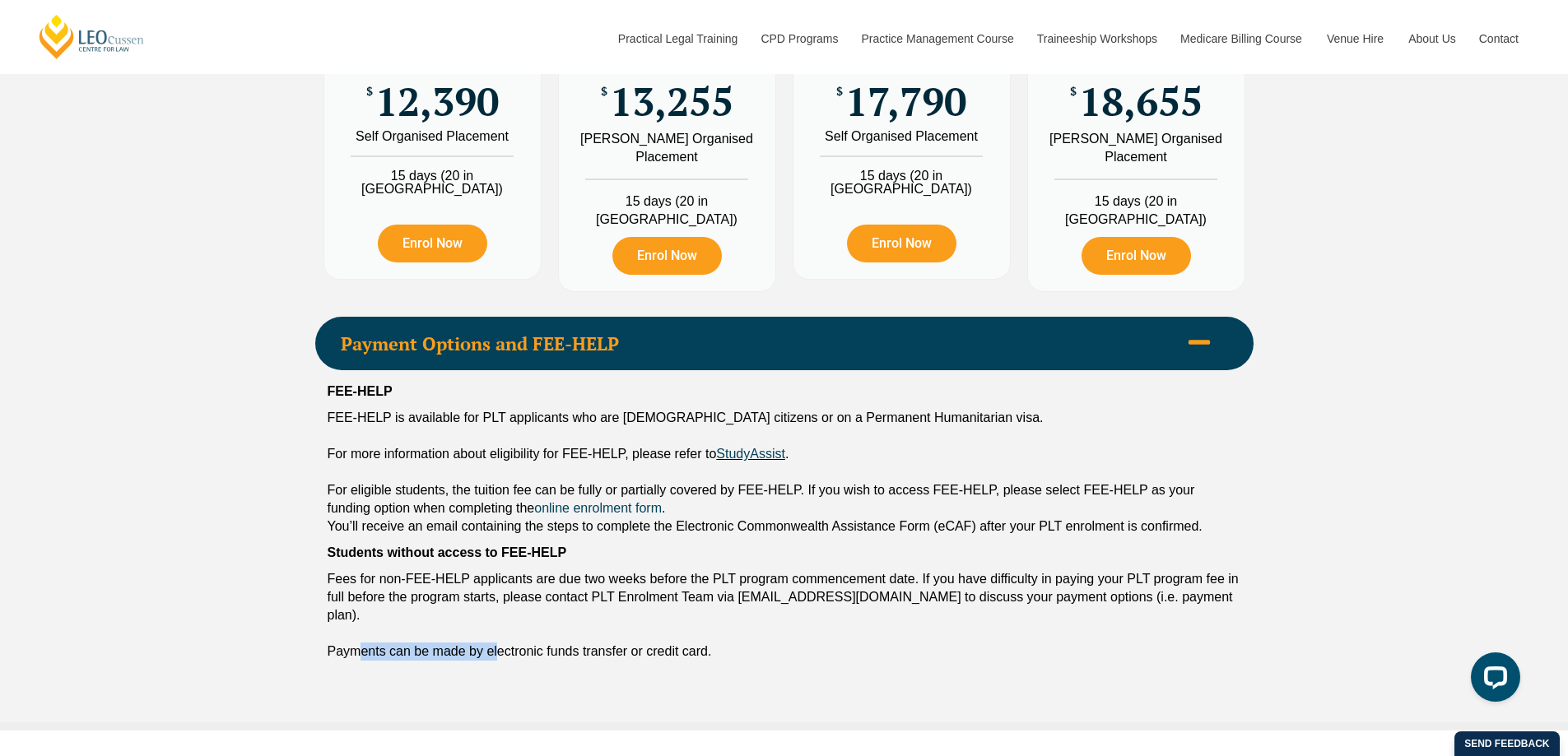
drag, startPoint x: 355, startPoint y: 637, endPoint x: 514, endPoint y: 642, distance: 159.1
click at [498, 642] on div "Payments can be made by electronic funds transfer or credit card." at bounding box center [784, 651] width 913 height 18
click at [597, 642] on div "Payments can be made by electronic funds transfer or credit card." at bounding box center [784, 651] width 913 height 18
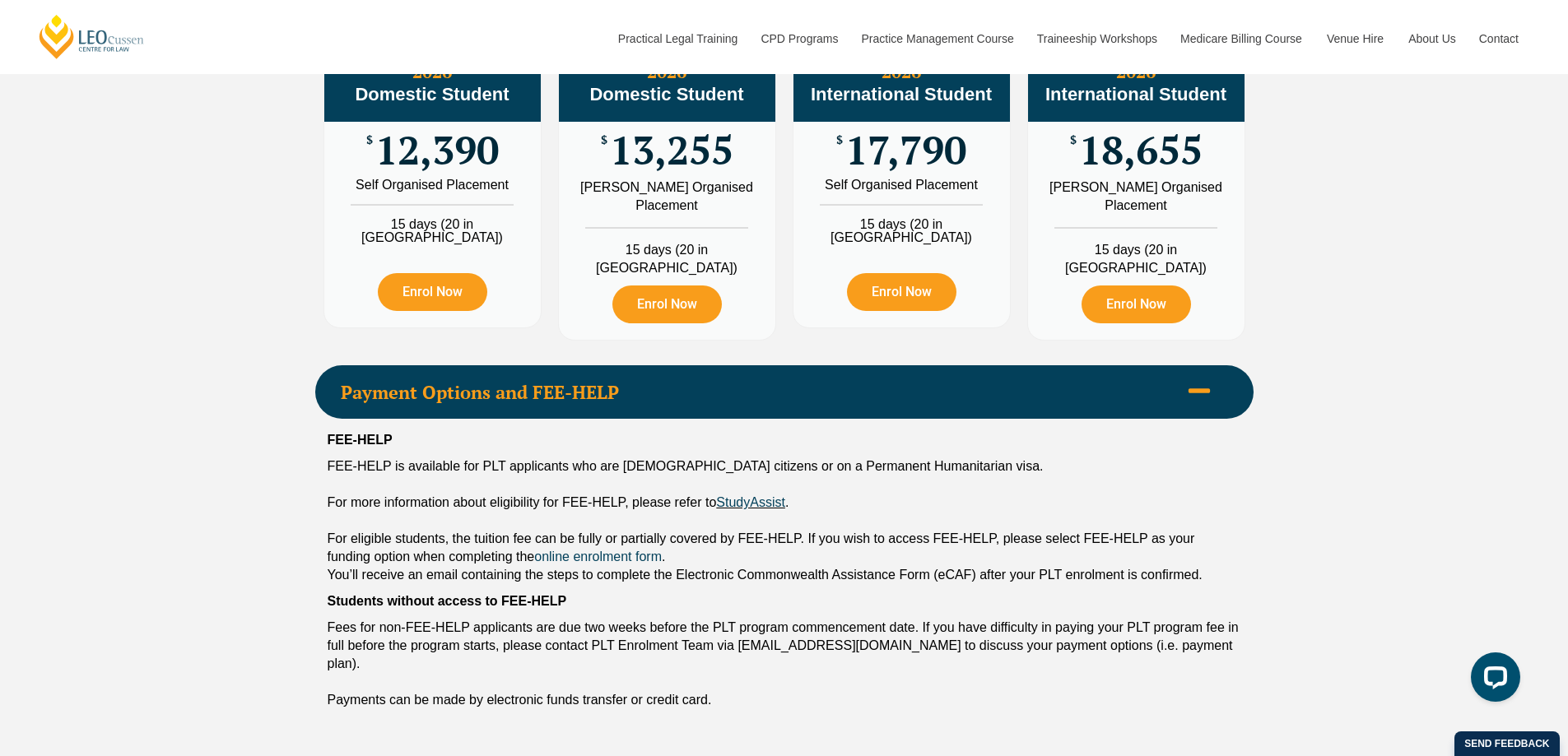
scroll to position [1926, 0]
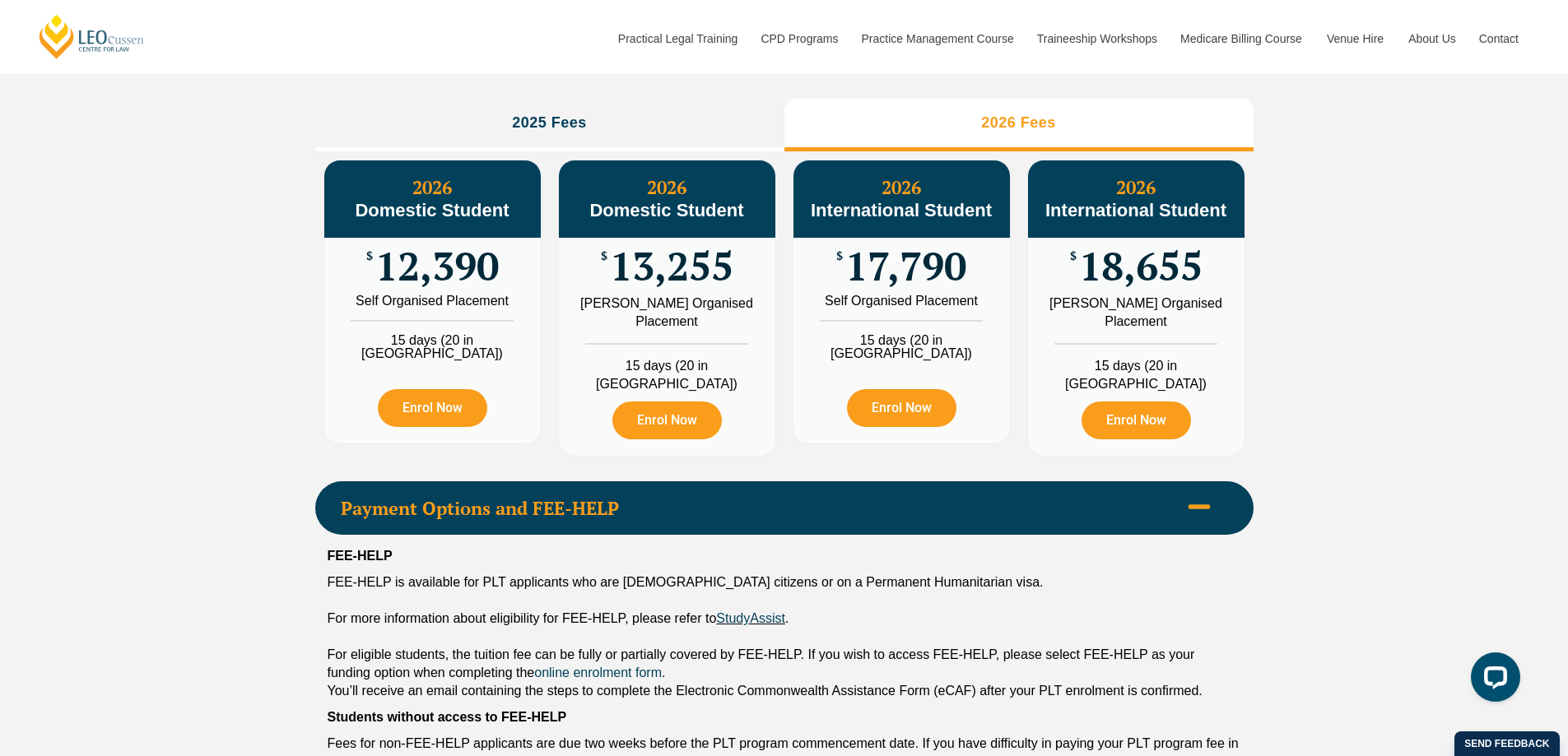
click at [399, 503] on span "Payment Options and FEE-HELP" at bounding box center [760, 508] width 838 height 18
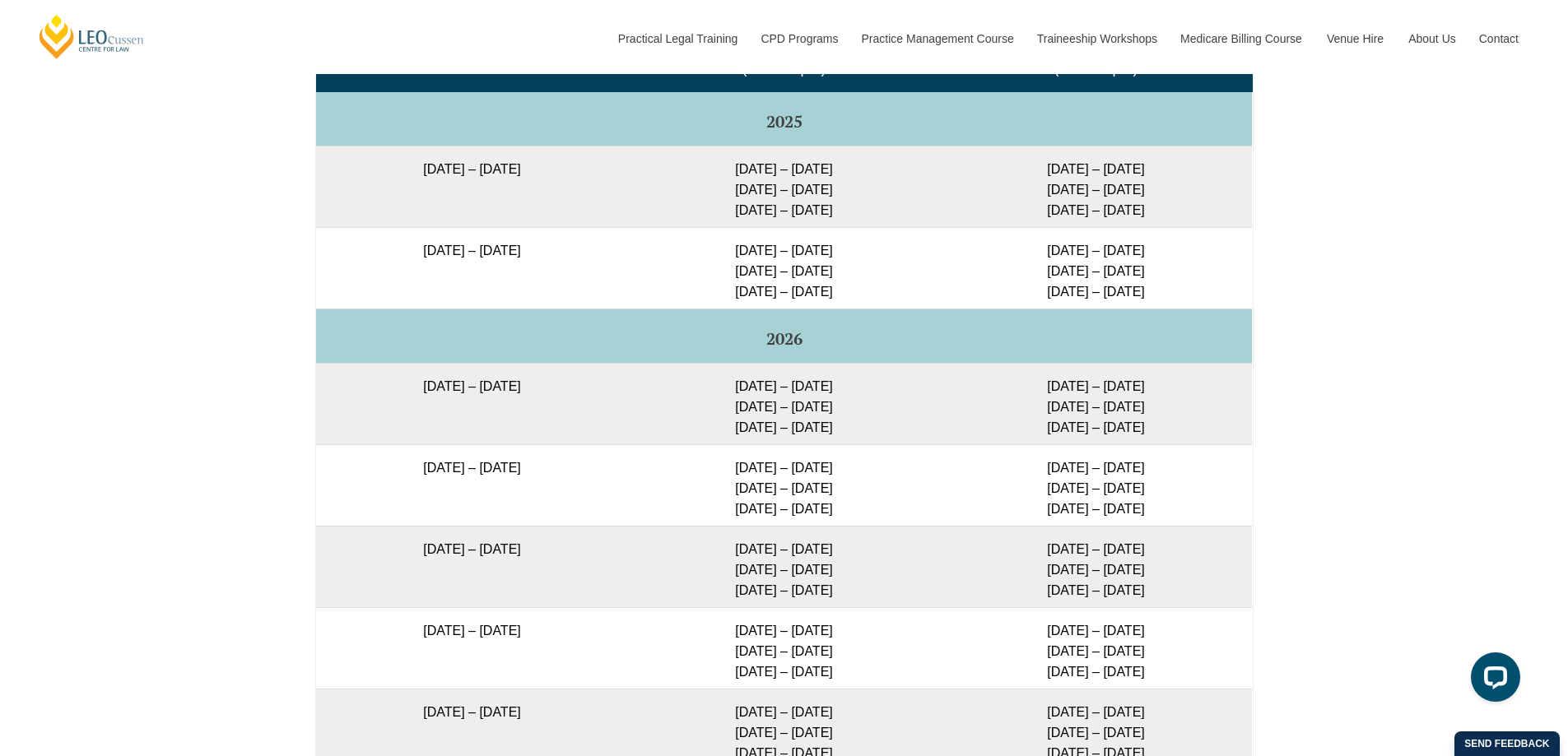
scroll to position [2832, 0]
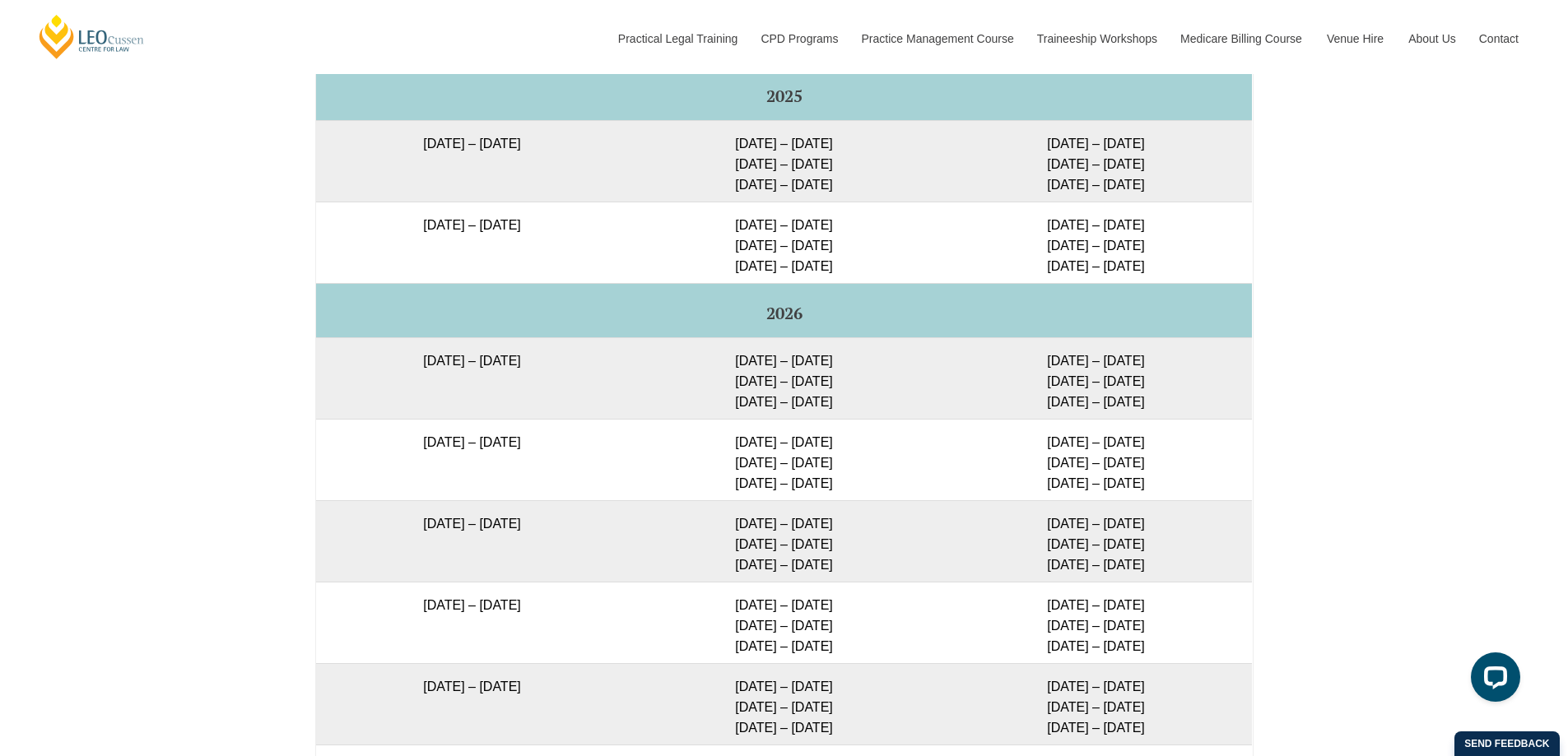
drag, startPoint x: 404, startPoint y: 525, endPoint x: 514, endPoint y: 528, distance: 110.0
click at [507, 528] on td "23 March 2026 – 7 August 2026" at bounding box center [472, 541] width 312 height 81
click at [546, 528] on td "23 March 2026 – 7 August 2026" at bounding box center [472, 541] width 312 height 81
drag, startPoint x: 380, startPoint y: 448, endPoint x: 556, endPoint y: 450, distance: 176.0
click at [556, 450] on td "16 February 2026 – 3 July 2026" at bounding box center [472, 459] width 312 height 81
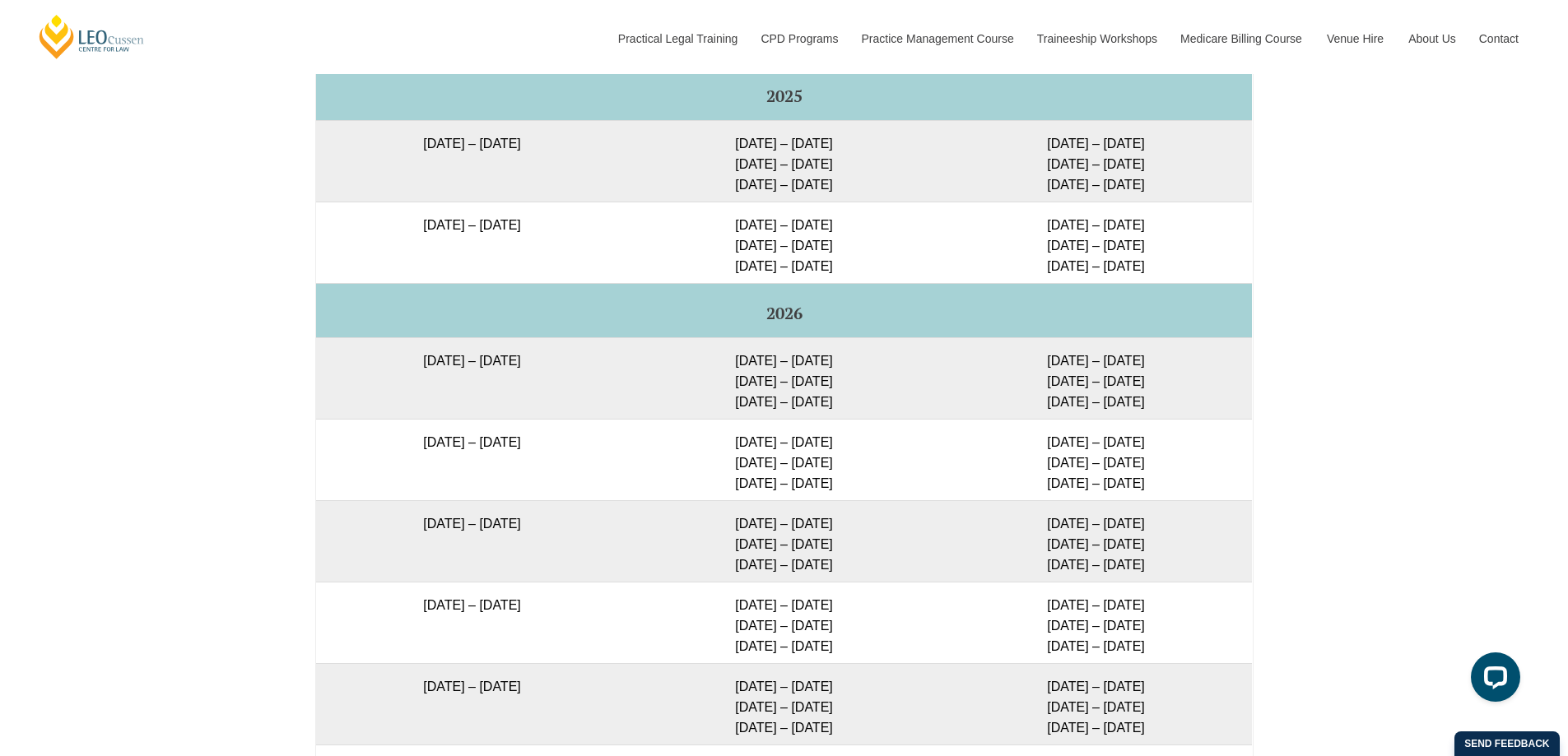
click at [561, 450] on td "16 February 2026 – 3 July 2026" at bounding box center [472, 459] width 312 height 81
drag, startPoint x: 568, startPoint y: 448, endPoint x: 444, endPoint y: 454, distance: 124.1
click at [444, 454] on td "16 February 2026 – 3 July 2026" at bounding box center [472, 459] width 312 height 81
drag, startPoint x: 377, startPoint y: 450, endPoint x: 550, endPoint y: 453, distance: 173.0
click at [550, 453] on td "16 February 2026 – 3 July 2026" at bounding box center [472, 459] width 312 height 81
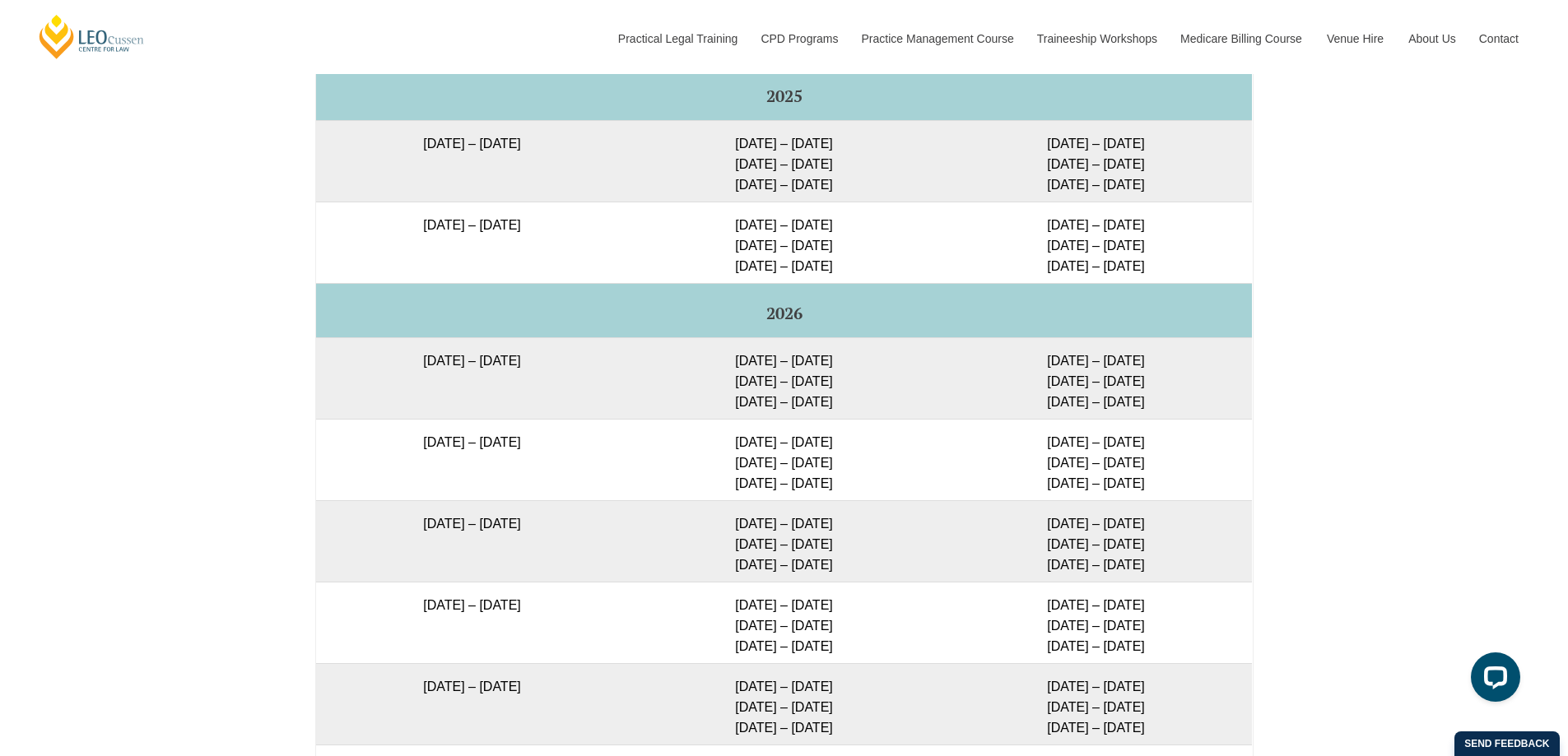
click at [559, 450] on td "16 February 2026 – 3 July 2026" at bounding box center [472, 459] width 312 height 81
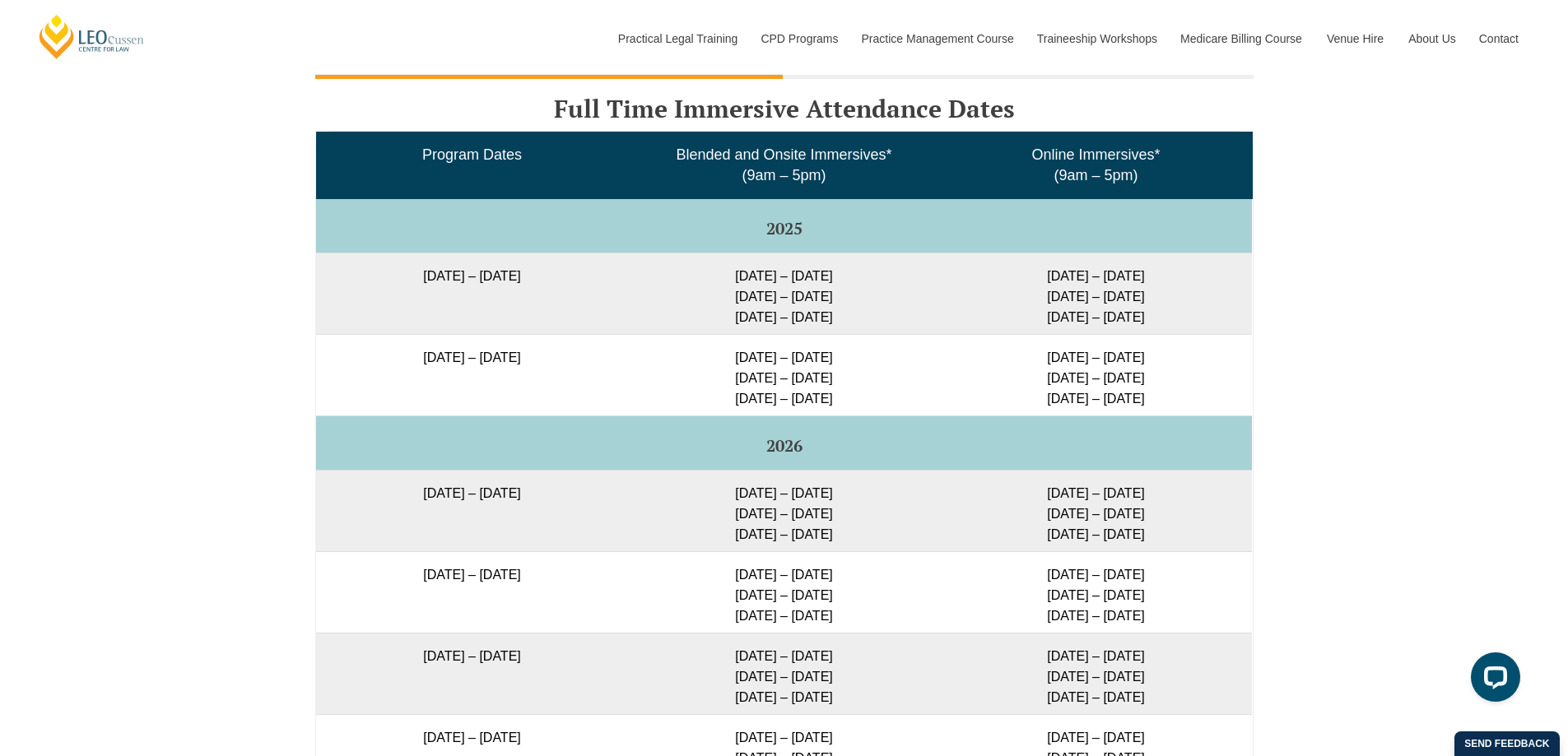
scroll to position [2750, 0]
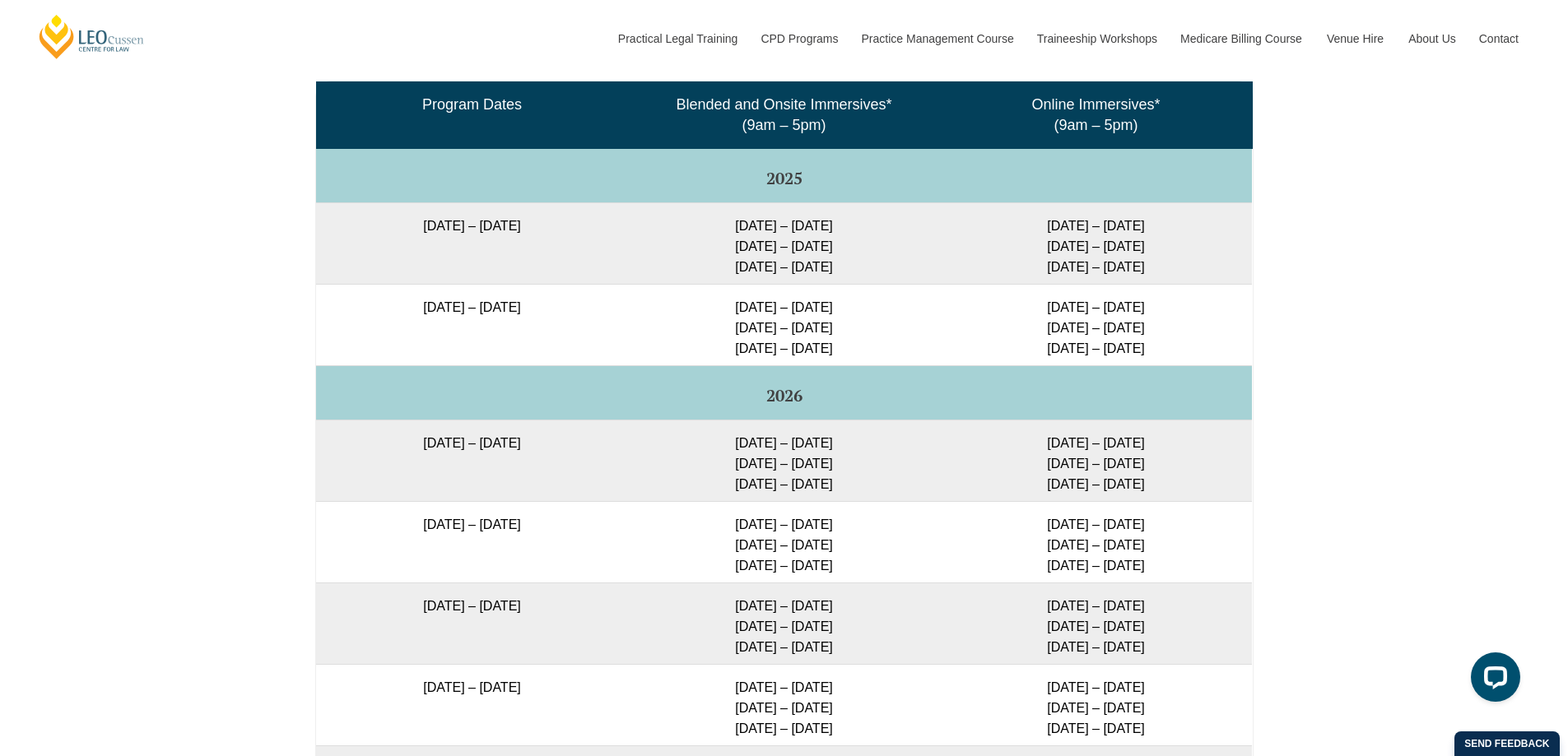
drag, startPoint x: 377, startPoint y: 447, endPoint x: 556, endPoint y: 455, distance: 179.2
click at [556, 455] on td "27 January 2026 – 12 June 2026" at bounding box center [472, 460] width 312 height 81
click at [562, 454] on td "27 January 2026 – 12 June 2026" at bounding box center [472, 460] width 312 height 81
drag, startPoint x: 508, startPoint y: 448, endPoint x: 371, endPoint y: 448, distance: 137.0
click at [372, 448] on td "27 January 2026 – 12 June 2026" at bounding box center [472, 460] width 312 height 81
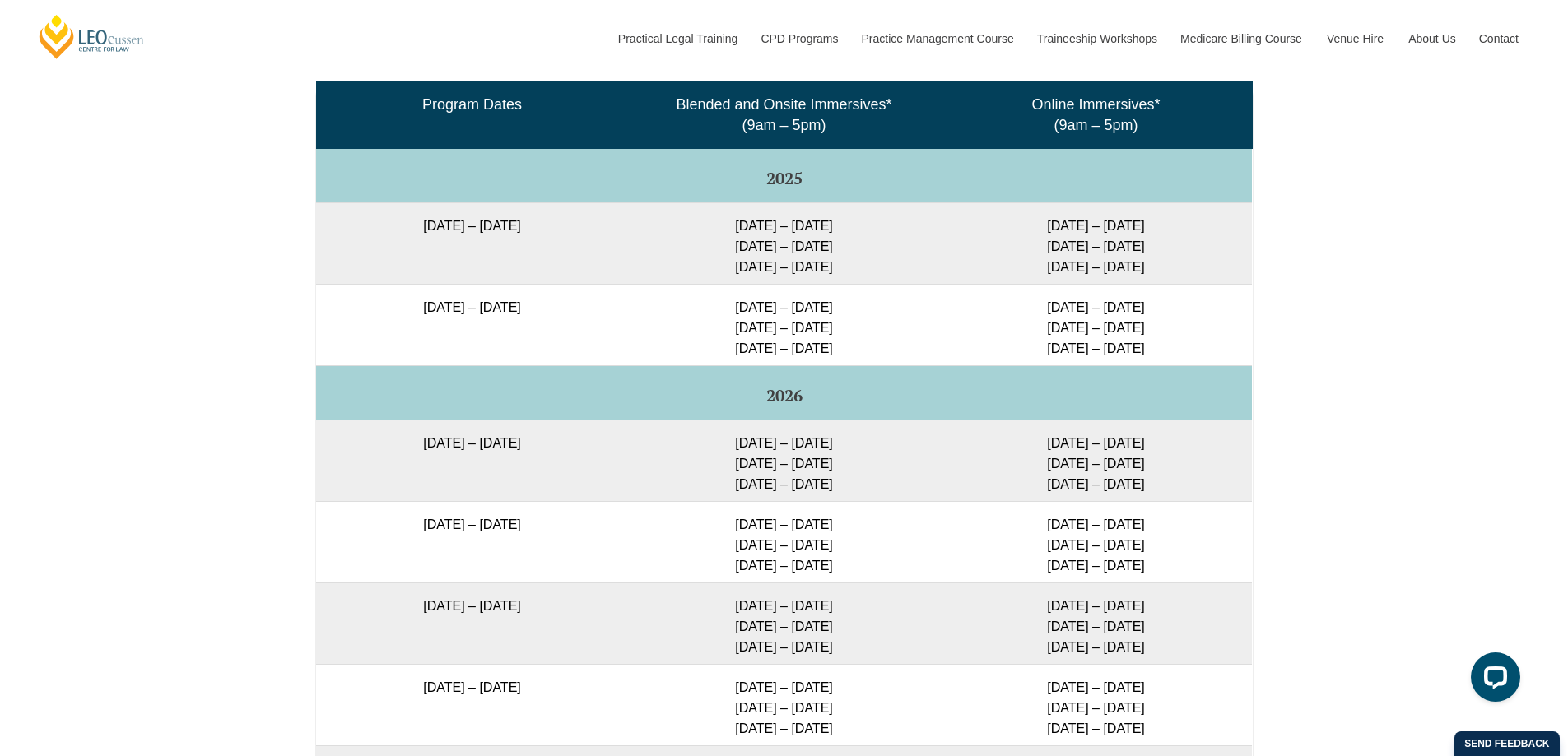
click at [351, 448] on td "27 January 2026 – 12 June 2026" at bounding box center [472, 460] width 312 height 81
drag, startPoint x: 367, startPoint y: 448, endPoint x: 577, endPoint y: 454, distance: 210.1
click at [577, 454] on td "27 January 2026 – 12 June 2026" at bounding box center [472, 460] width 312 height 81
drag, startPoint x: 376, startPoint y: 442, endPoint x: 404, endPoint y: 442, distance: 28.0
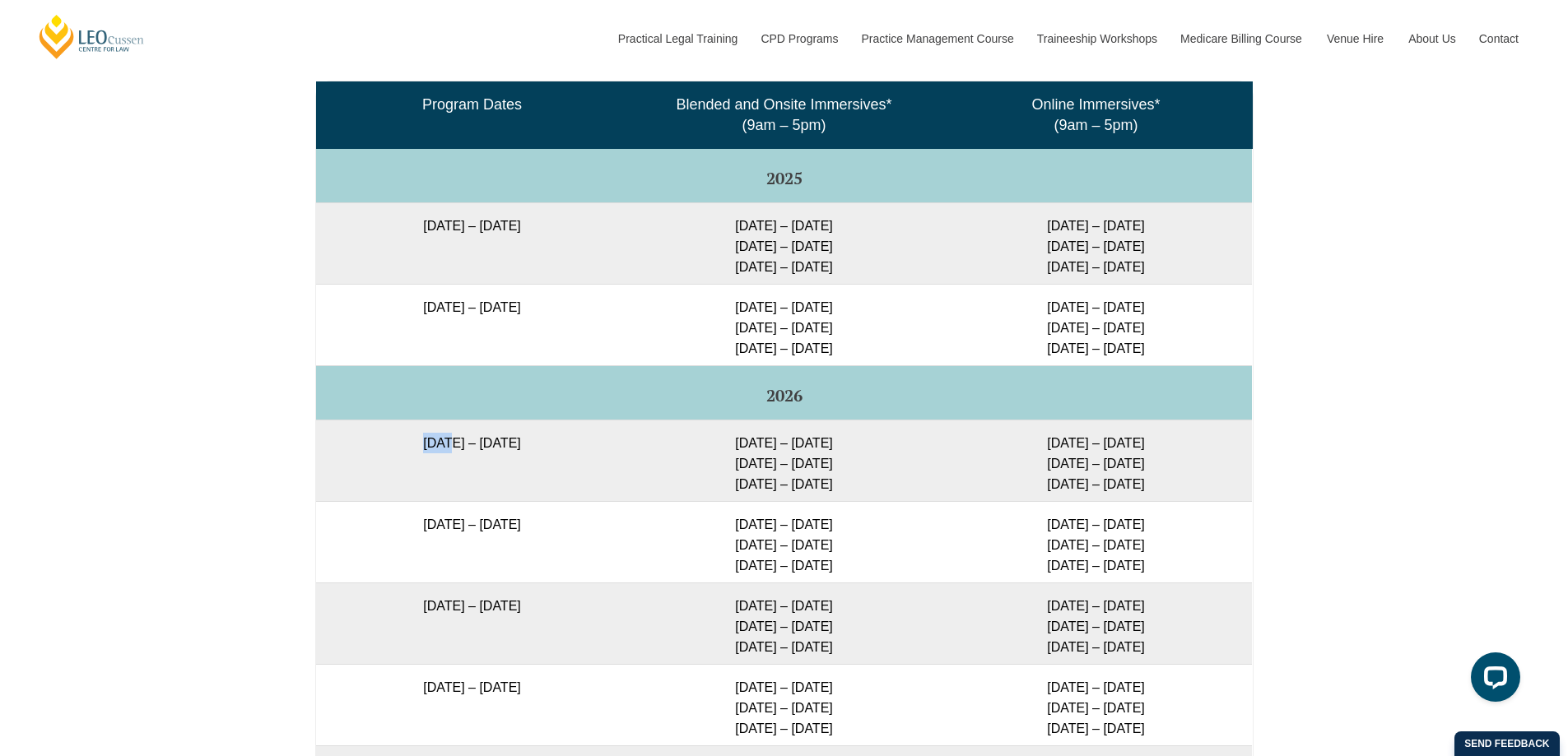
click at [404, 442] on td "27 January 2026 – 12 June 2026" at bounding box center [472, 460] width 312 height 81
click at [550, 449] on td "27 January 2026 – 12 June 2026" at bounding box center [472, 460] width 312 height 81
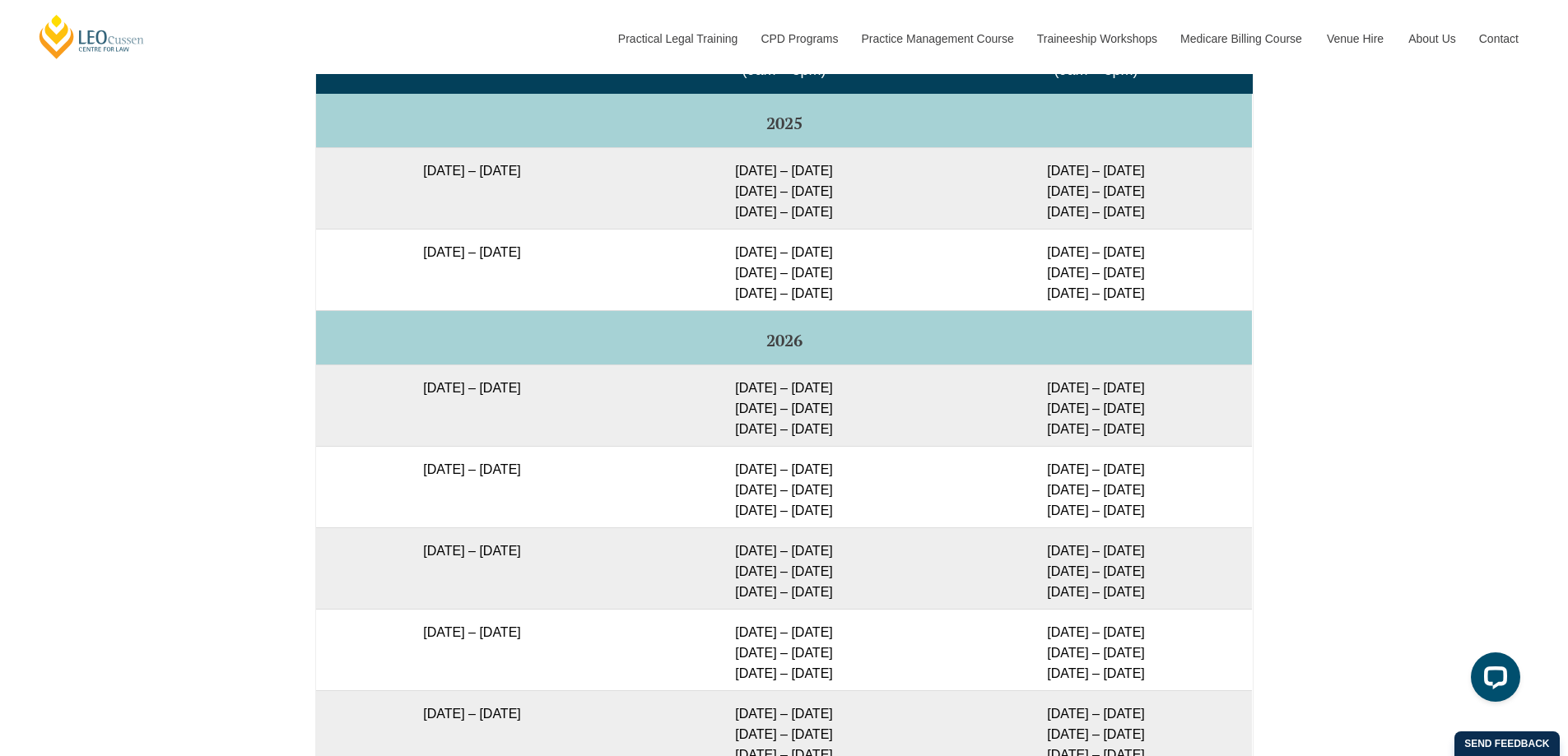
scroll to position [2832, 0]
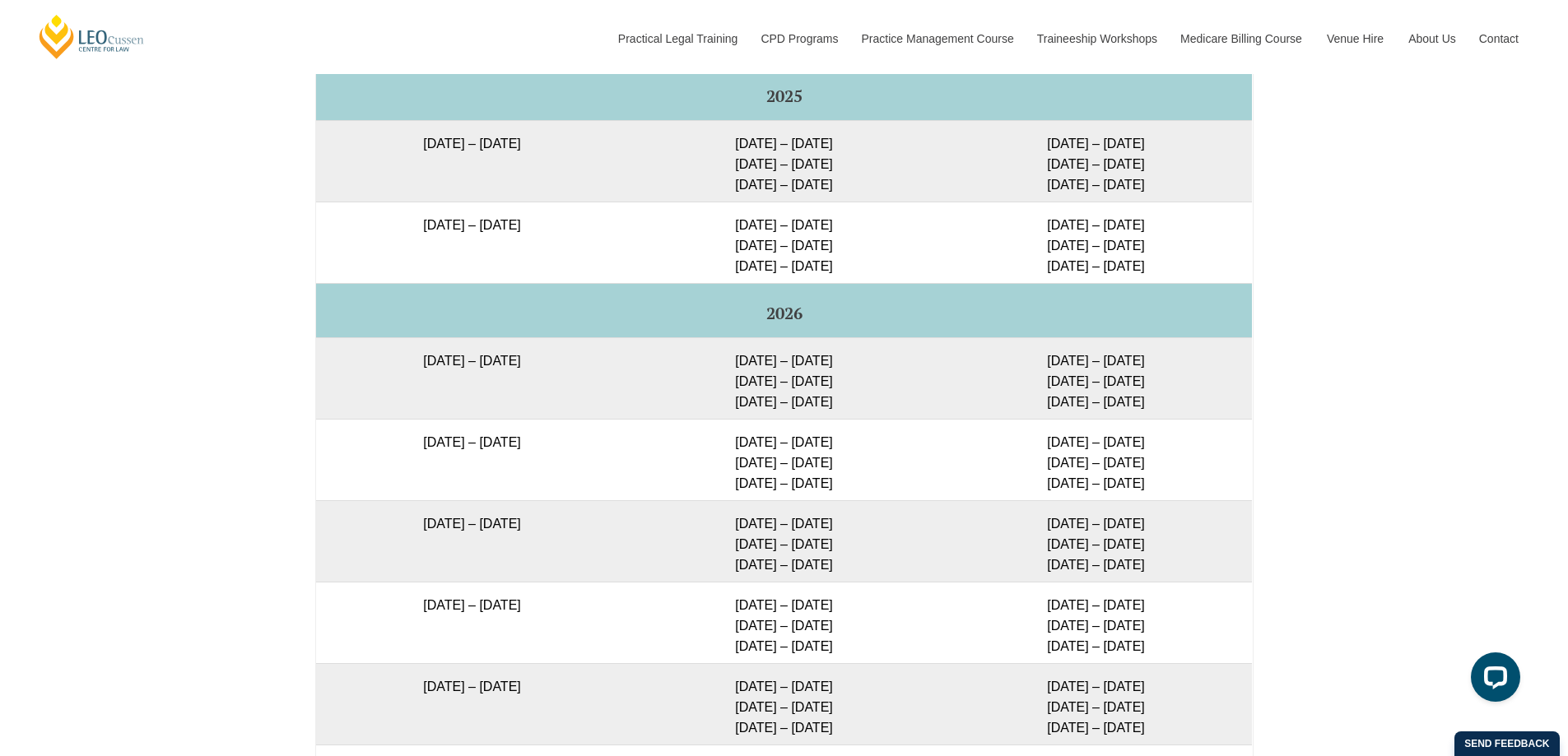
drag, startPoint x: 378, startPoint y: 450, endPoint x: 588, endPoint y: 458, distance: 210.2
click at [588, 458] on td "16 February 2026 – 3 July 2026" at bounding box center [472, 459] width 312 height 81
drag, startPoint x: 608, startPoint y: 440, endPoint x: 584, endPoint y: 448, distance: 25.3
click at [607, 440] on td "16 February 2026 – 3 July 2026" at bounding box center [472, 459] width 312 height 81
click at [568, 450] on td "16 February 2026 – 3 July 2026" at bounding box center [472, 459] width 312 height 81
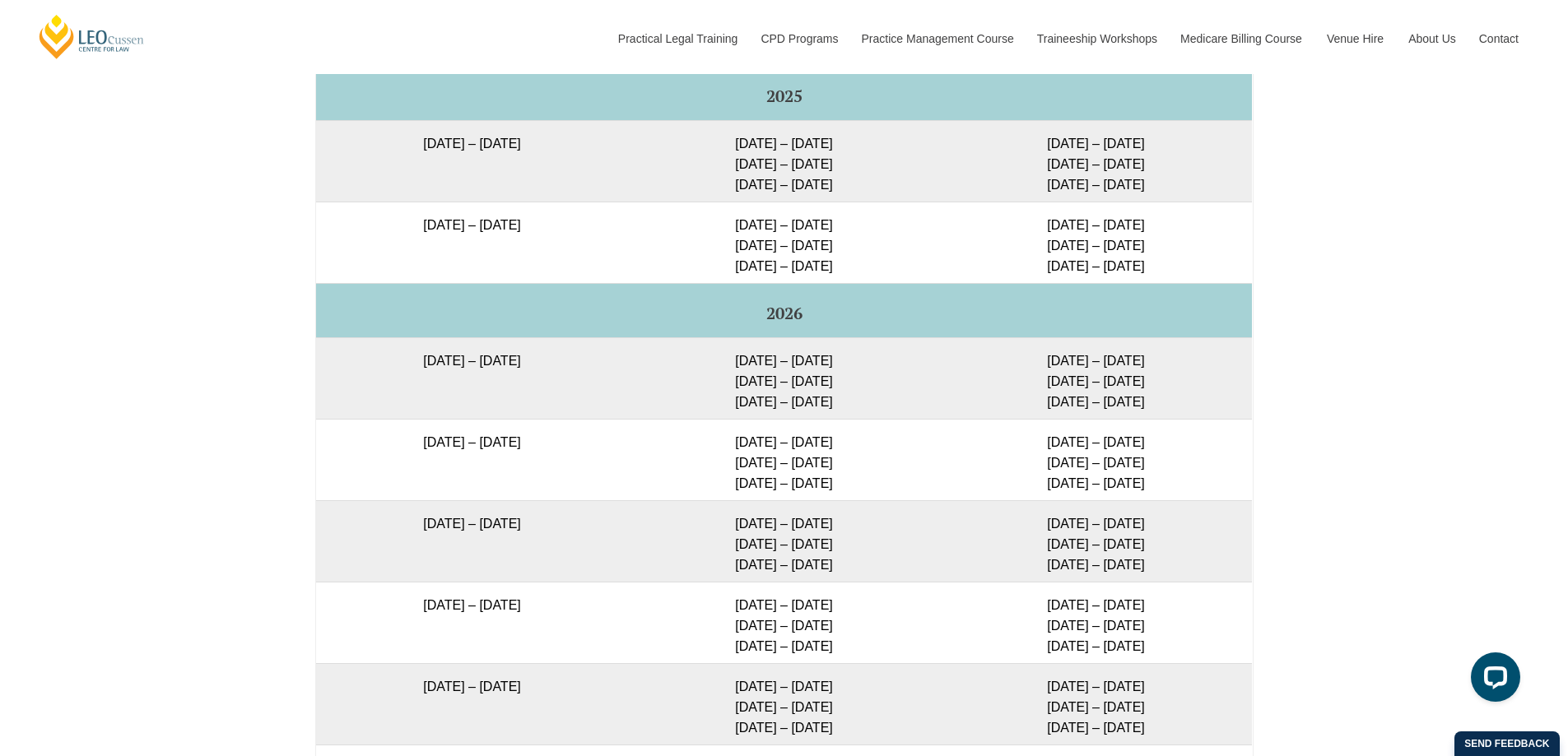
drag, startPoint x: 441, startPoint y: 441, endPoint x: 552, endPoint y: 448, distance: 111.2
click at [552, 448] on td "16 February 2026 – 3 July 2026" at bounding box center [472, 459] width 312 height 81
drag, startPoint x: 614, startPoint y: 465, endPoint x: 588, endPoint y: 466, distance: 26.0
click at [610, 465] on td "16 February 2026 – 3 July 2026" at bounding box center [472, 459] width 312 height 81
drag, startPoint x: 492, startPoint y: 448, endPoint x: 547, endPoint y: 448, distance: 55.0
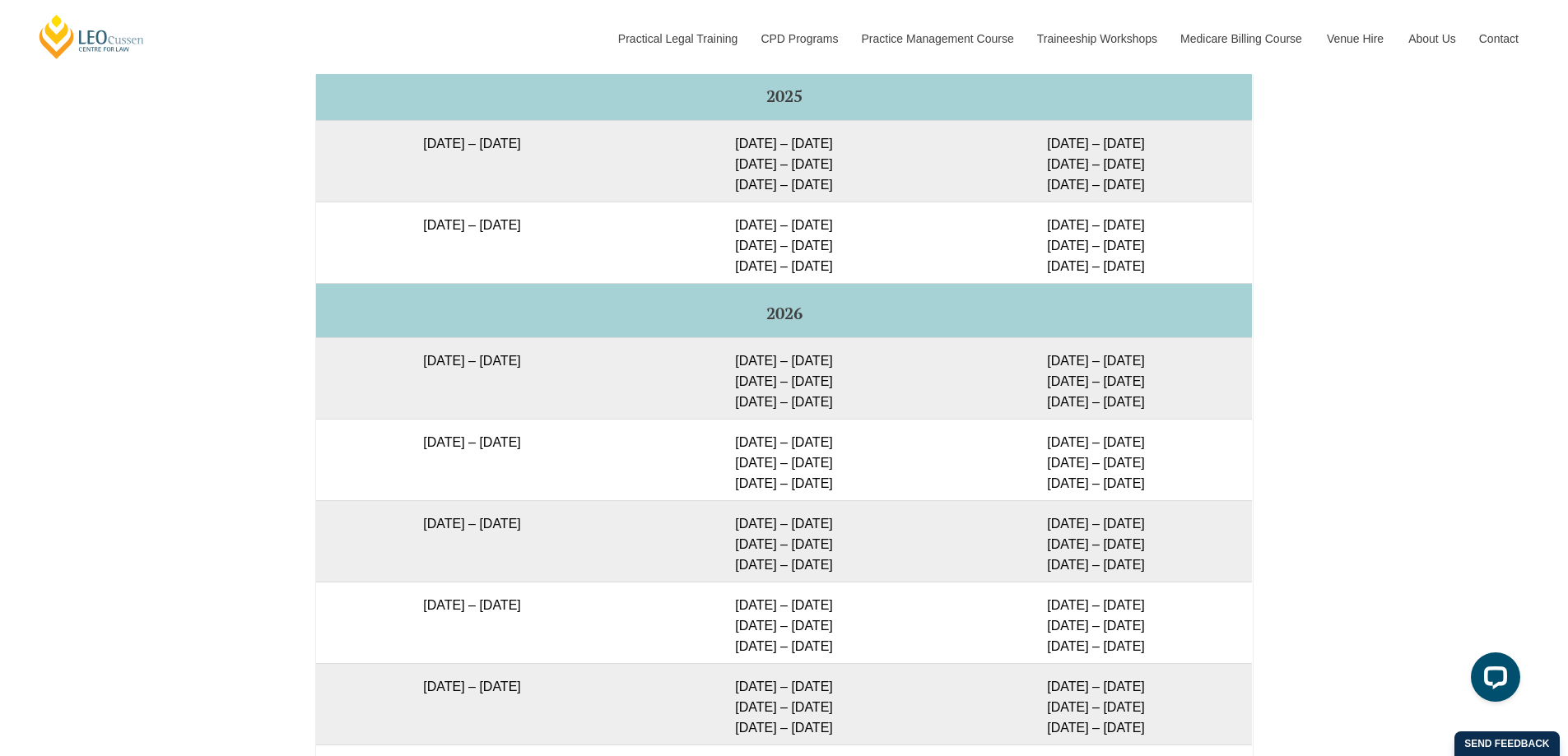
click at [546, 448] on td "16 February 2026 – 3 July 2026" at bounding box center [472, 459] width 312 height 81
click at [566, 446] on td "16 February 2026 – 3 July 2026" at bounding box center [472, 459] width 312 height 81
drag, startPoint x: 547, startPoint y: 447, endPoint x: 387, endPoint y: 448, distance: 160.0
click at [387, 448] on td "16 February 2026 – 3 July 2026" at bounding box center [472, 459] width 312 height 81
click at [361, 449] on td "16 February 2026 – 3 July 2026" at bounding box center [472, 459] width 312 height 81
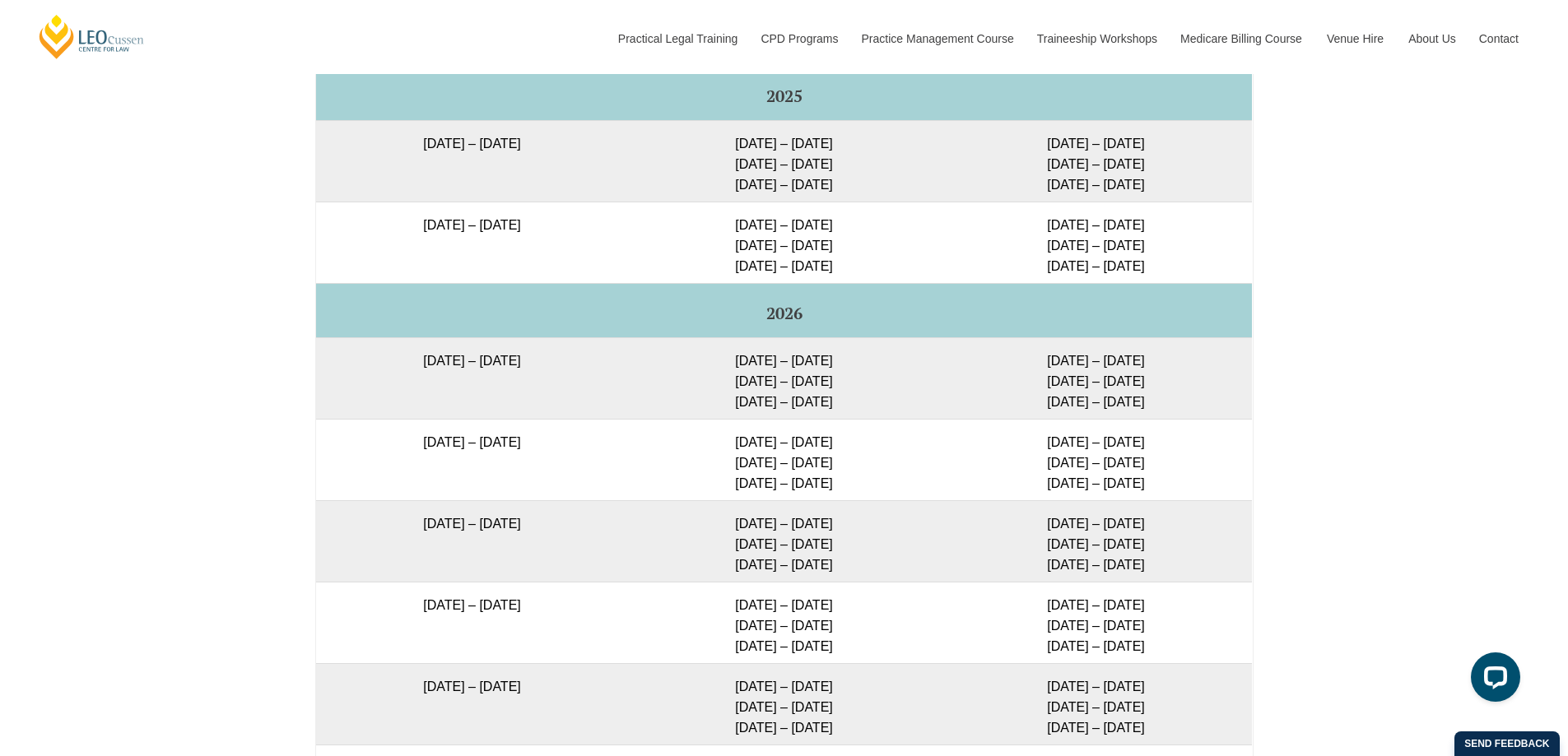
drag, startPoint x: 408, startPoint y: 443, endPoint x: 546, endPoint y: 450, distance: 138.2
click at [545, 450] on td "16 February 2026 – 3 July 2026" at bounding box center [472, 459] width 312 height 81
click at [555, 448] on td "16 February 2026 – 3 July 2026" at bounding box center [472, 459] width 312 height 81
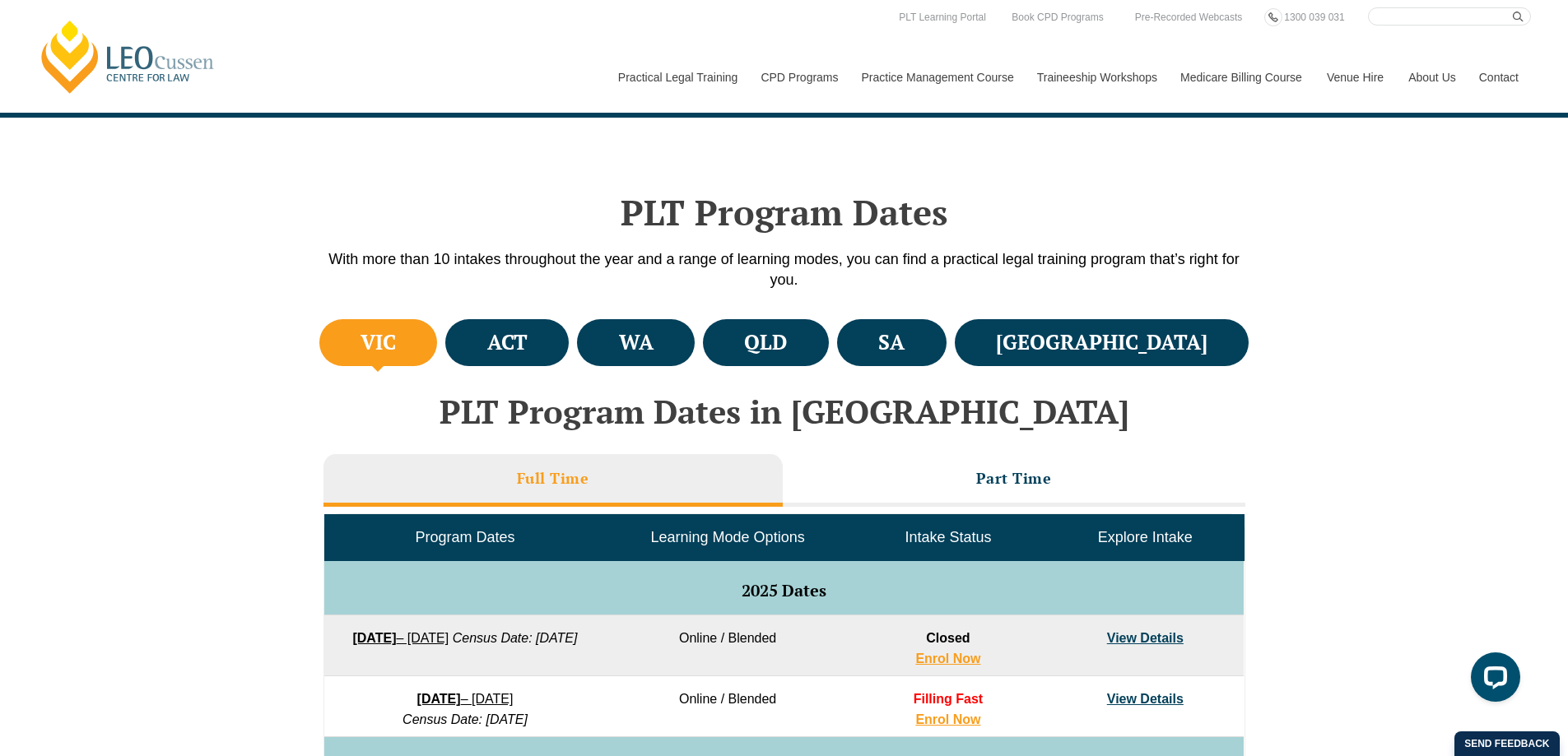
scroll to position [0, 0]
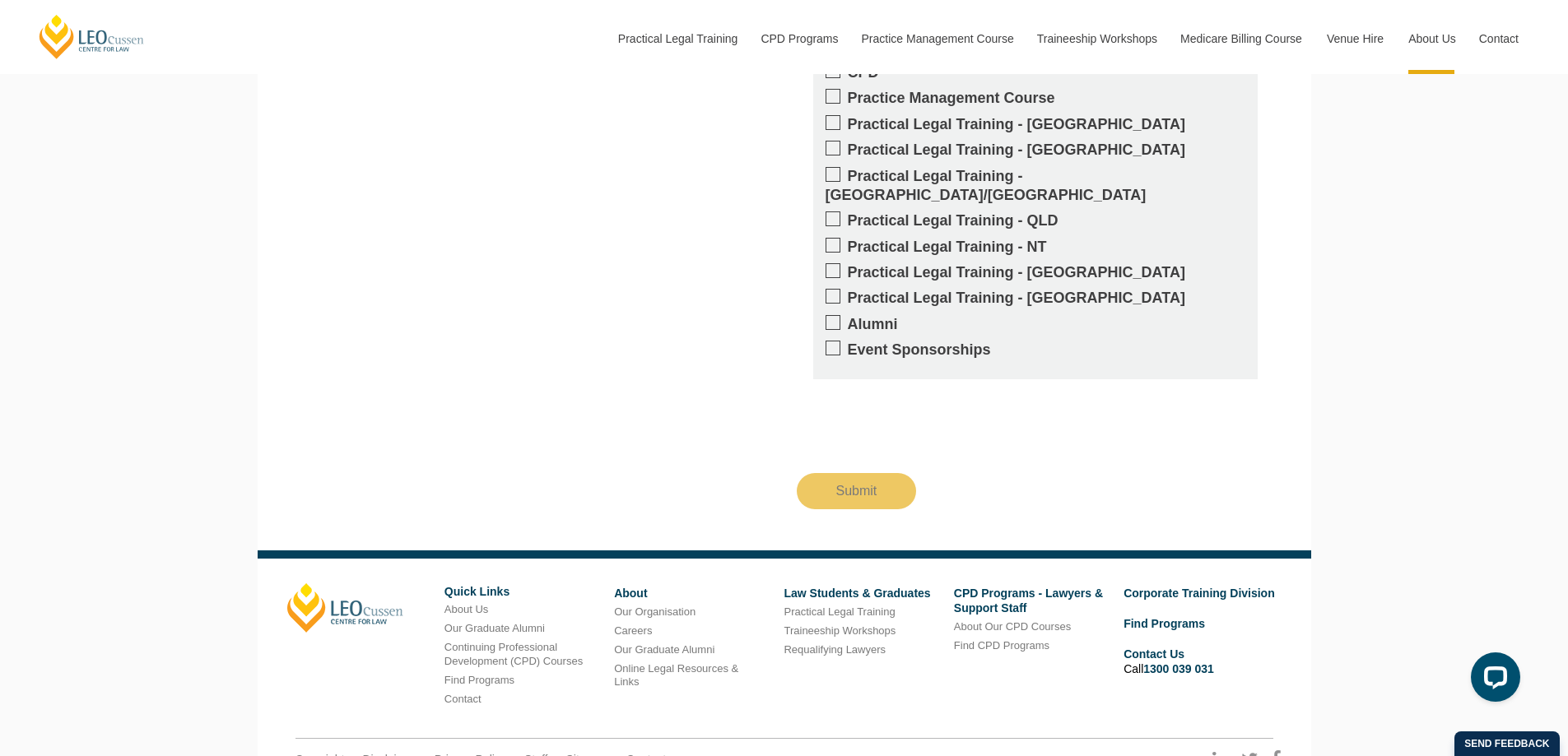
scroll to position [11192, 0]
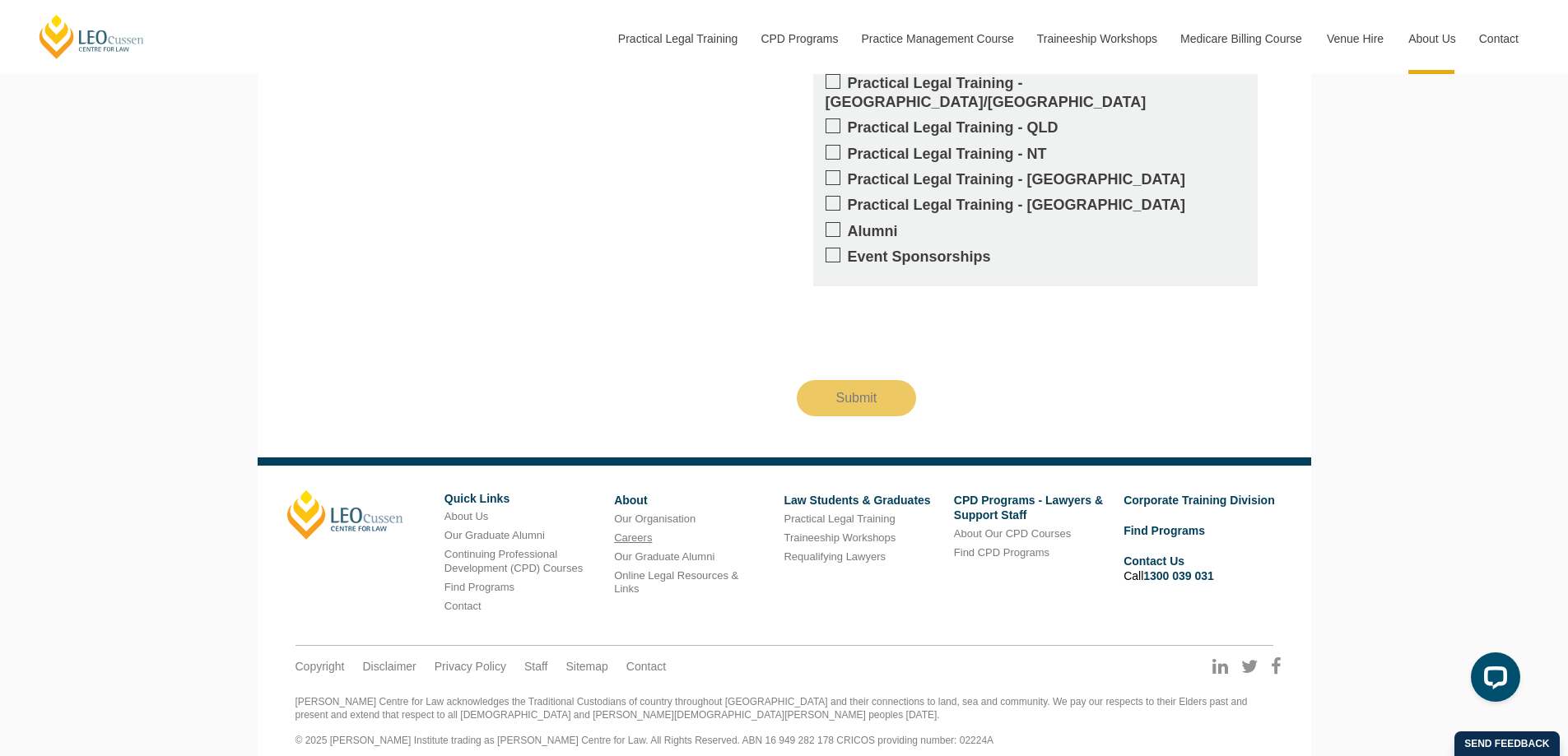
click at [638, 531] on link "Careers" at bounding box center [633, 537] width 38 height 12
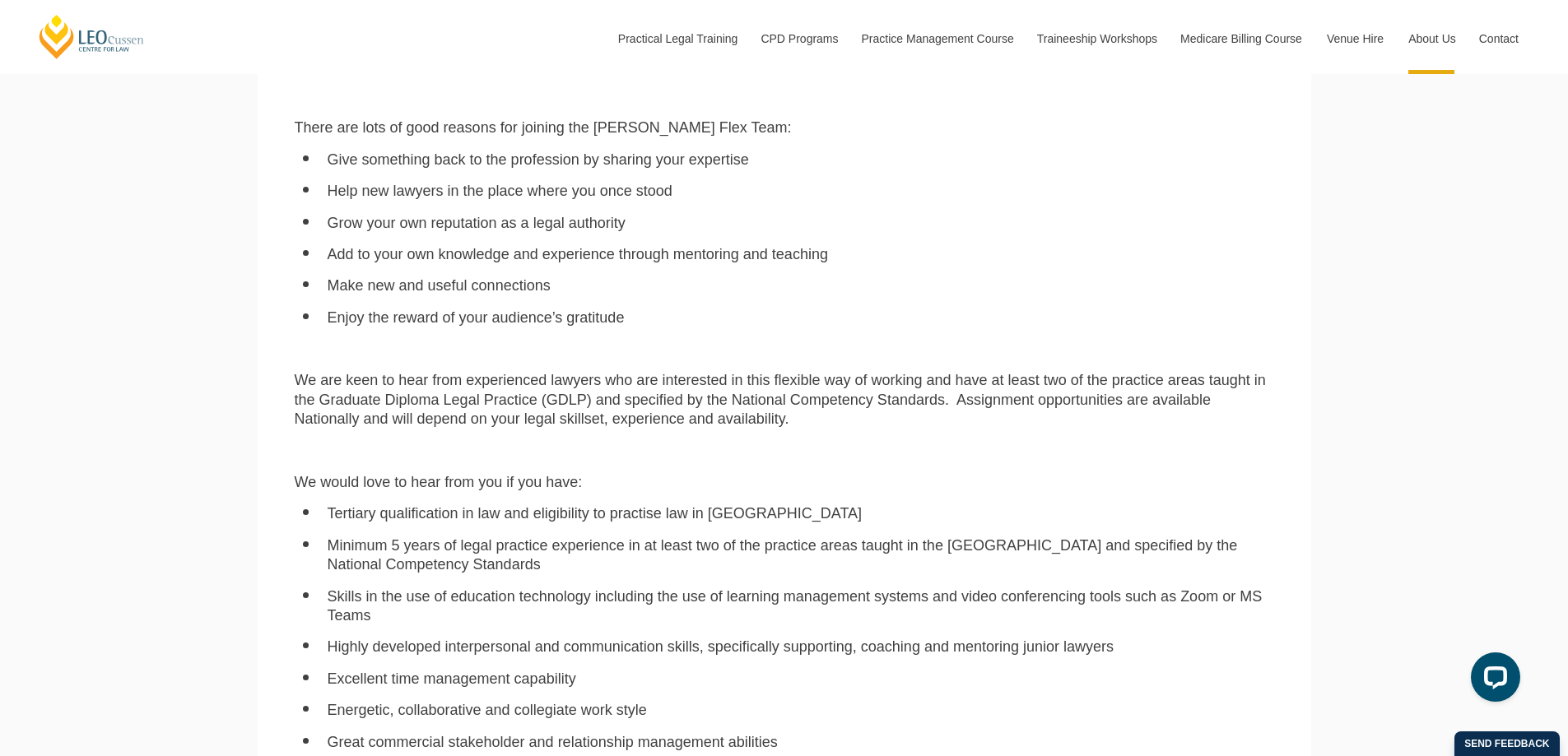
scroll to position [1152, 0]
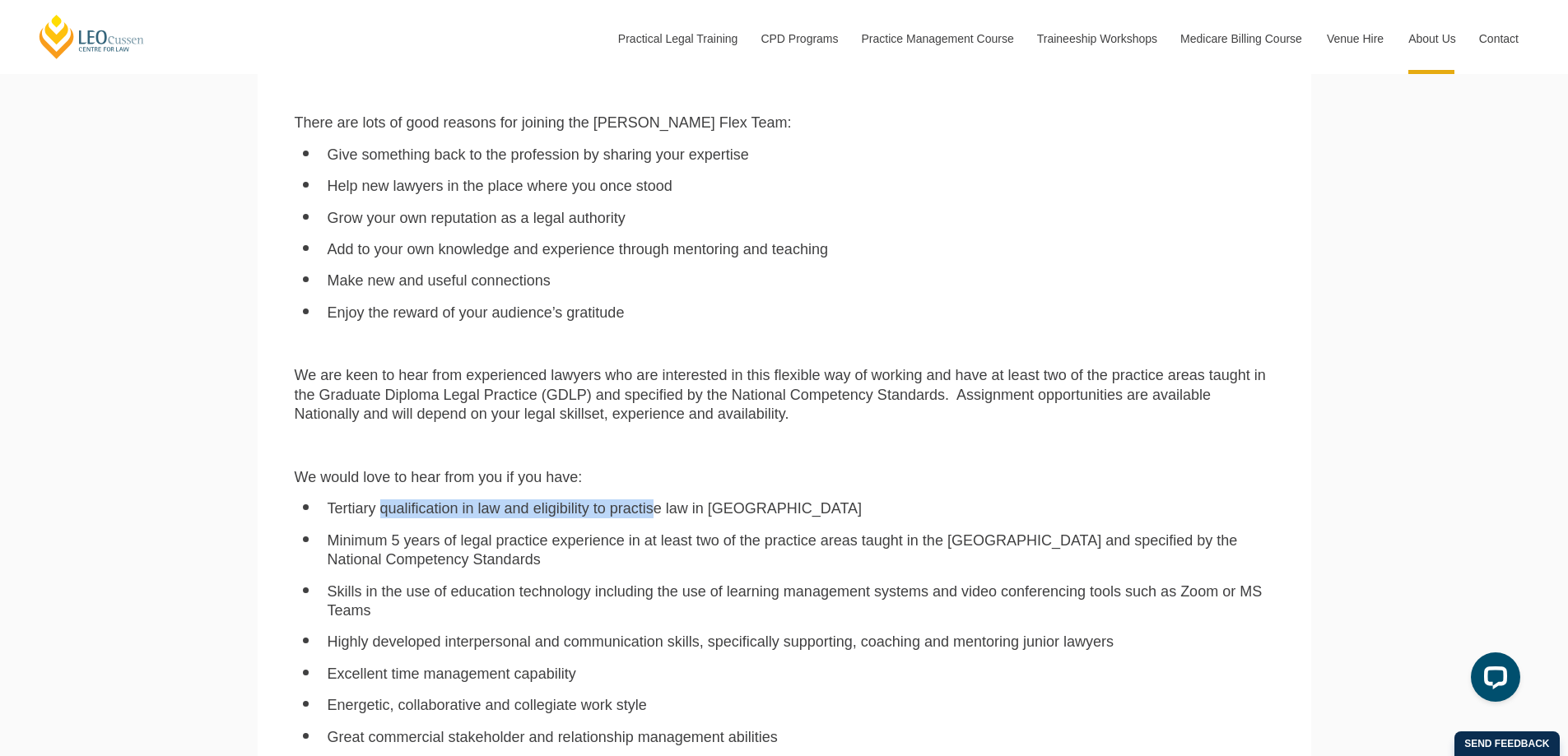
drag, startPoint x: 413, startPoint y: 516, endPoint x: 671, endPoint y: 506, distance: 258.2
click at [667, 506] on li "Tertiary qualification in law and eligibility to practise law in Australia" at bounding box center [801, 509] width 947 height 19
click at [707, 512] on li "Tertiary qualification in law and eligibility to practise law in Australia" at bounding box center [801, 509] width 947 height 19
drag, startPoint x: 402, startPoint y: 546, endPoint x: 596, endPoint y: 545, distance: 194.0
click at [596, 545] on li "Minimum 5 years of legal practice experience in at least two of the practice ar…" at bounding box center [801, 550] width 947 height 38
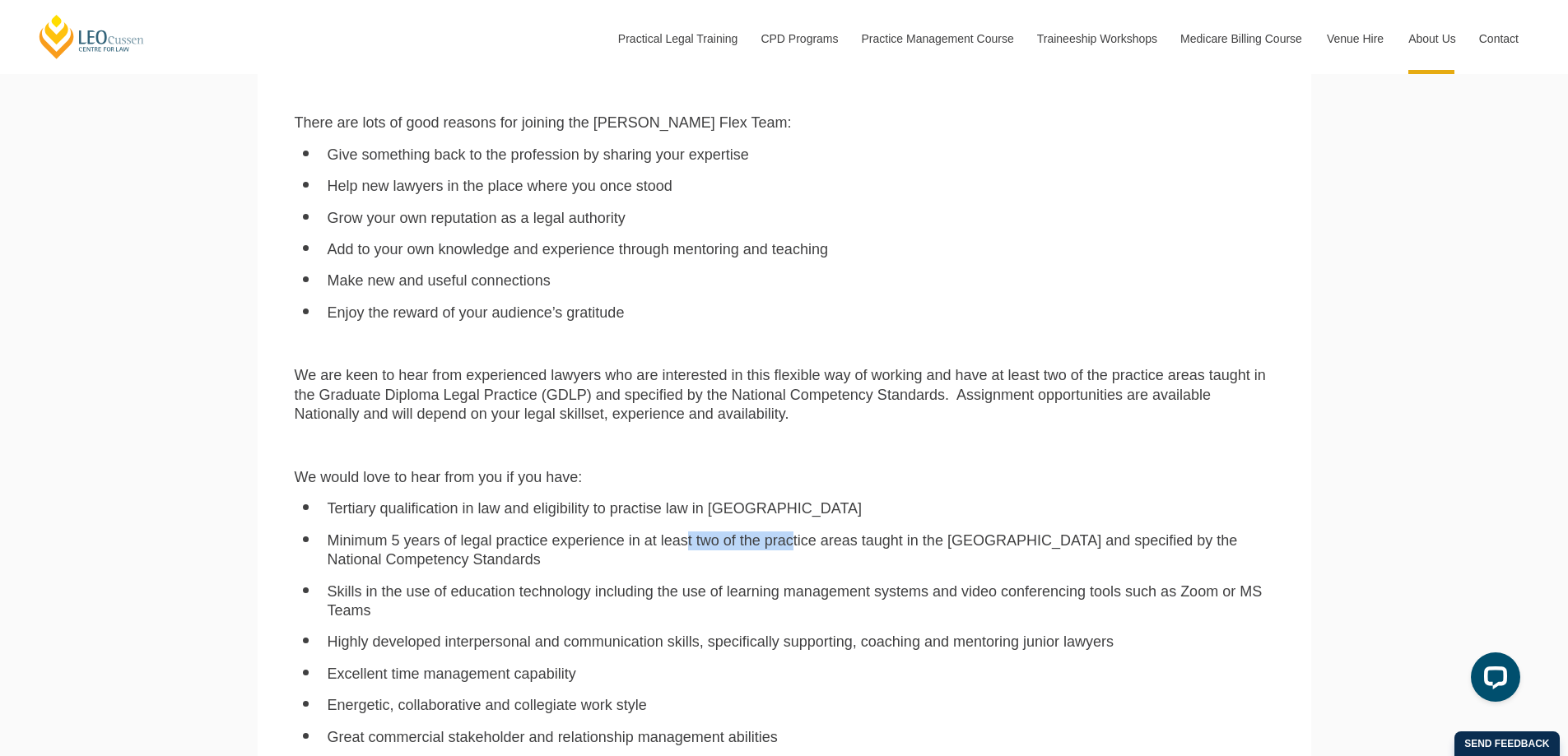
drag, startPoint x: 687, startPoint y: 542, endPoint x: 794, endPoint y: 543, distance: 107.0
click at [793, 543] on li "Minimum 5 years of legal practice experience in at least two of the practice ar…" at bounding box center [801, 550] width 947 height 38
drag, startPoint x: 930, startPoint y: 549, endPoint x: 1040, endPoint y: 550, distance: 110.0
click at [1040, 550] on li "Minimum 5 years of legal practice experience in at least two of the practice ar…" at bounding box center [801, 550] width 947 height 38
click at [1048, 549] on li "Minimum 5 years of legal practice experience in at least two of the practice ar…" at bounding box center [801, 550] width 947 height 38
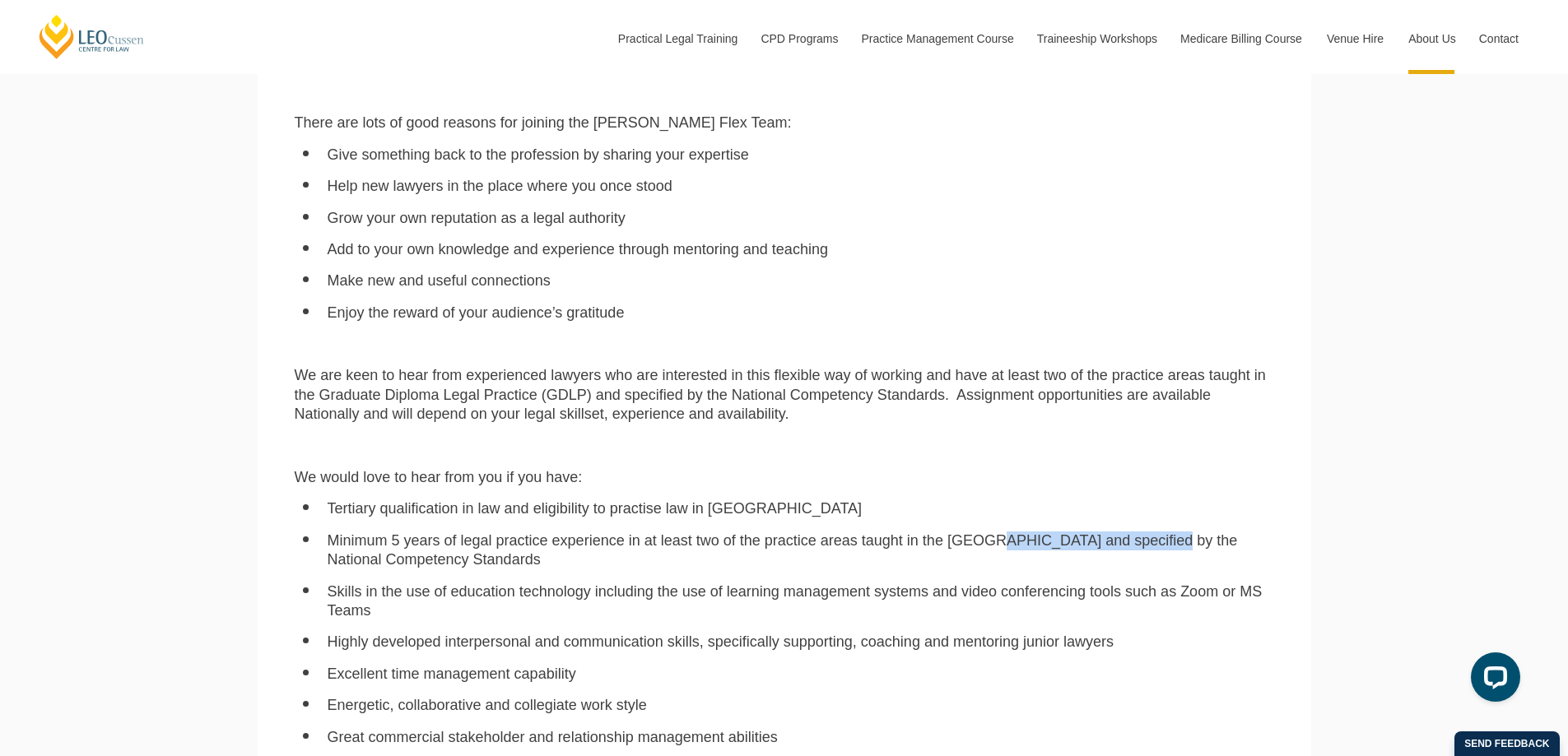
drag, startPoint x: 1083, startPoint y: 548, endPoint x: 1160, endPoint y: 548, distance: 77.0
click at [1160, 548] on li "Minimum 5 years of legal practice experience in at least two of the practice ar…" at bounding box center [801, 550] width 947 height 38
click at [817, 556] on li "Minimum 5 years of legal practice experience in at least two of the practice ar…" at bounding box center [801, 550] width 947 height 38
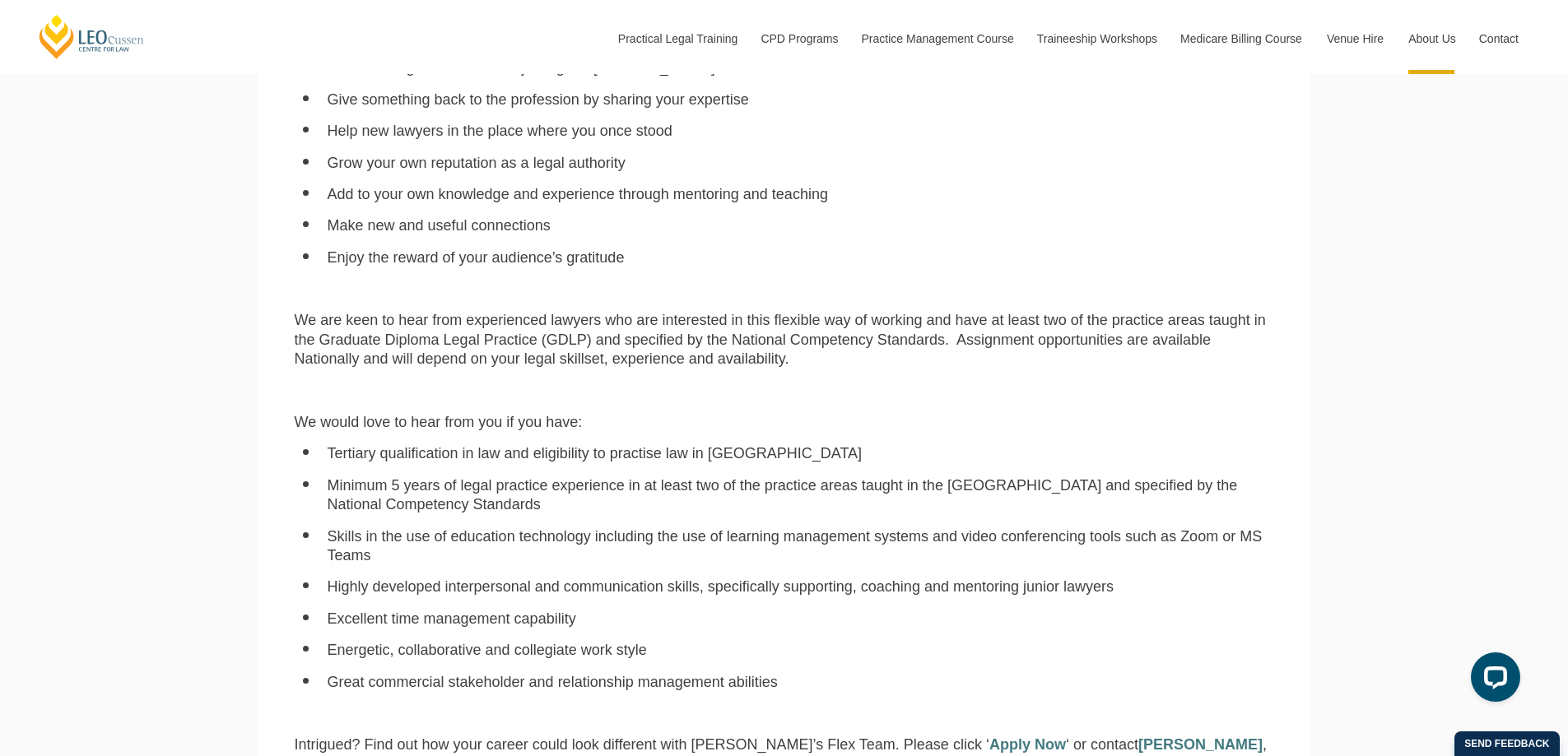
scroll to position [1234, 0]
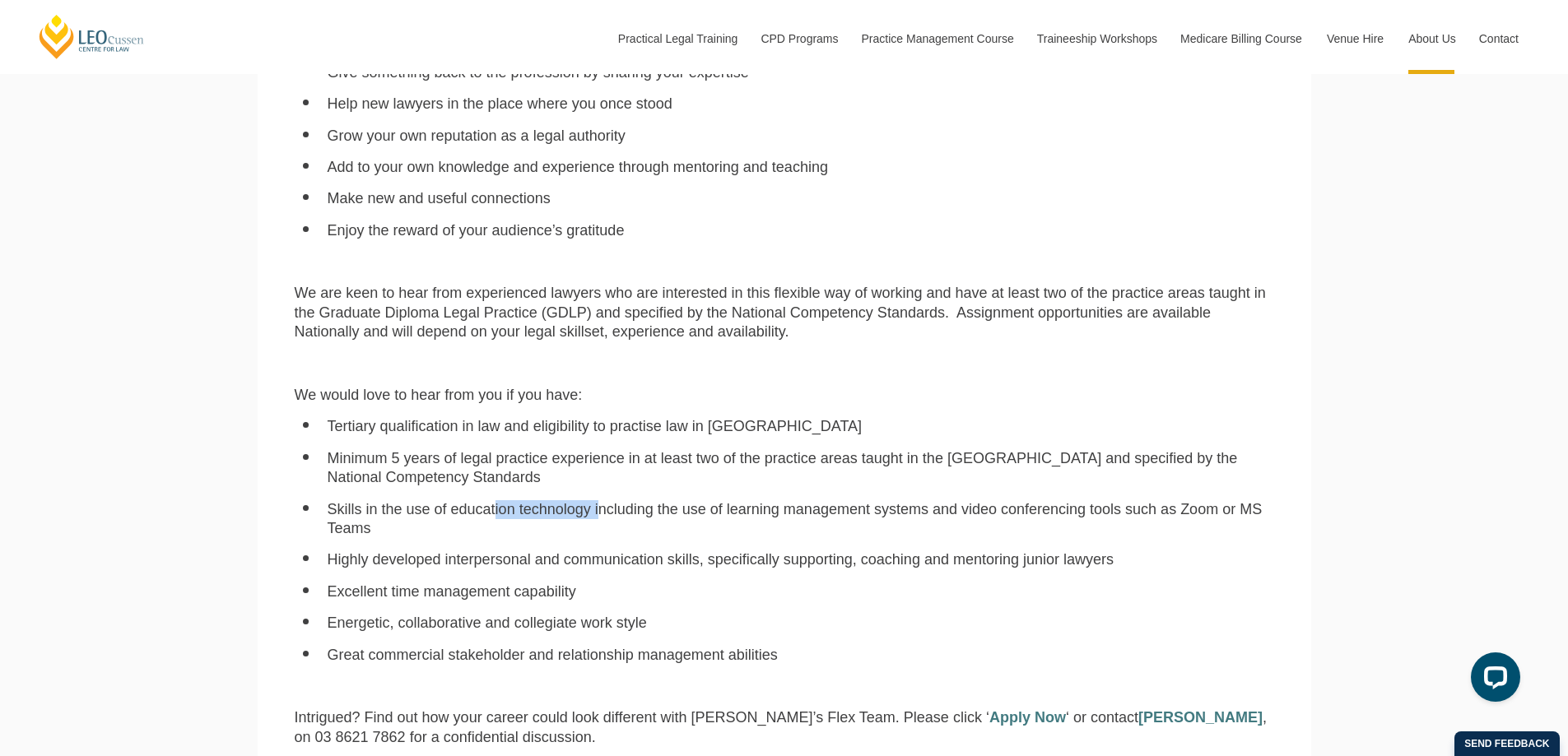
drag, startPoint x: 497, startPoint y: 515, endPoint x: 607, endPoint y: 515, distance: 110.0
click at [607, 515] on li "Skills in the use of education technology including the use of learning managem…" at bounding box center [801, 519] width 947 height 38
click at [830, 514] on li "Skills in the use of education technology including the use of learning managem…" at bounding box center [801, 519] width 947 height 38
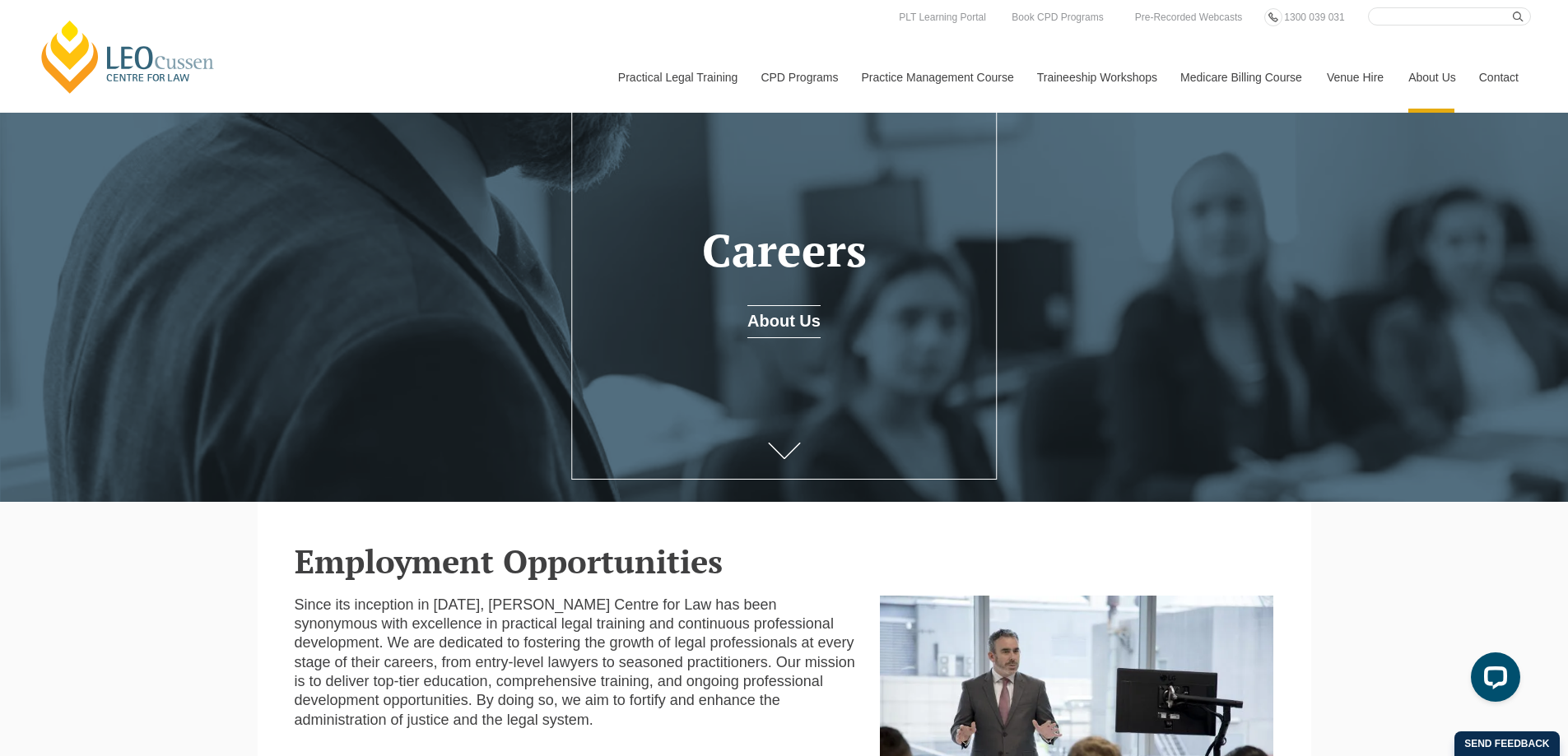
scroll to position [0, 0]
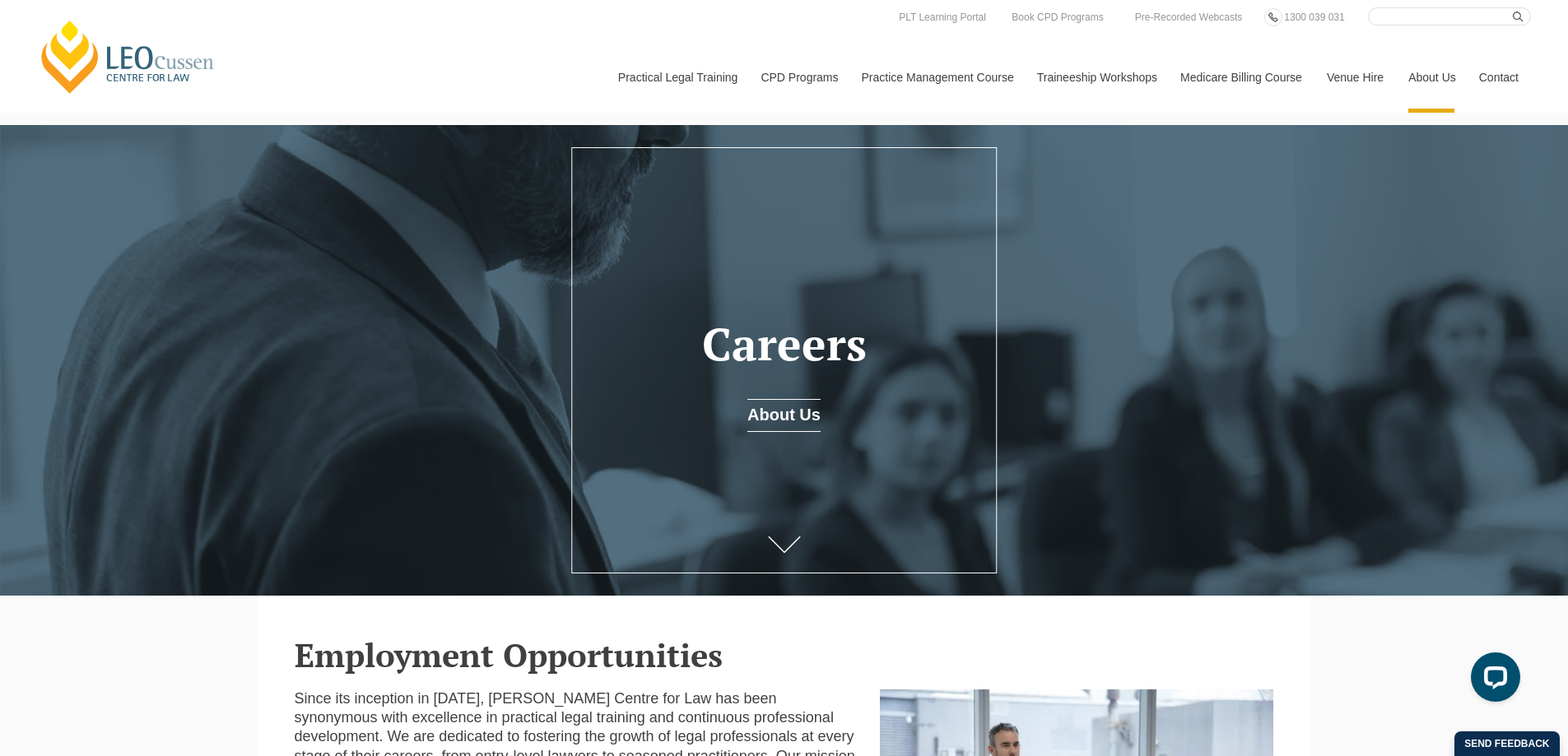
click at [1495, 79] on link "Contact" at bounding box center [1499, 77] width 64 height 71
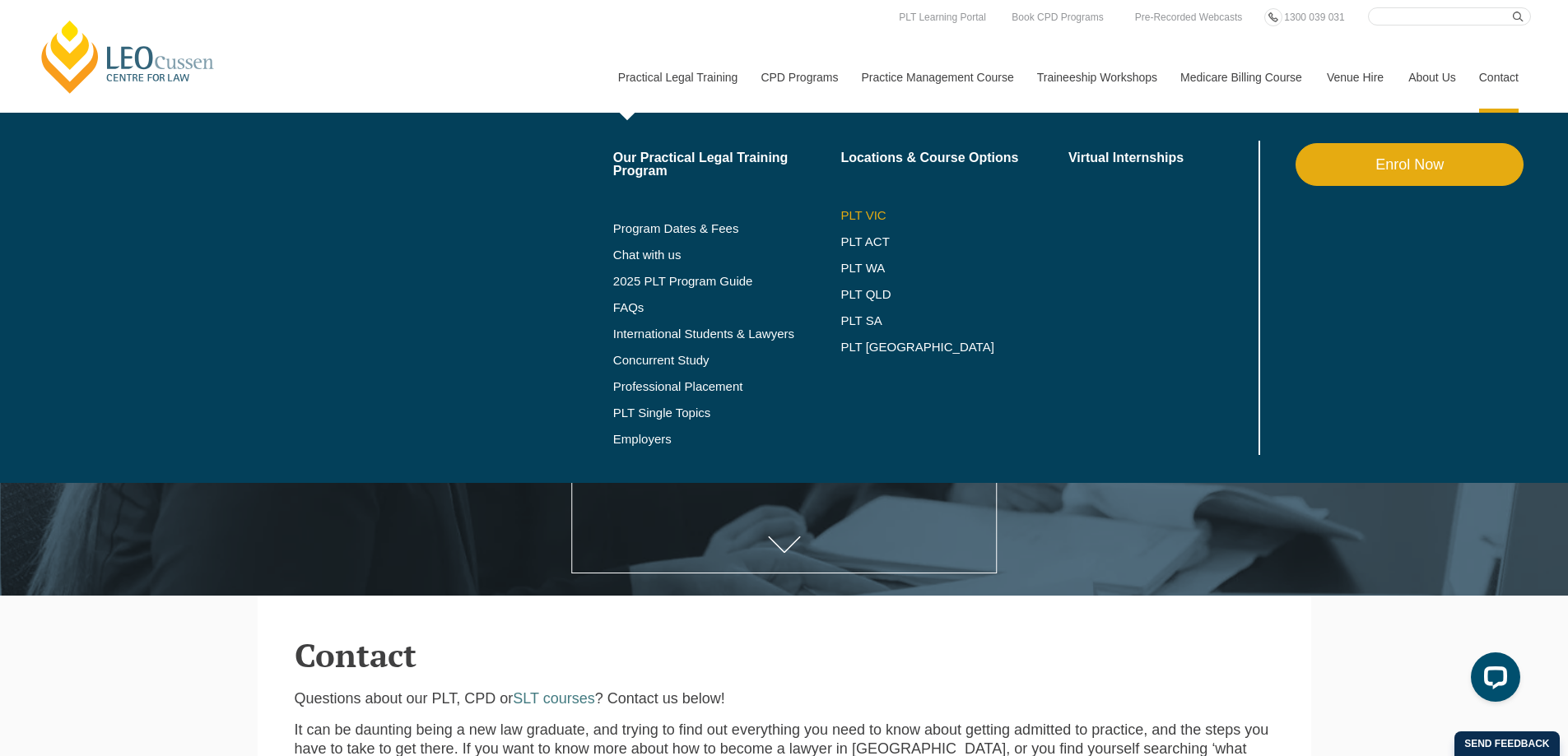
click at [859, 220] on link "PLT VIC" at bounding box center [954, 215] width 228 height 13
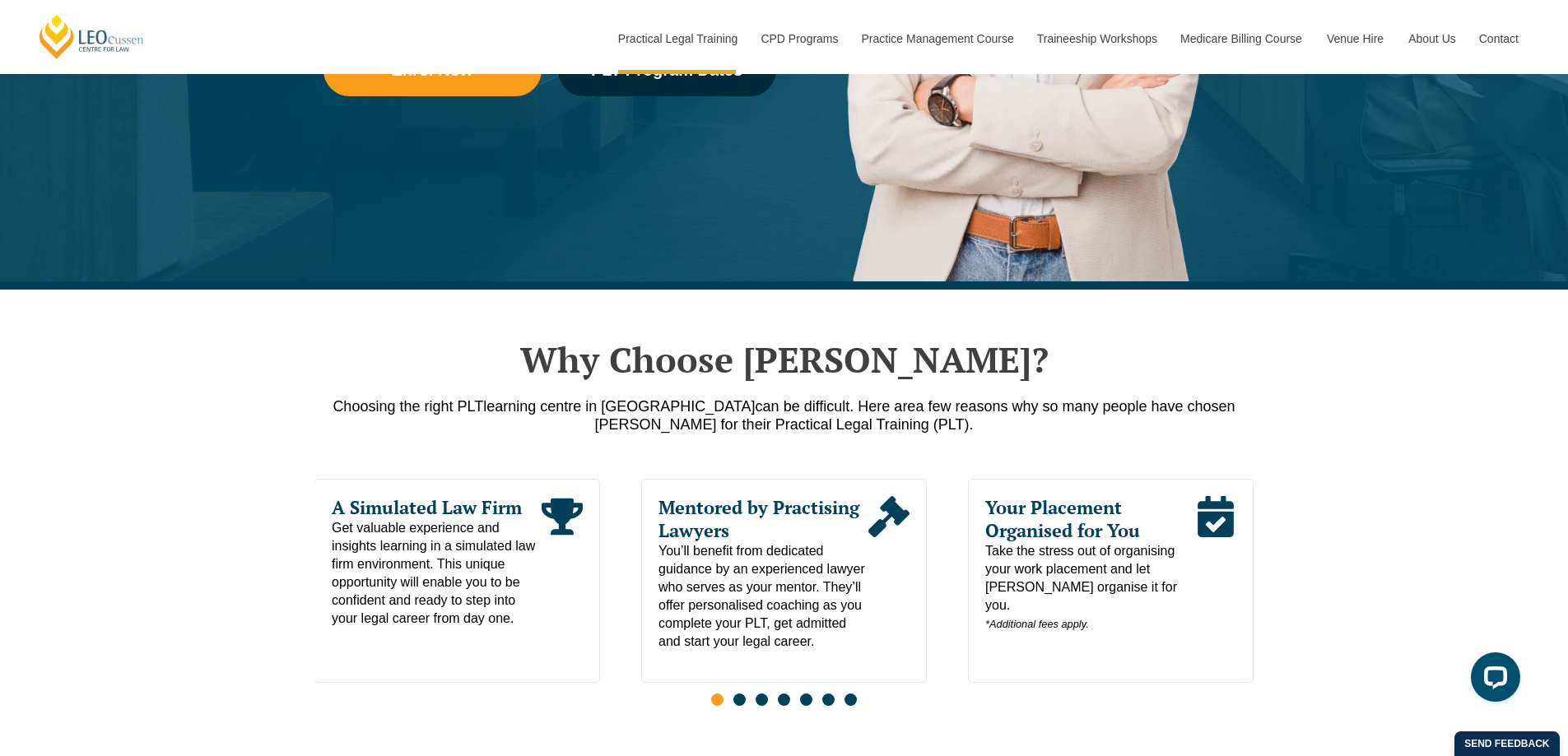
scroll to position [576, 0]
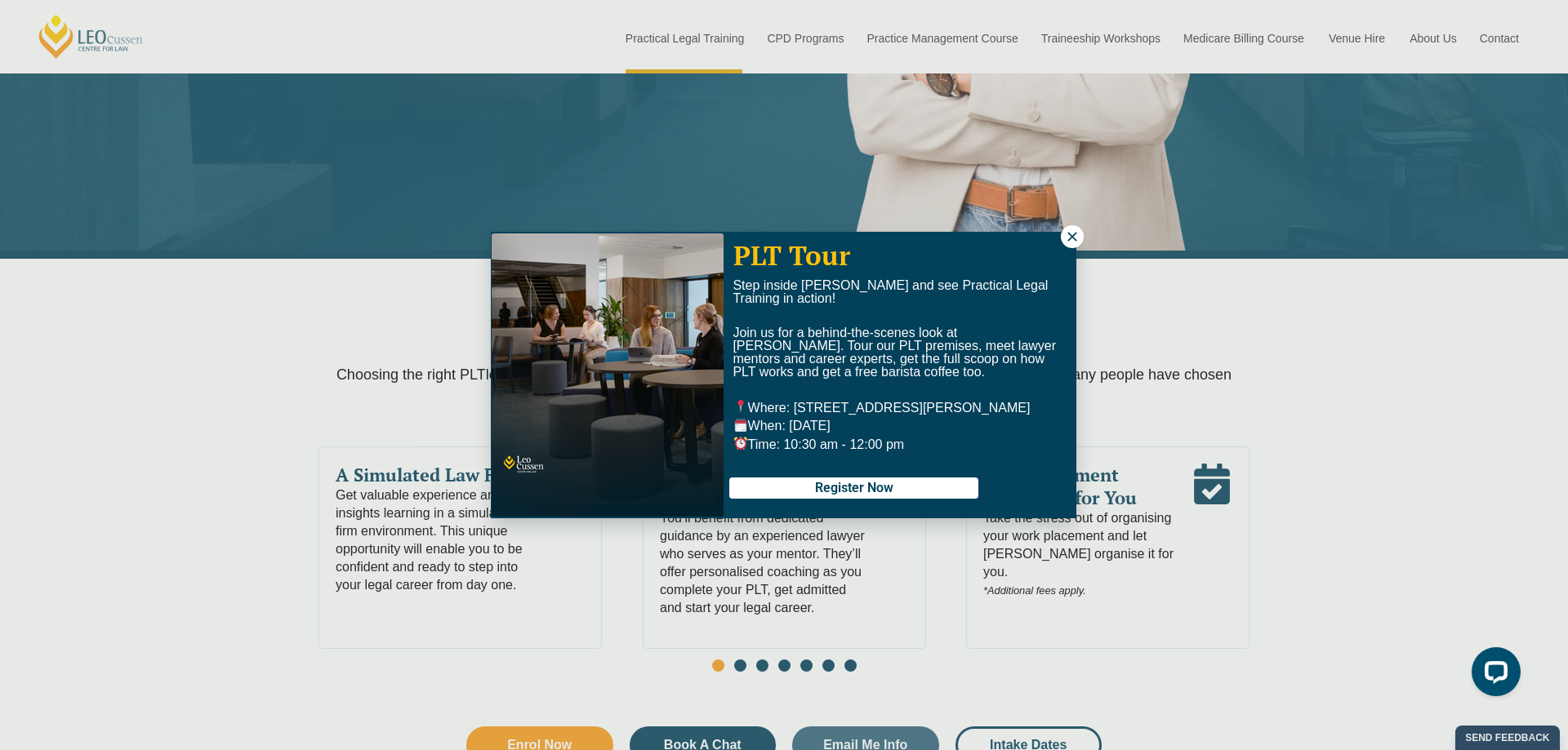
click at [1074, 224] on div "PLT Tour Step inside [PERSON_NAME] and see Practical Legal Training in action! …" at bounding box center [784, 375] width 1568 height 750
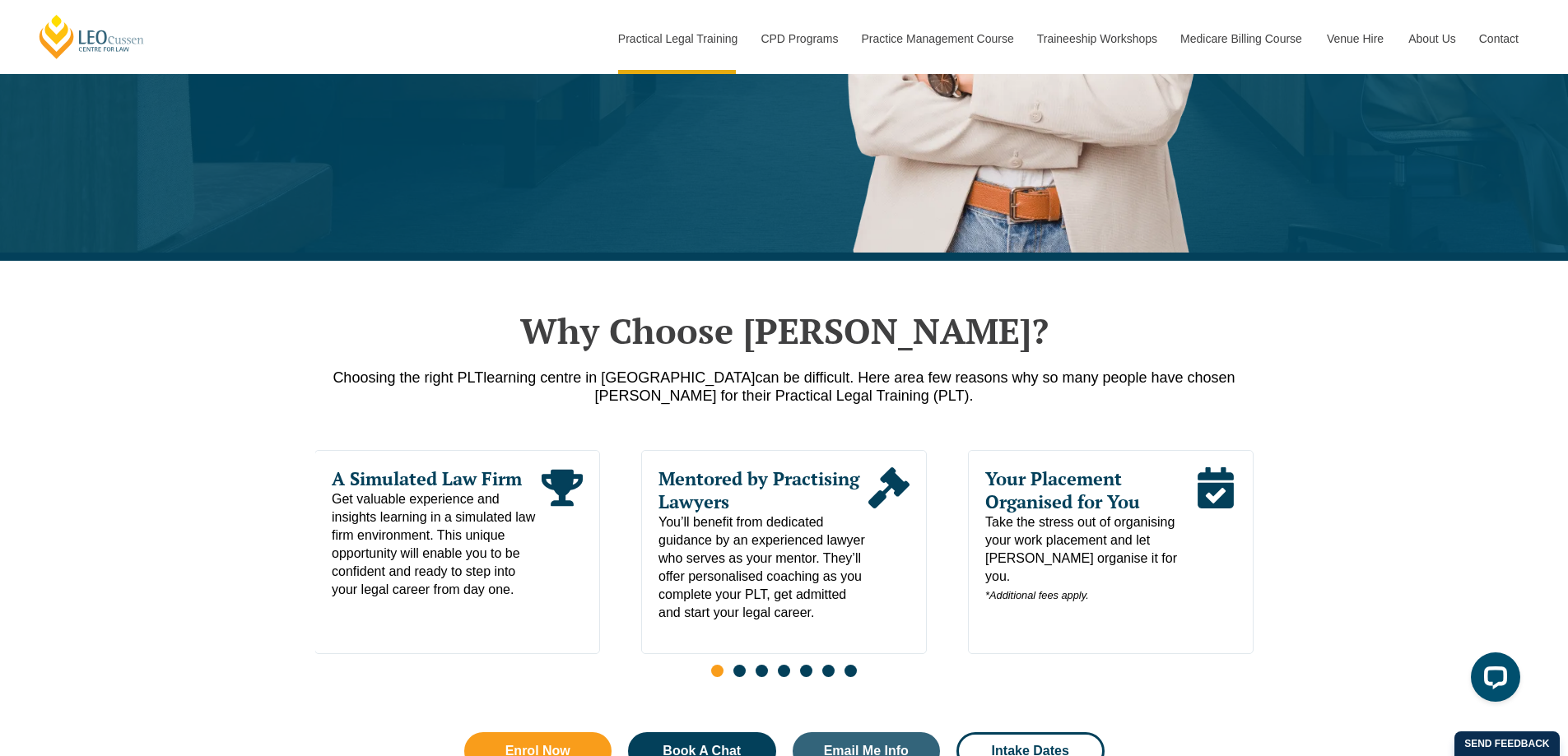
scroll to position [659, 0]
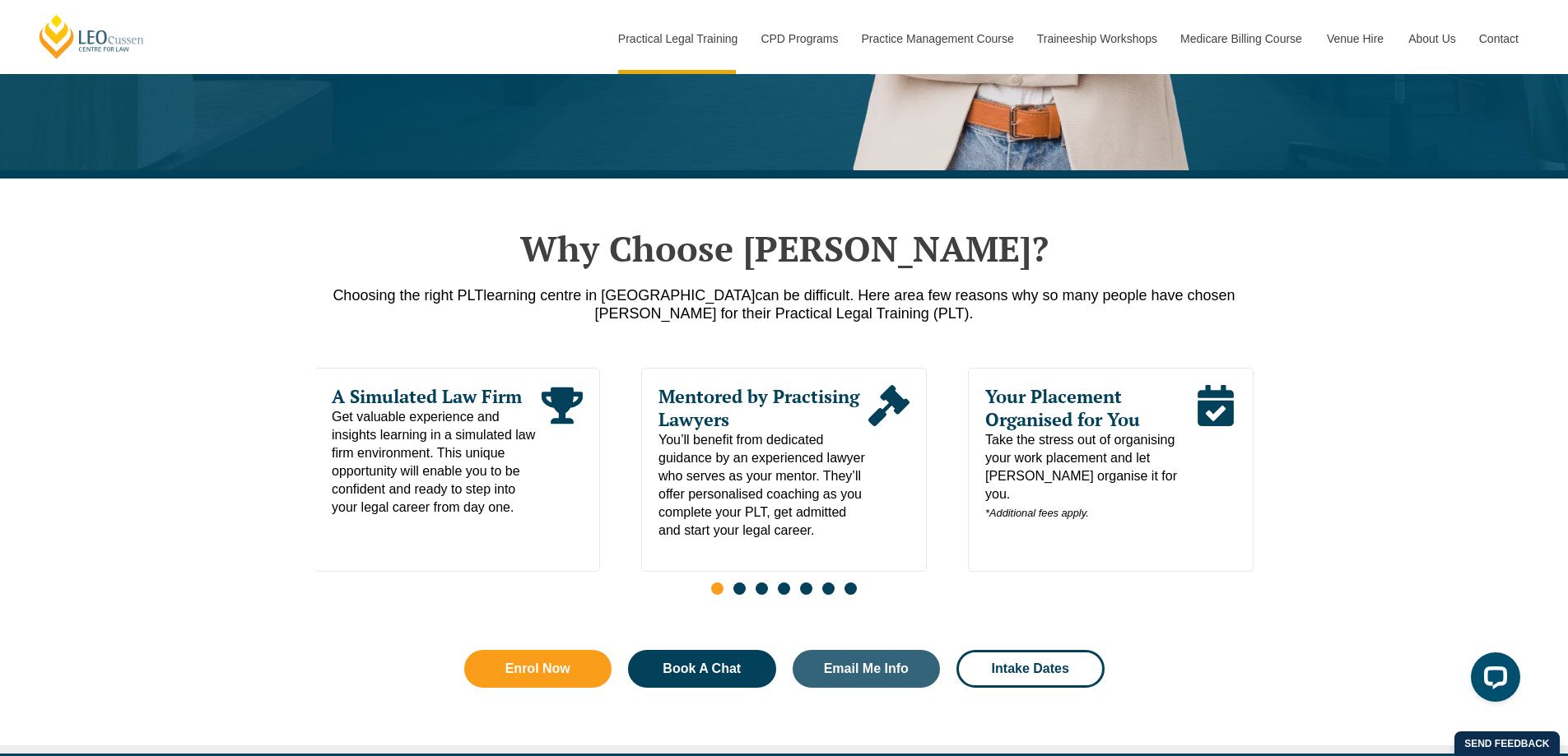
click at [740, 592] on span "Go to slide 2" at bounding box center [739, 589] width 12 height 12
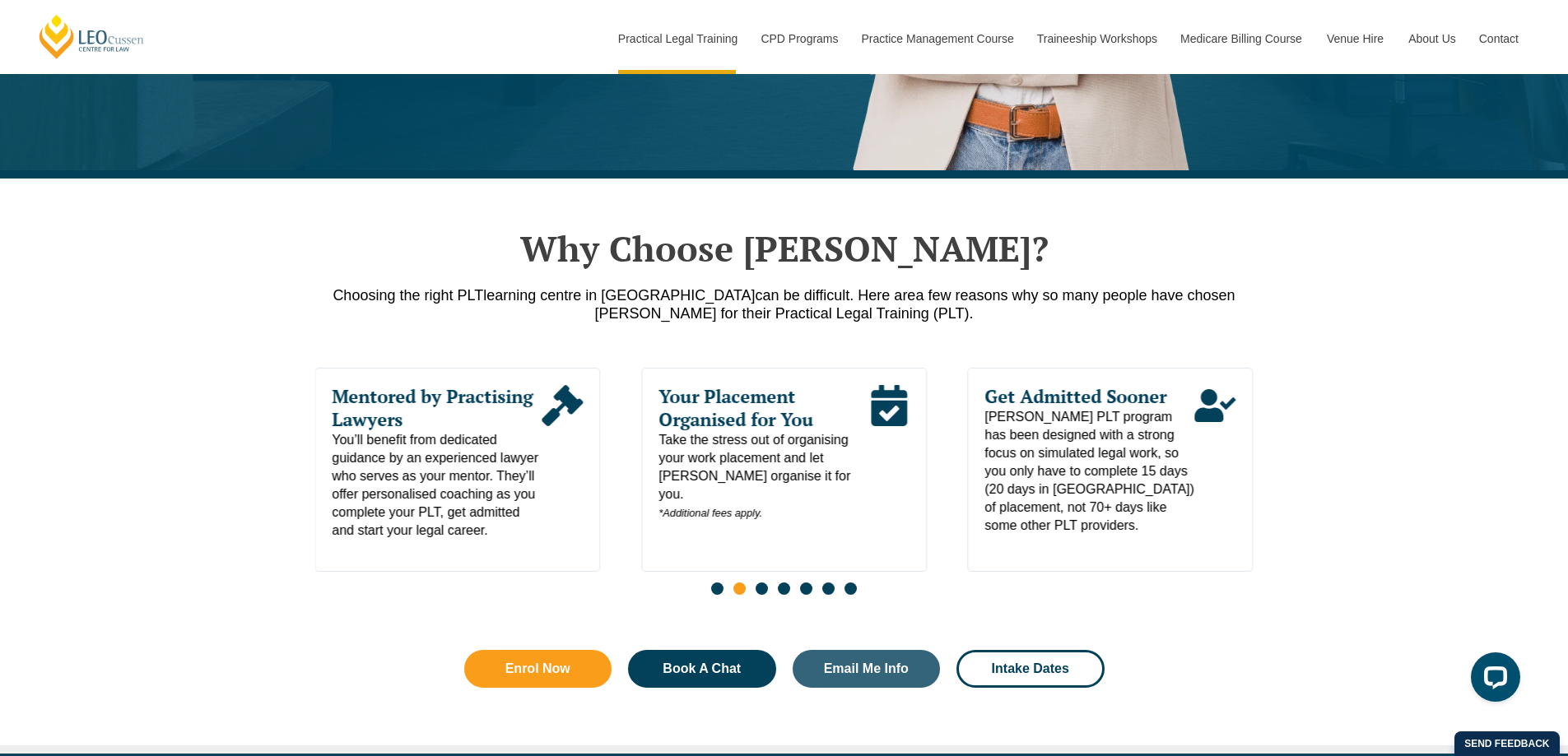
click at [756, 591] on span "Go to slide 3" at bounding box center [761, 589] width 12 height 12
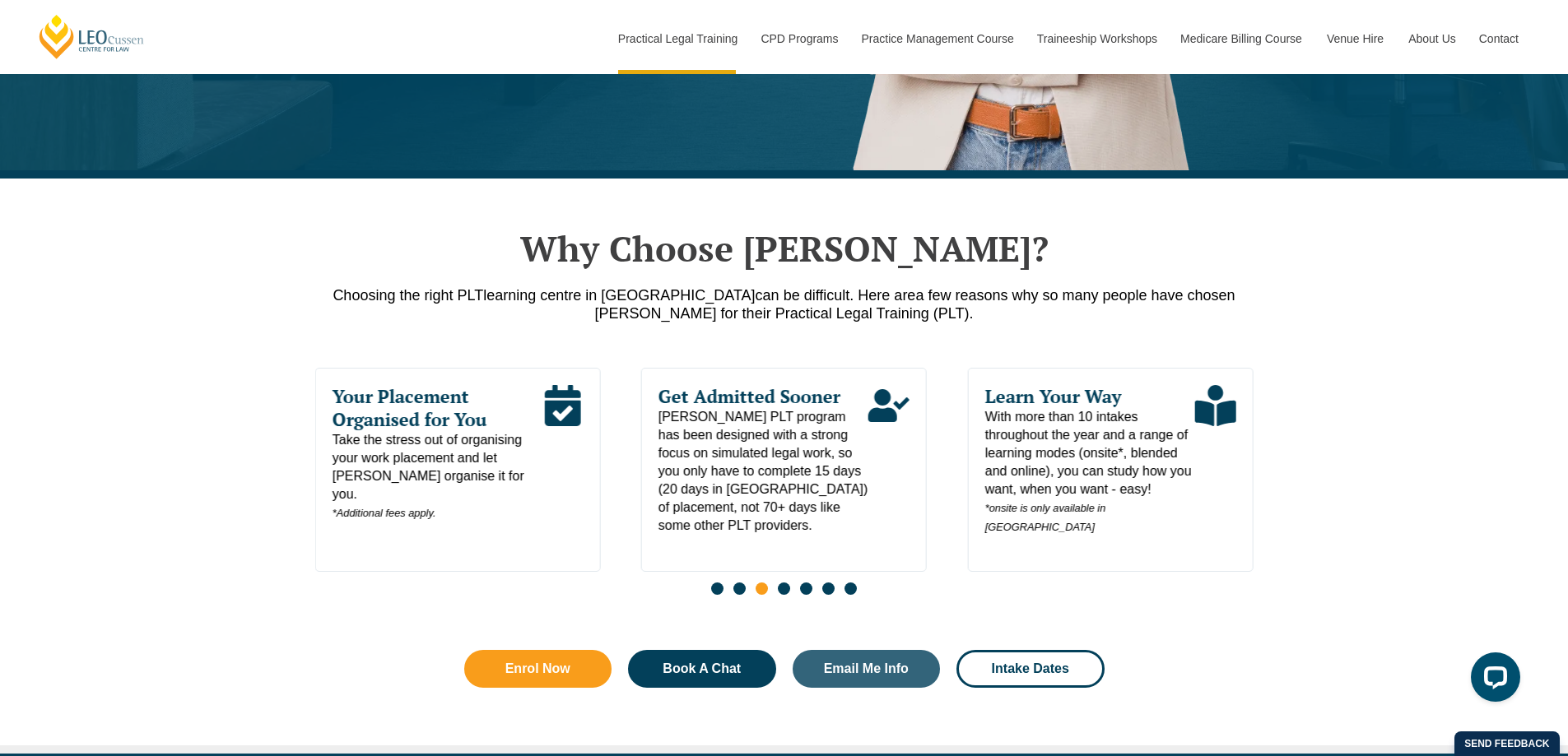
click at [799, 589] on div "Slides" at bounding box center [784, 590] width 938 height 19
click at [784, 595] on span "Go to slide 4" at bounding box center [784, 589] width 12 height 12
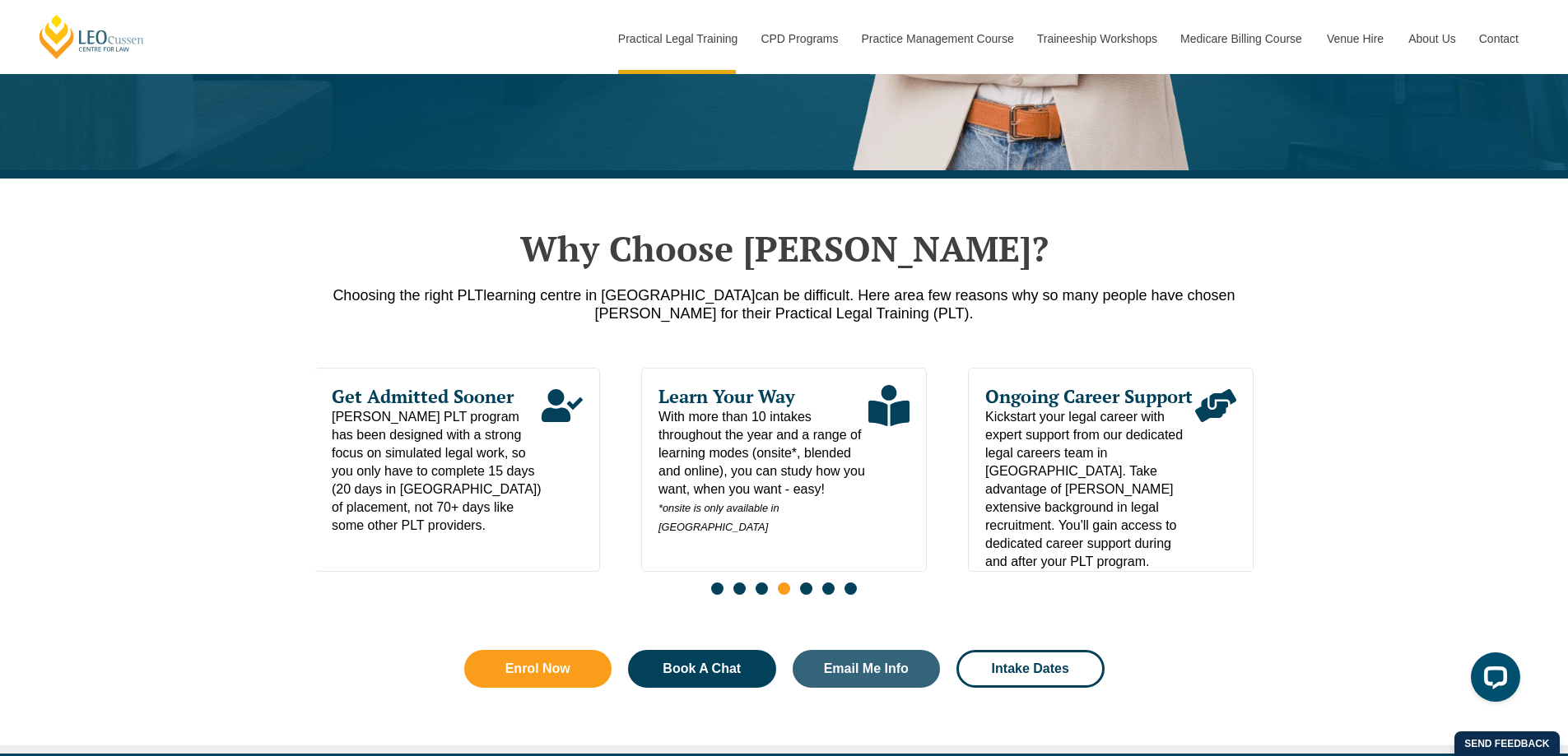
click at [808, 593] on span "Go to slide 5" at bounding box center [806, 589] width 12 height 12
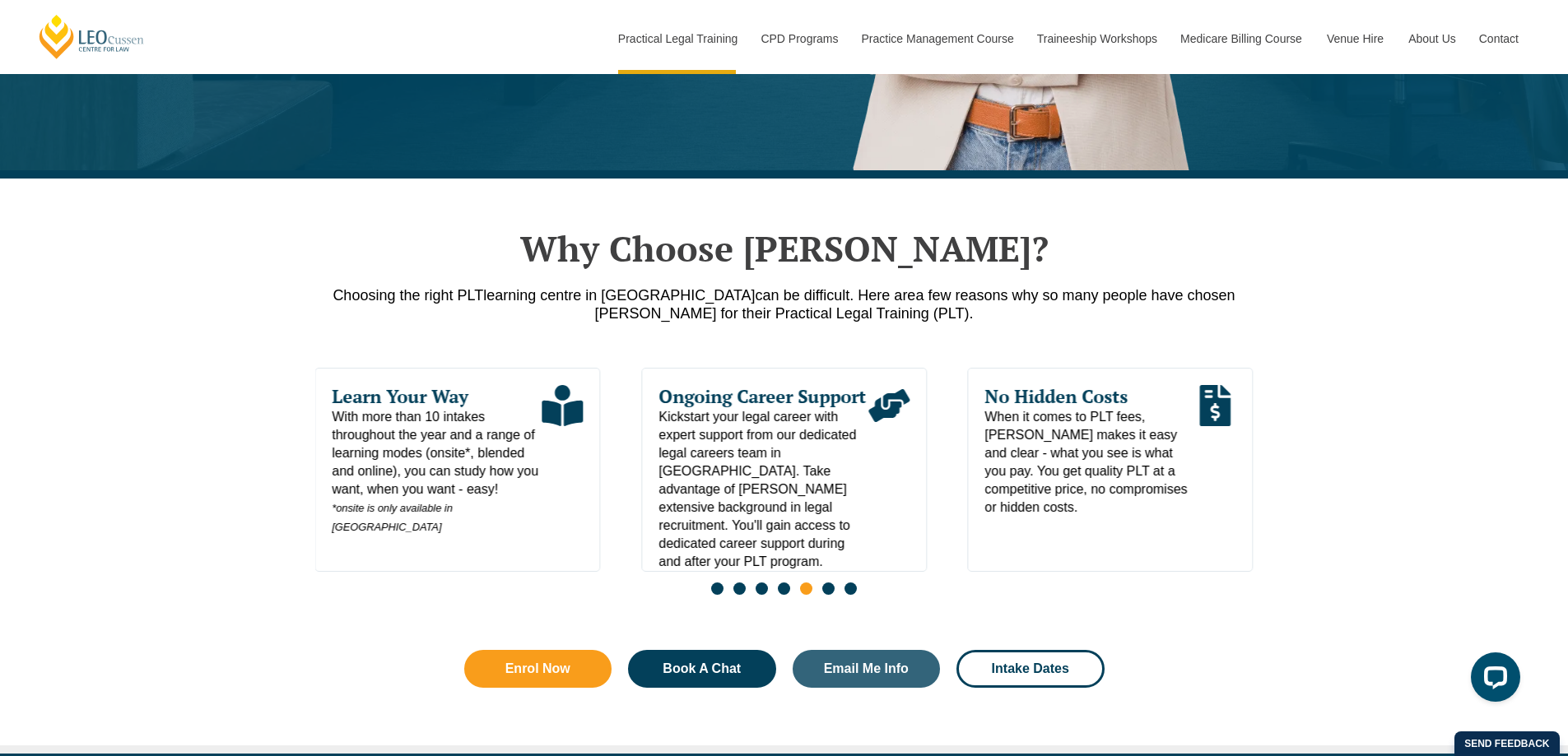
click at [828, 593] on span "Go to slide 6" at bounding box center [828, 589] width 12 height 12
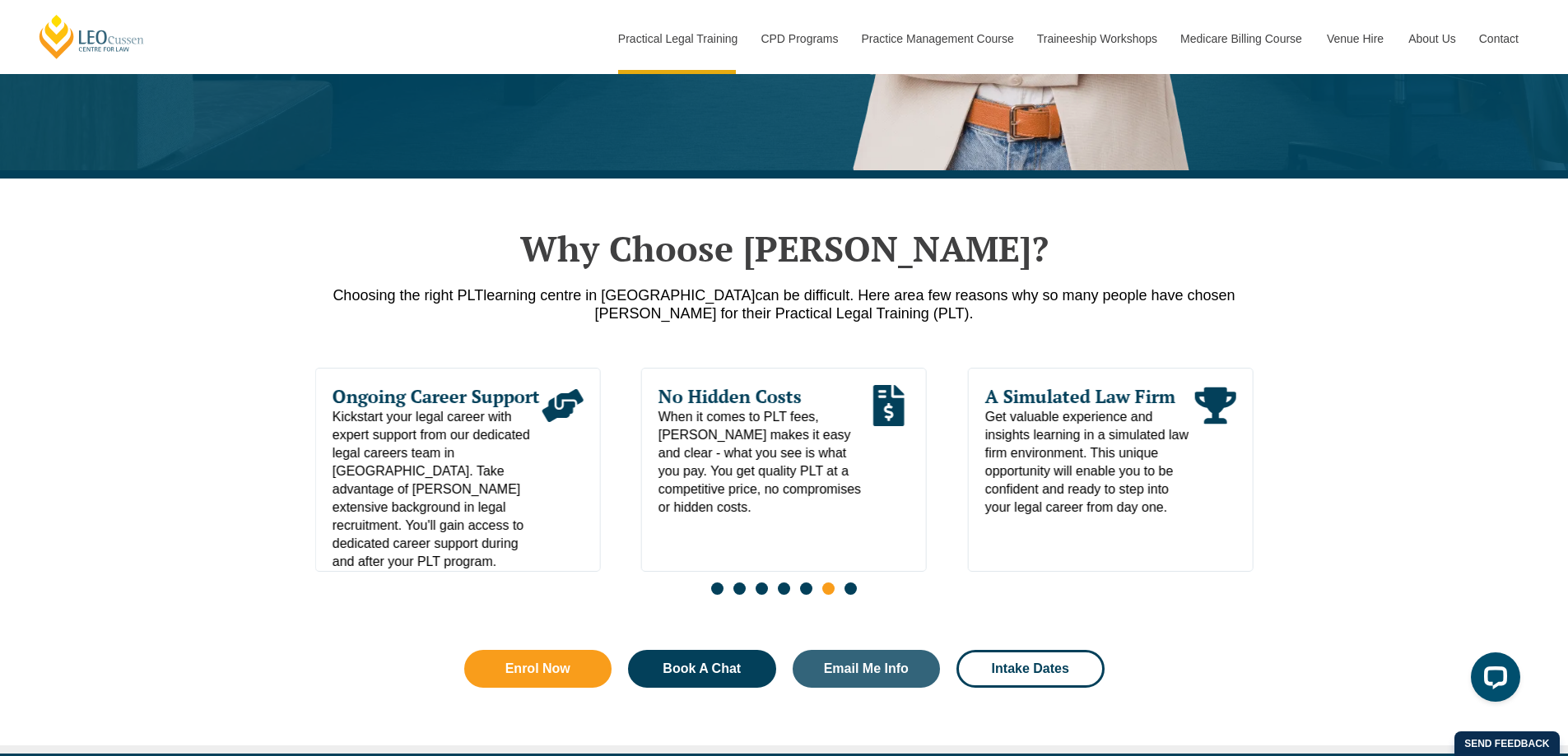
click at [848, 595] on span "Go to slide 7" at bounding box center [850, 589] width 12 height 12
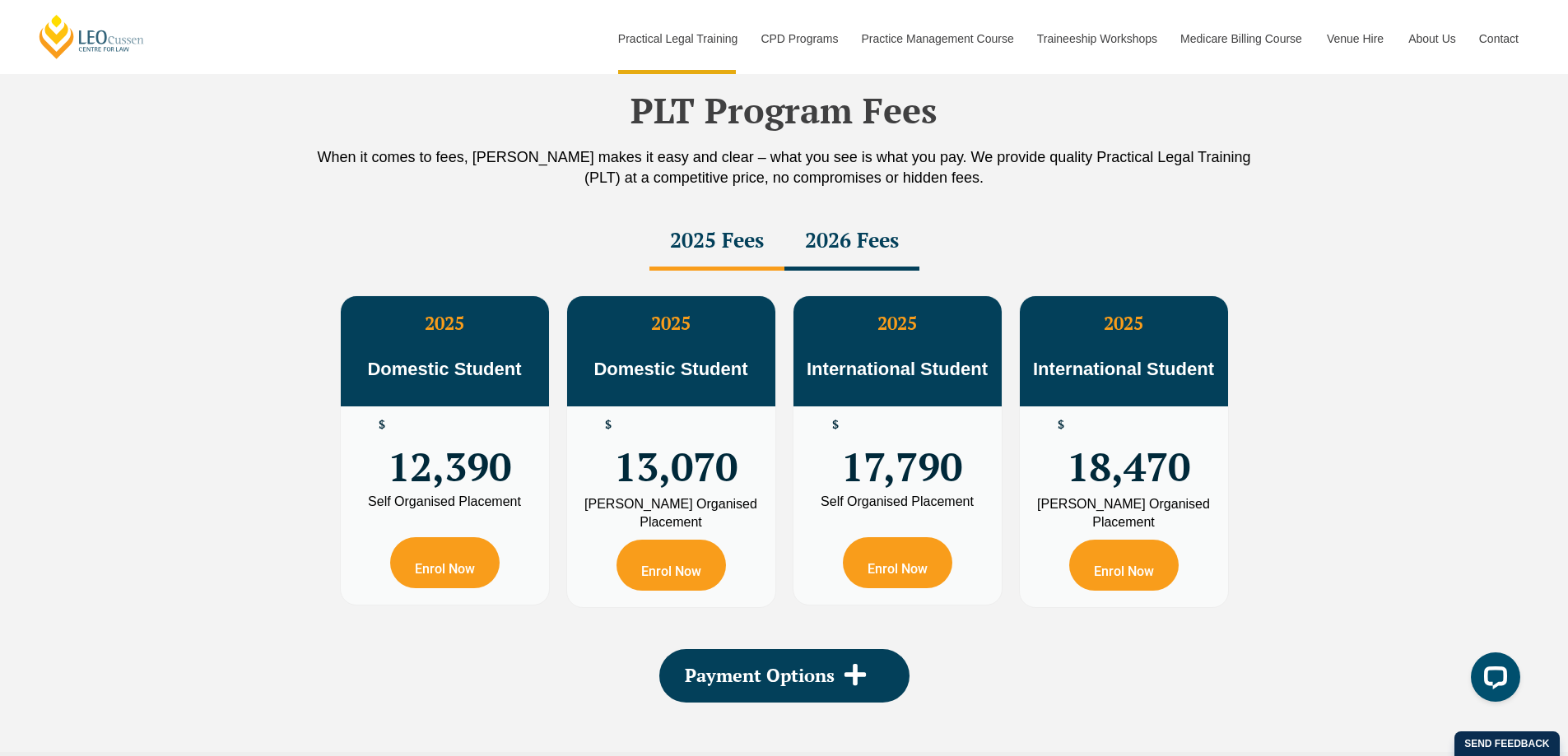
scroll to position [2880, 0]
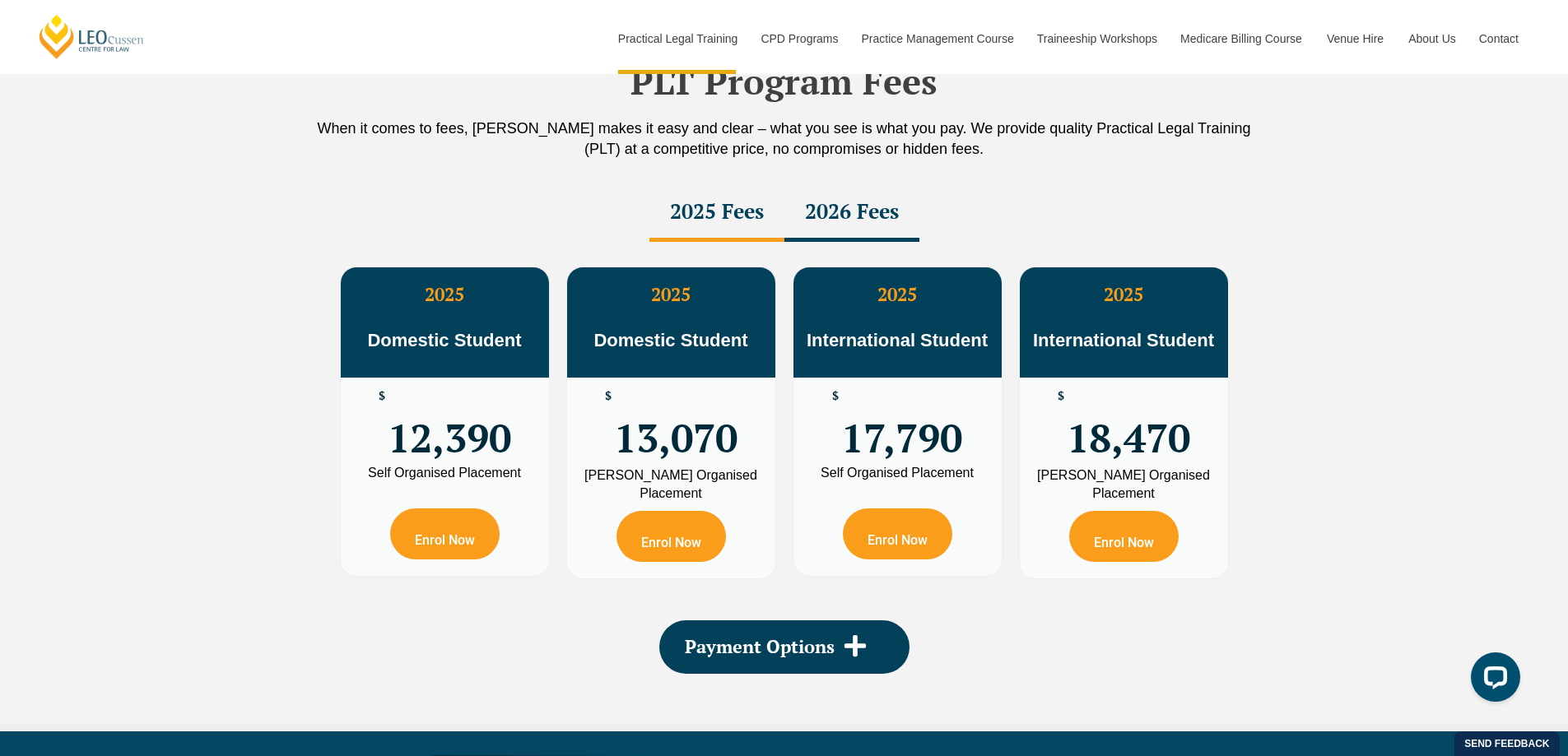
click at [845, 200] on div "2026 Fees" at bounding box center [852, 213] width 135 height 57
click at [744, 225] on div "2025 Fees" at bounding box center [717, 213] width 135 height 57
click at [841, 224] on div "2026 Fees" at bounding box center [852, 213] width 135 height 57
click at [719, 235] on div "2025 Fees" at bounding box center [717, 213] width 135 height 57
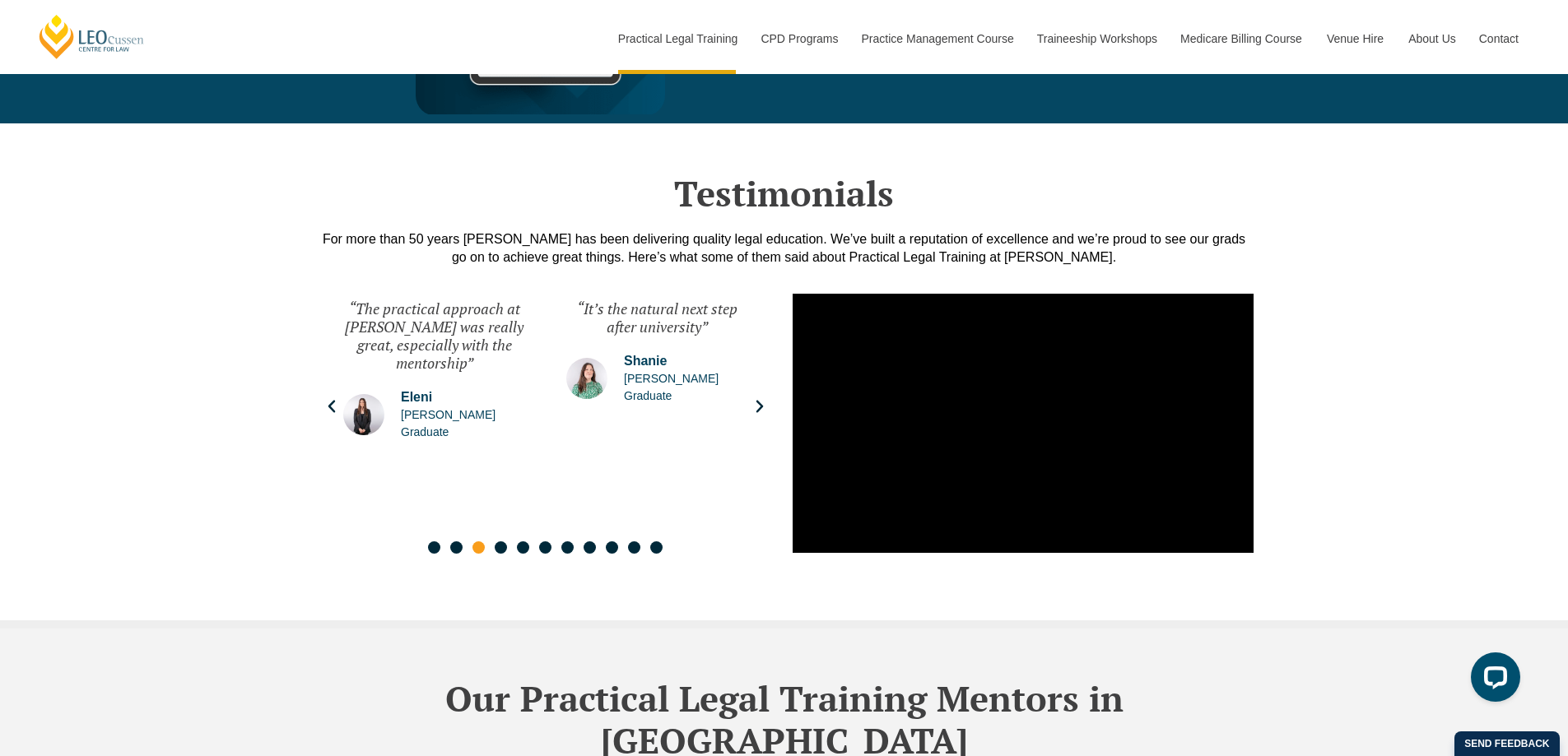
scroll to position [3538, 0]
